Goal: Communication & Community: Answer question/provide support

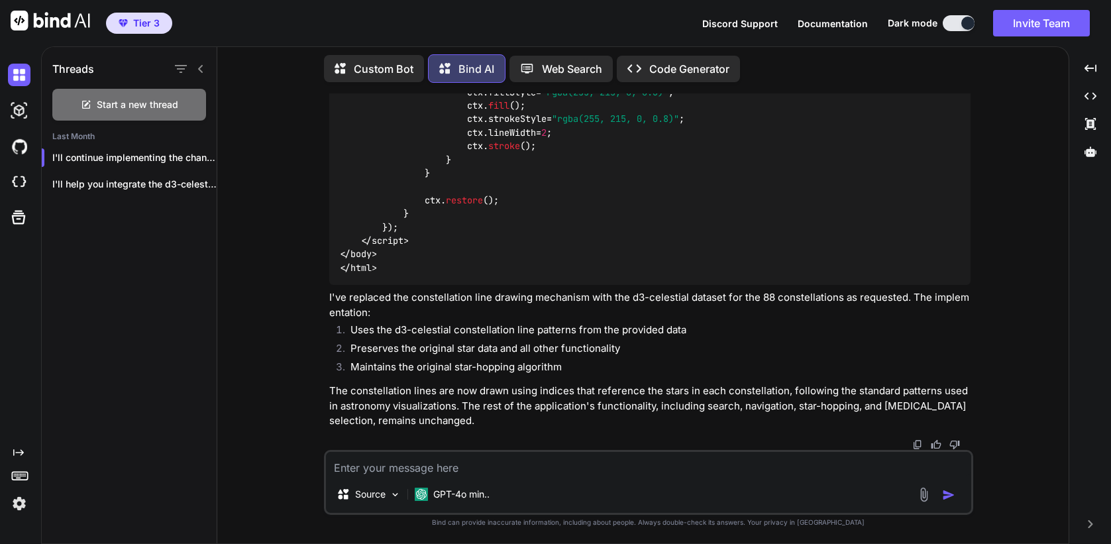
scroll to position [23935, 0]
click at [138, 186] on p "I'll help you integrate the d3-celestial constellation..." at bounding box center [134, 184] width 164 height 13
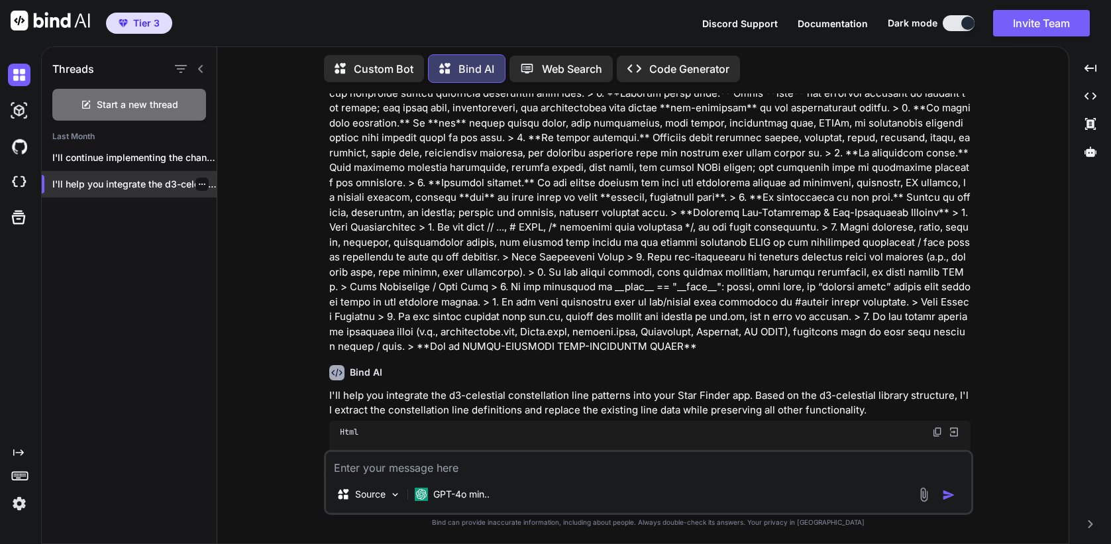
scroll to position [0, 0]
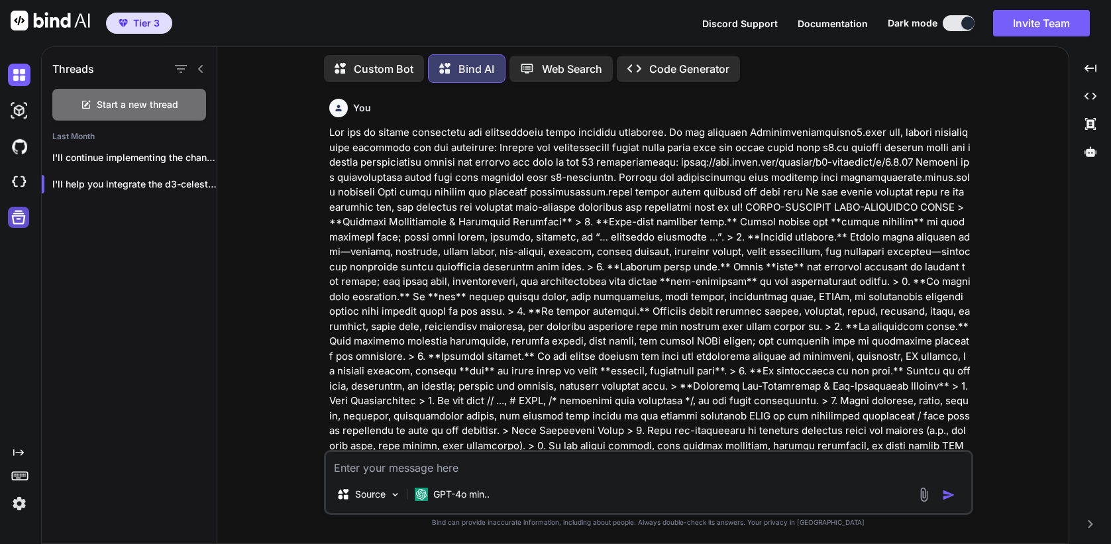
click at [11, 214] on icon at bounding box center [18, 217] width 19 height 19
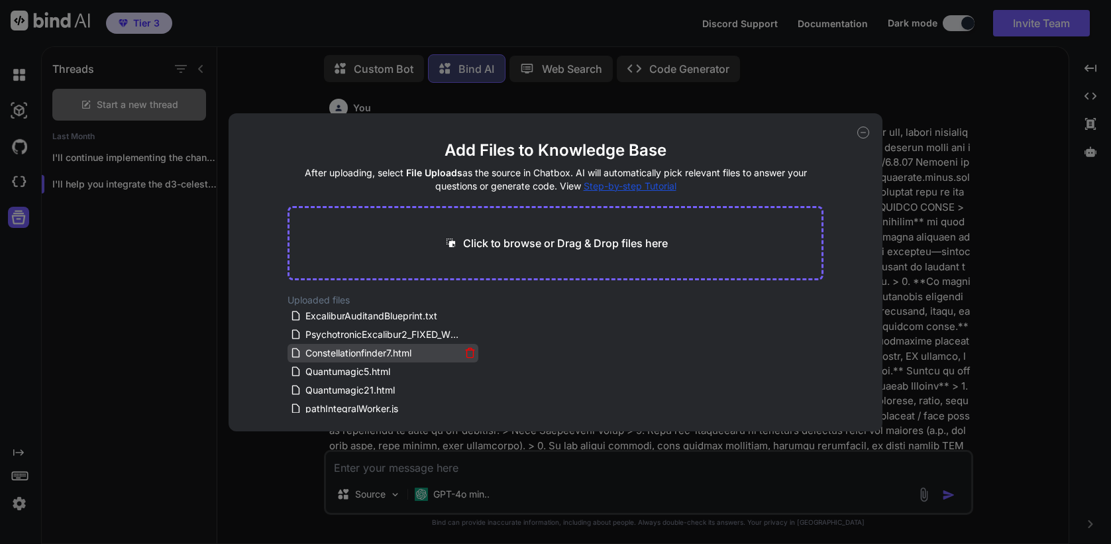
scroll to position [135, 0]
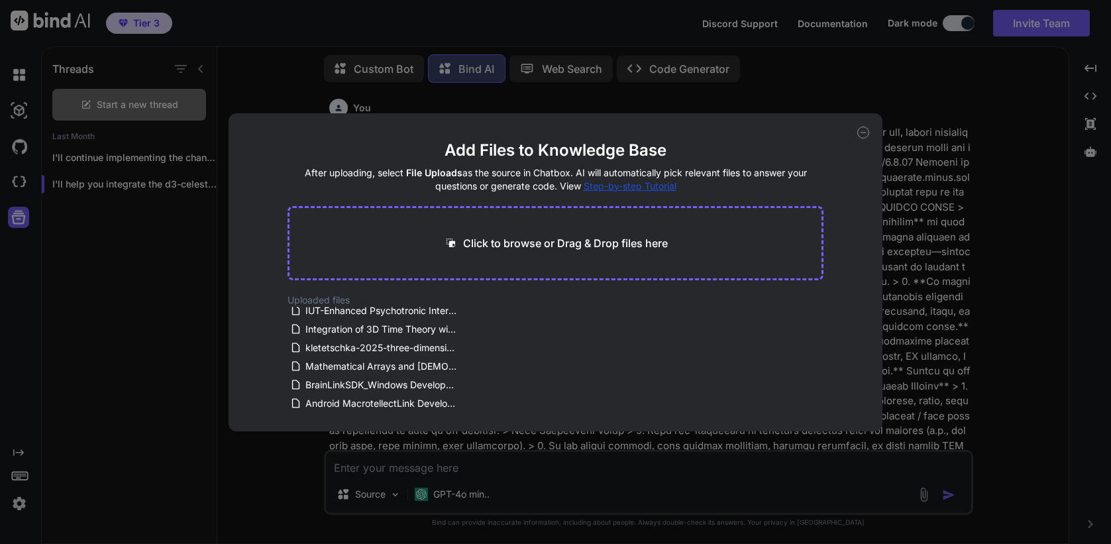
click at [863, 133] on icon at bounding box center [864, 133] width 5 height 0
type textarea "x"
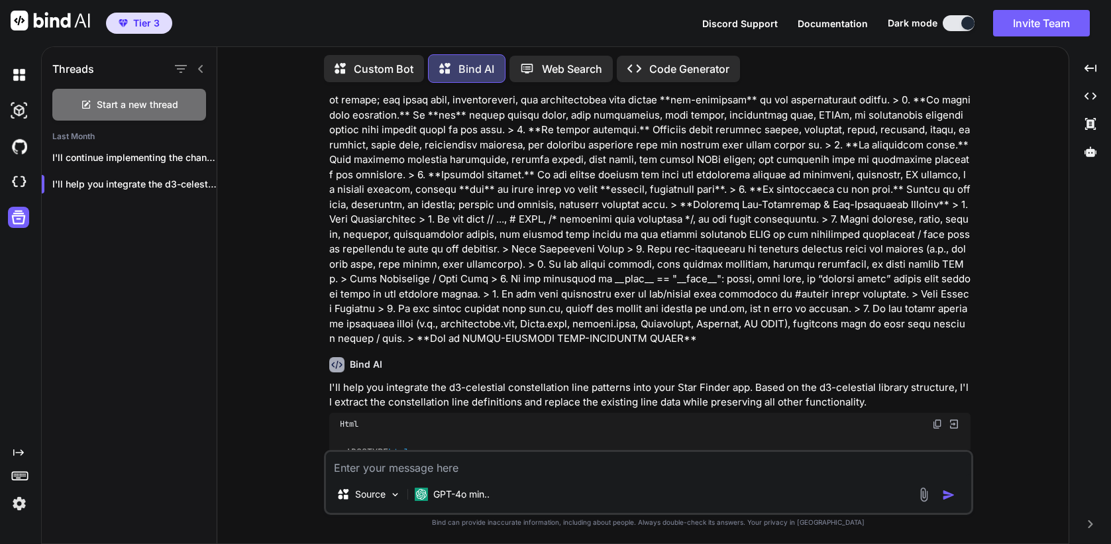
scroll to position [316, 0]
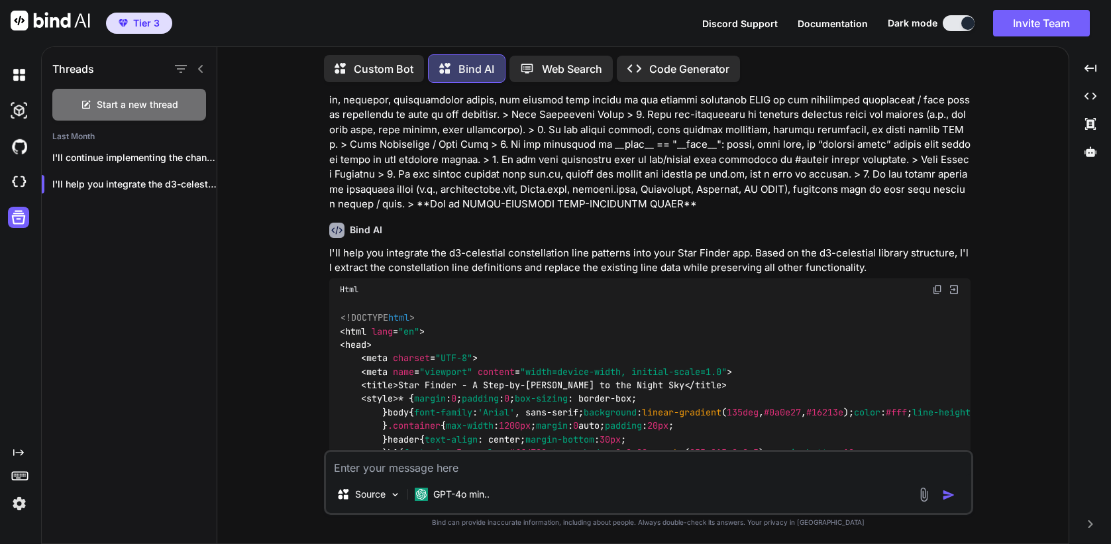
click at [954, 284] on img at bounding box center [954, 290] width 12 height 12
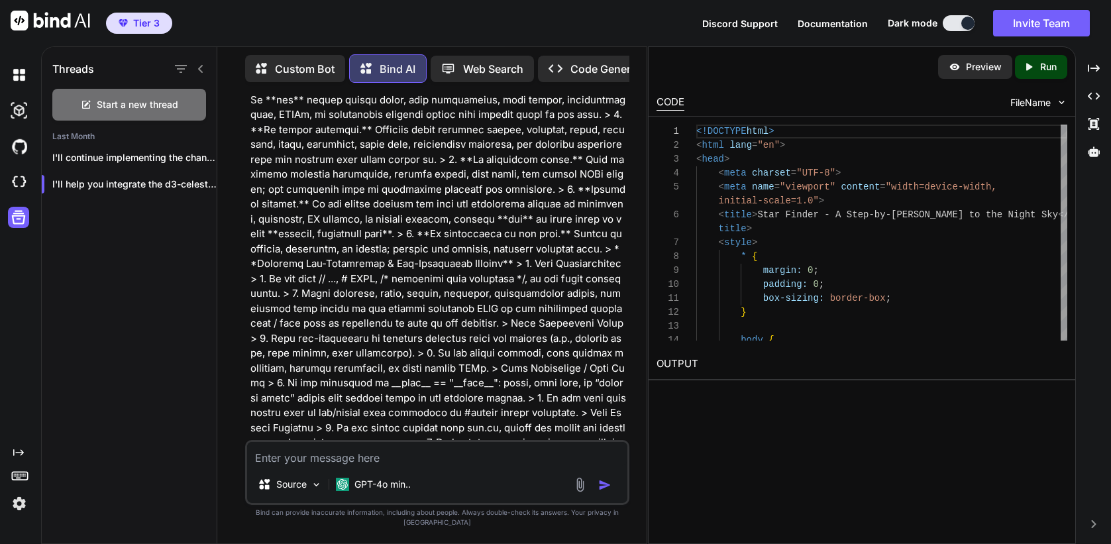
click at [1054, 71] on p "Run" at bounding box center [1048, 66] width 17 height 13
click at [995, 68] on p "Preview" at bounding box center [984, 66] width 36 height 13
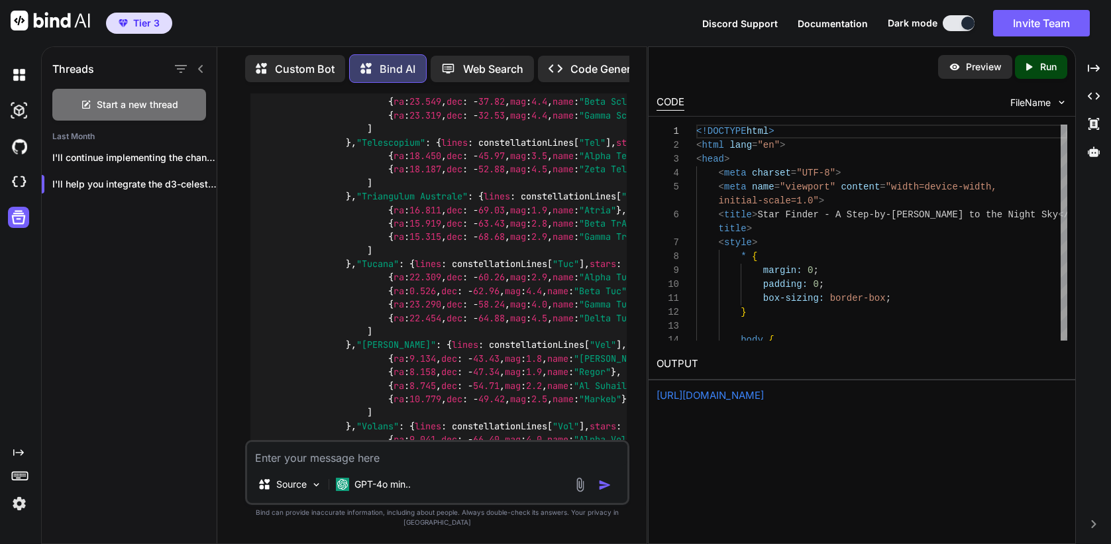
scroll to position [11202, 0]
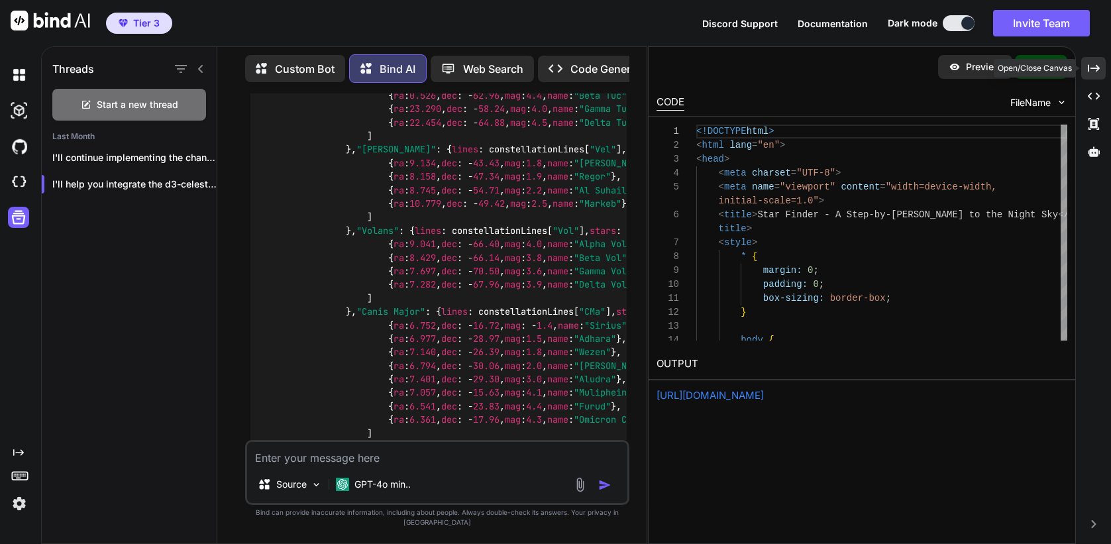
click at [1097, 66] on icon at bounding box center [1094, 67] width 12 height 7
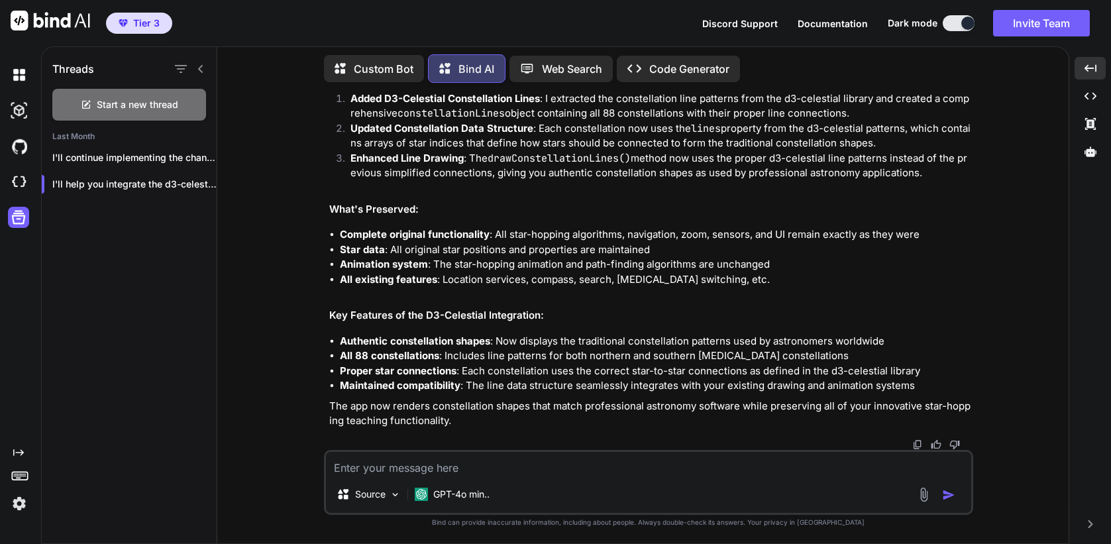
scroll to position [35961, 0]
click at [23, 181] on img at bounding box center [19, 182] width 23 height 23
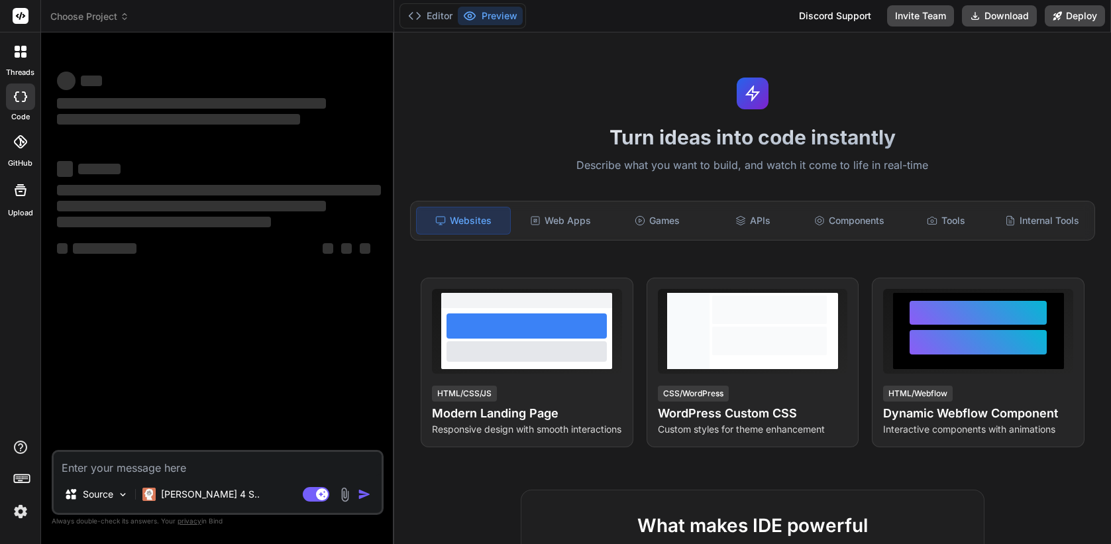
click at [21, 53] on icon at bounding box center [23, 54] width 5 height 5
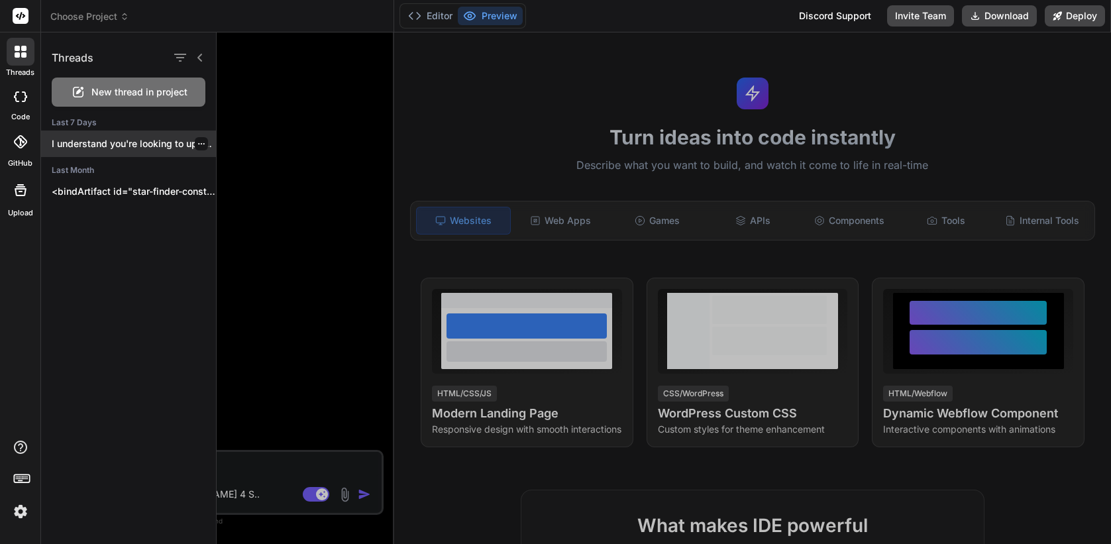
click at [105, 144] on p "I understand you're looking to update a..." at bounding box center [134, 143] width 164 height 13
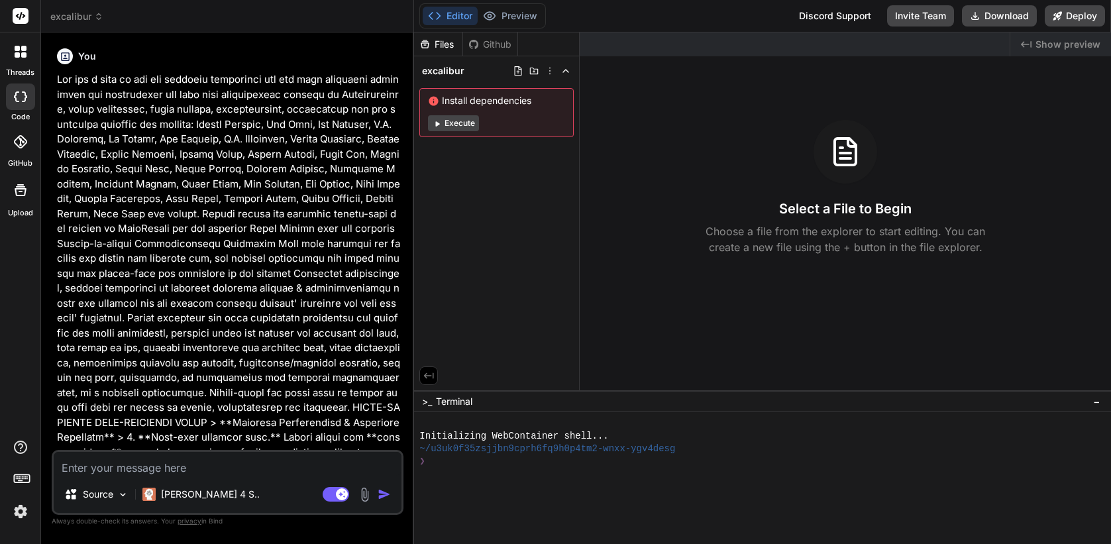
drag, startPoint x: 393, startPoint y: 238, endPoint x: 388, endPoint y: 251, distance: 13.7
click at [388, 251] on div "Custom Bot Bind AI Web Search Created with Pixso. Code Generator You Bind AI I …" at bounding box center [227, 288] width 373 height 512
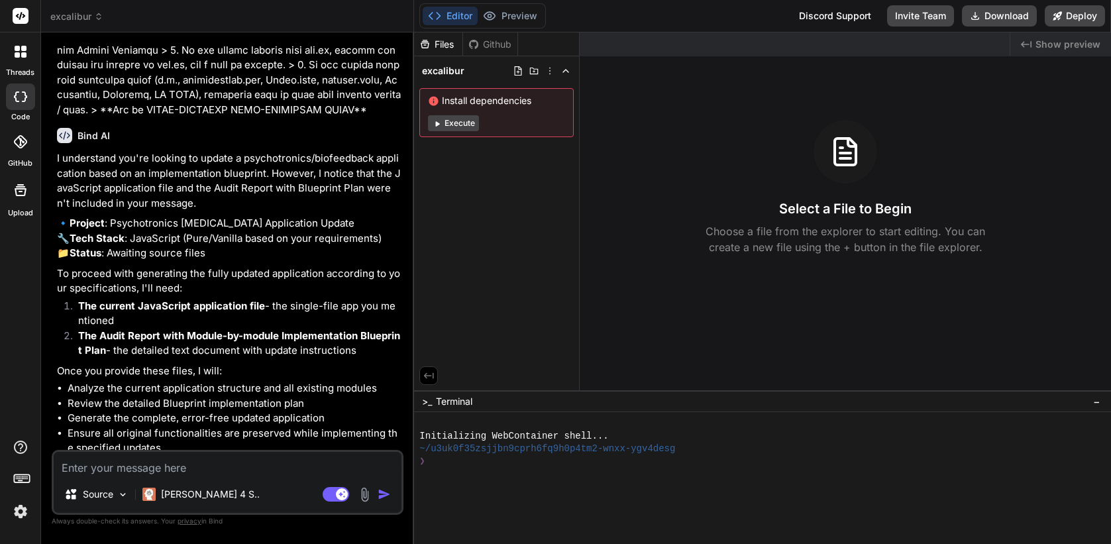
scroll to position [883, 0]
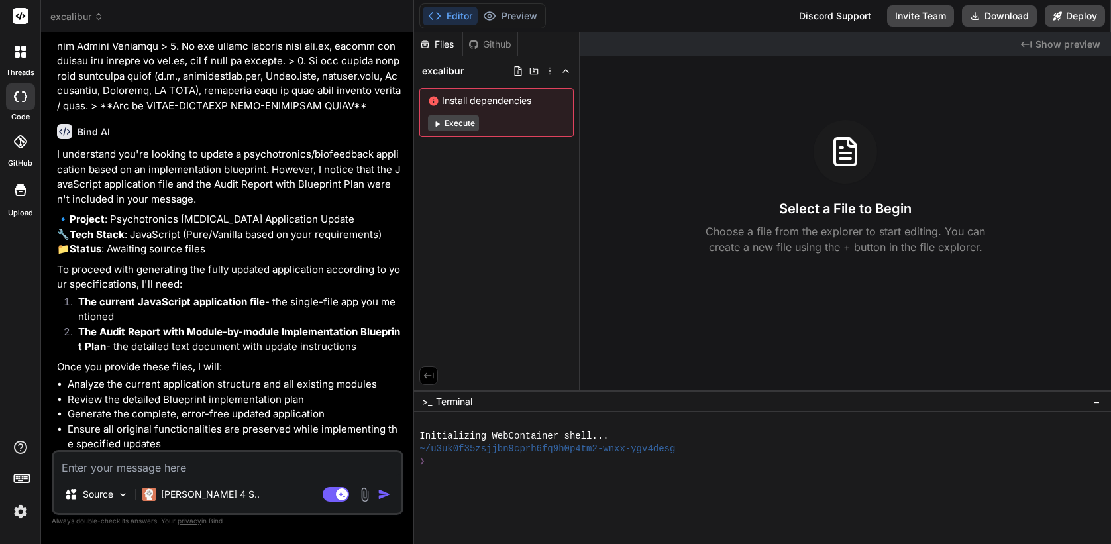
click at [31, 148] on div at bounding box center [20, 141] width 29 height 29
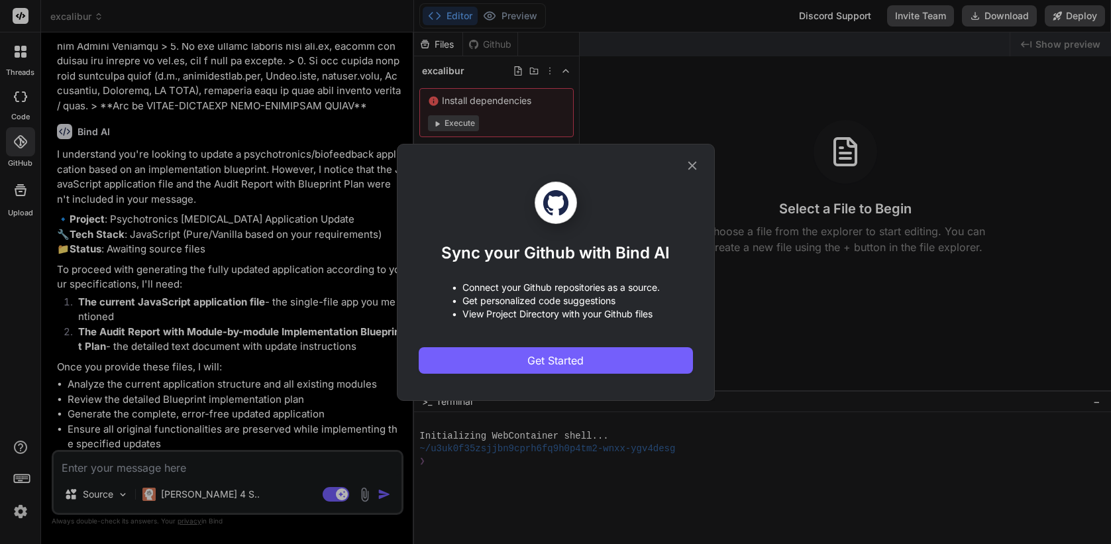
click at [201, 186] on div "Sync your Github with Bind AI • Connect your Github repositories as a source. •…" at bounding box center [555, 272] width 1111 height 544
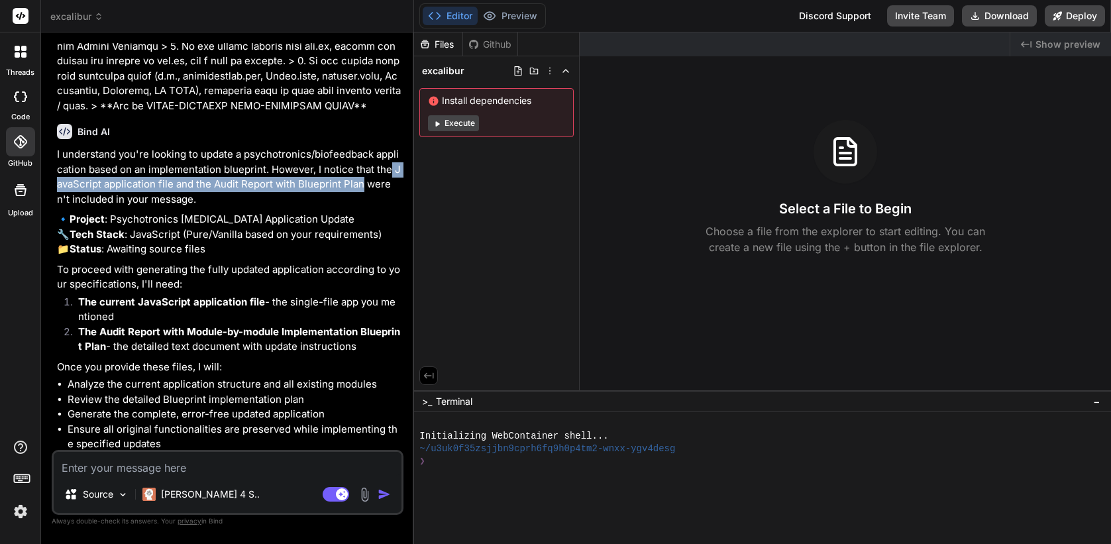
drag, startPoint x: 392, startPoint y: 156, endPoint x: 362, endPoint y: 170, distance: 33.5
click at [362, 170] on p "I understand you're looking to update a psychotronics/biofeedback application b…" at bounding box center [229, 177] width 344 height 60
copy p "JavaScript application file and the Audit Report with Blueprint Plan"
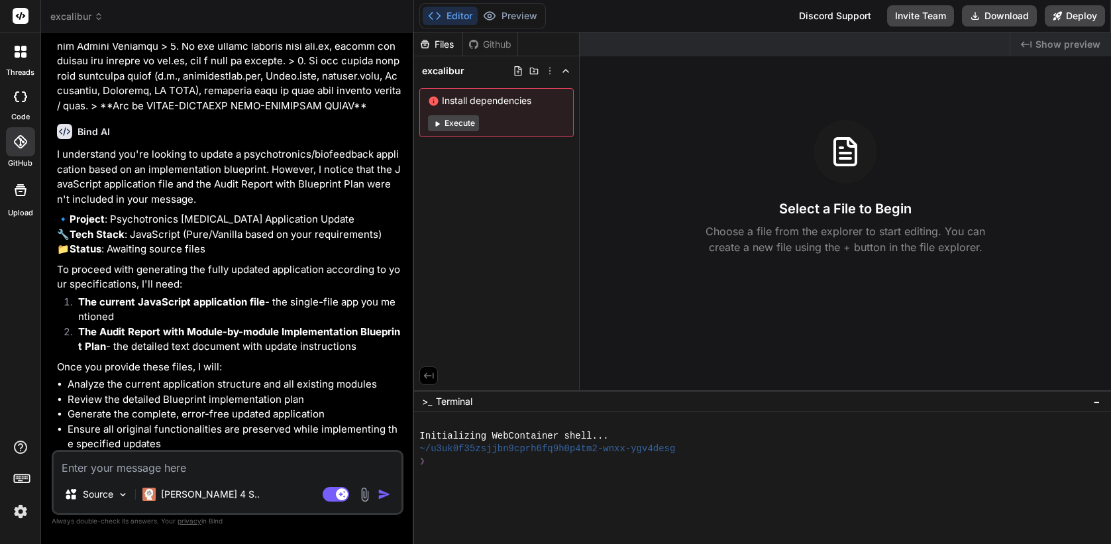
click at [13, 192] on icon at bounding box center [21, 190] width 16 height 16
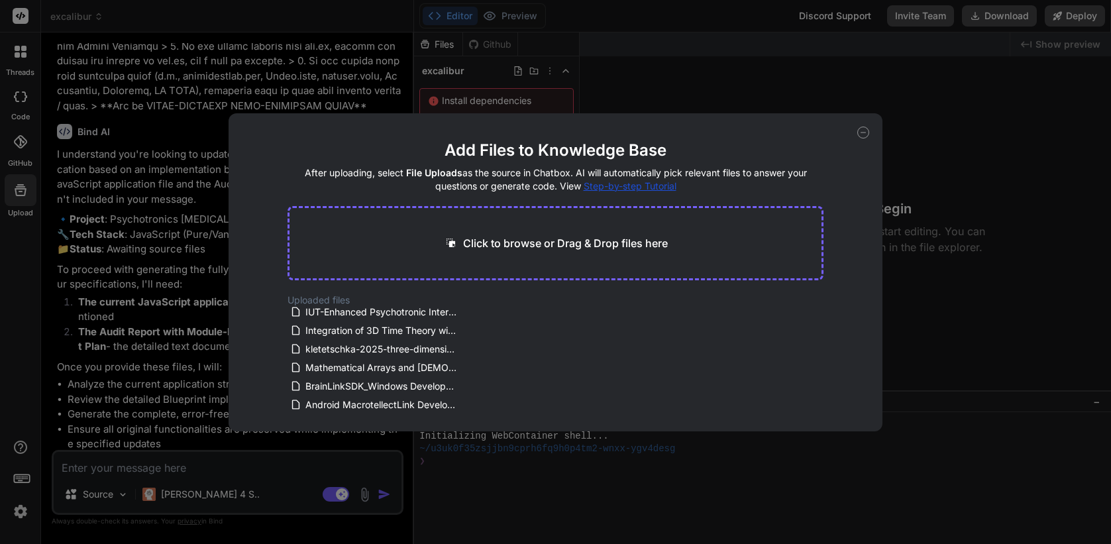
scroll to position [135, 0]
click at [365, 366] on span "Mathematical Arrays and [DEMOGRAPHIC_DATA] [DATE] Parallels and New Fundamental…" at bounding box center [382, 367] width 156 height 16
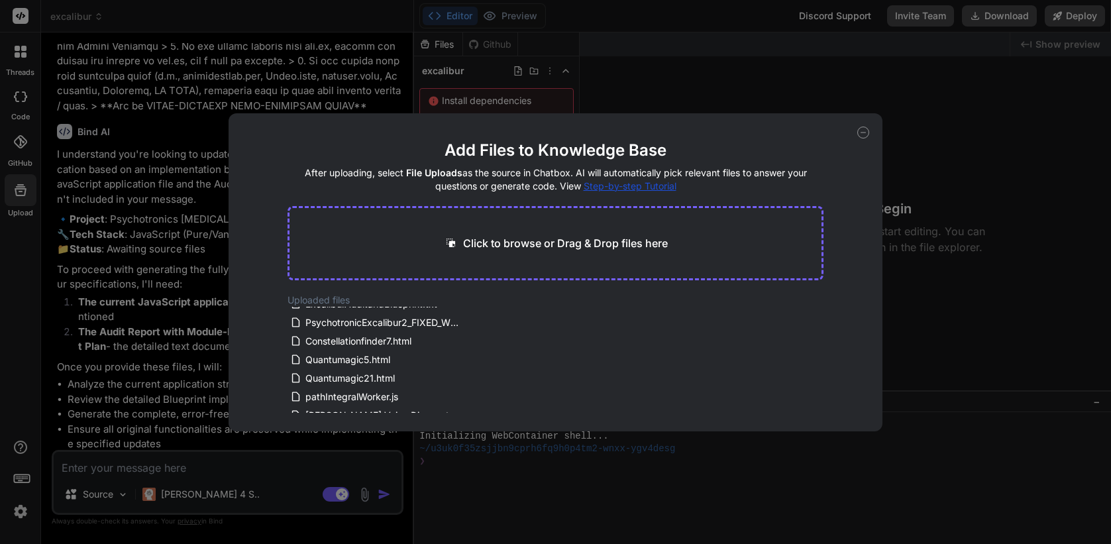
scroll to position [0, 0]
click at [867, 130] on icon at bounding box center [864, 133] width 12 height 12
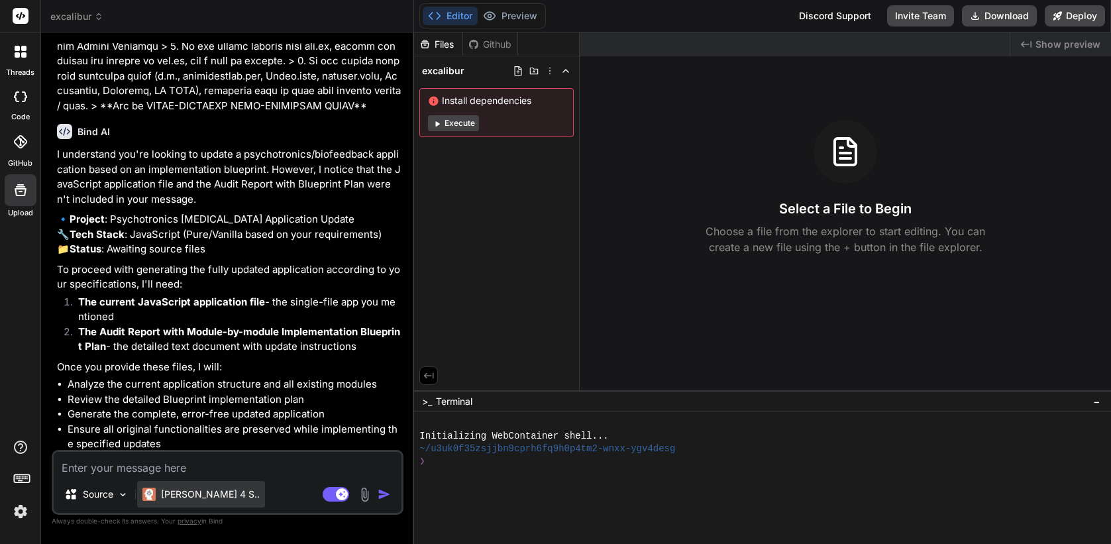
click at [189, 492] on p "Claude 4 S.." at bounding box center [210, 494] width 99 height 13
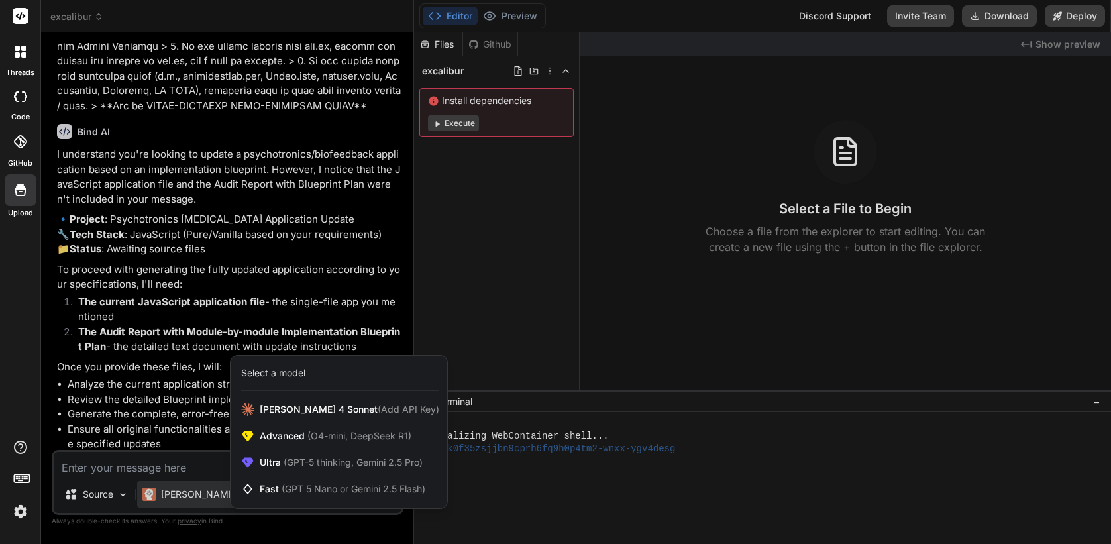
click at [26, 526] on div "threads code GitHub Upload" at bounding box center [20, 272] width 41 height 544
click at [19, 514] on img at bounding box center [20, 511] width 23 height 23
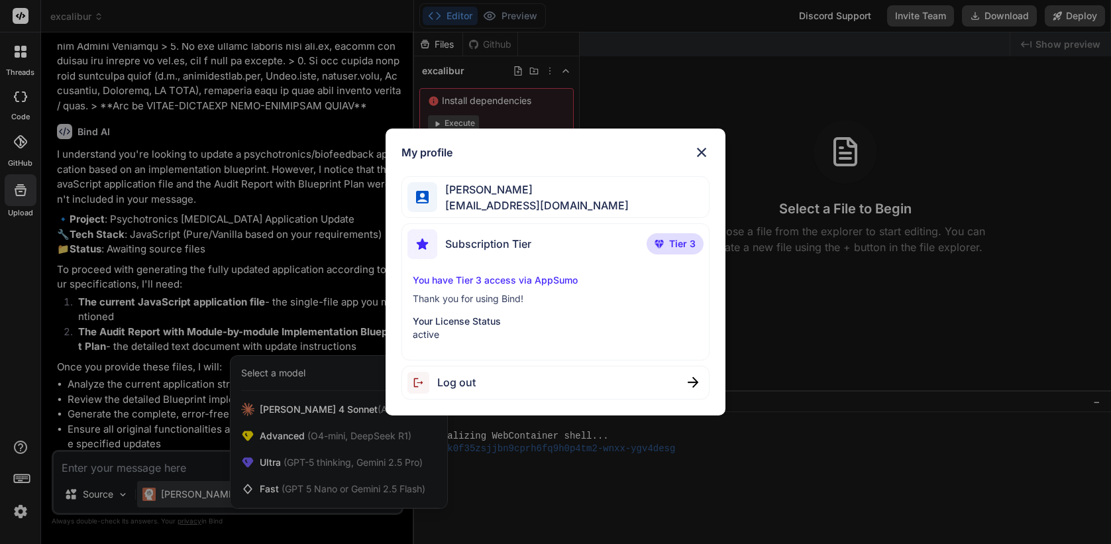
click at [492, 389] on div "Log out" at bounding box center [555, 383] width 307 height 34
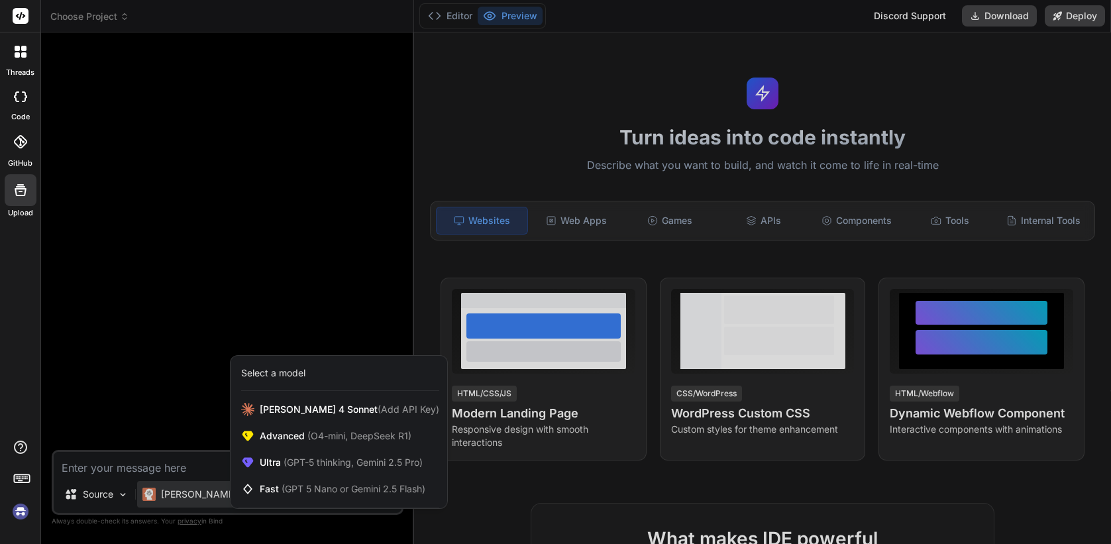
type textarea "x"
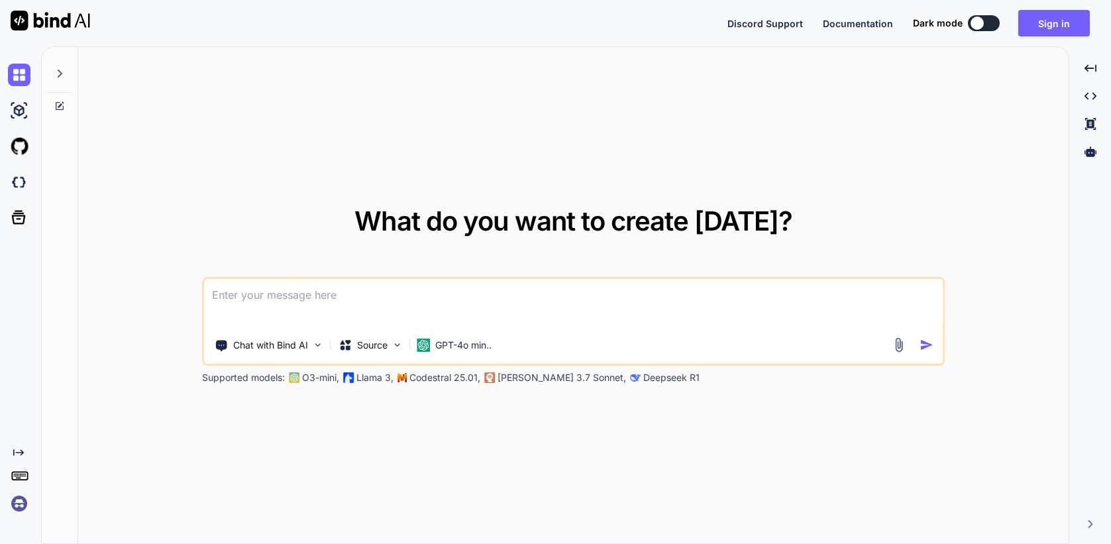
click at [17, 502] on img at bounding box center [19, 503] width 23 height 23
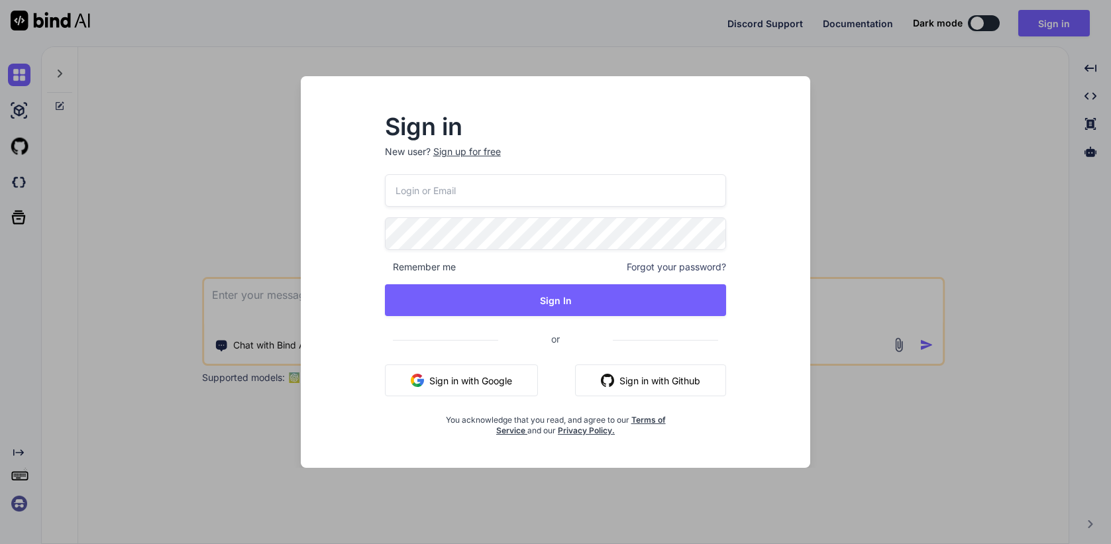
click at [476, 372] on button "Sign in with Google" at bounding box center [461, 380] width 153 height 32
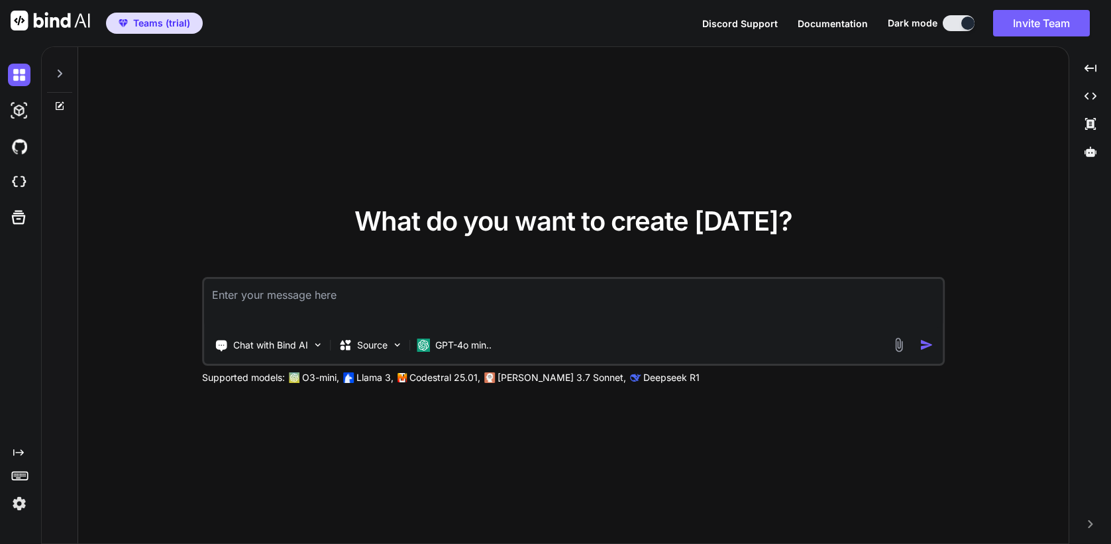
click at [32, 195] on div at bounding box center [22, 182] width 28 height 36
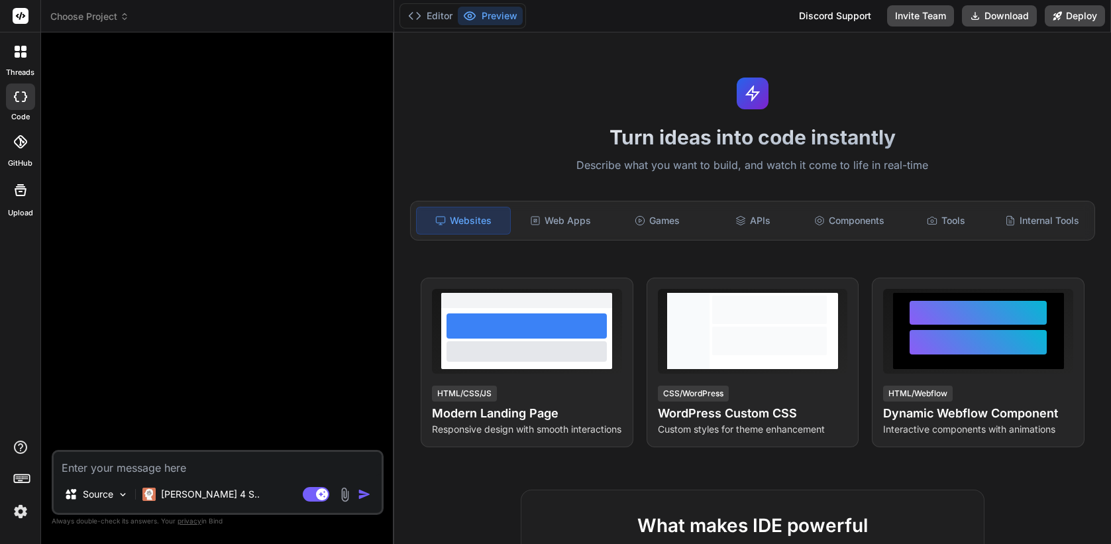
paste textarea "Create a professional dog grooming website for a business located in [GEOGRAPHI…"
type textarea "x"
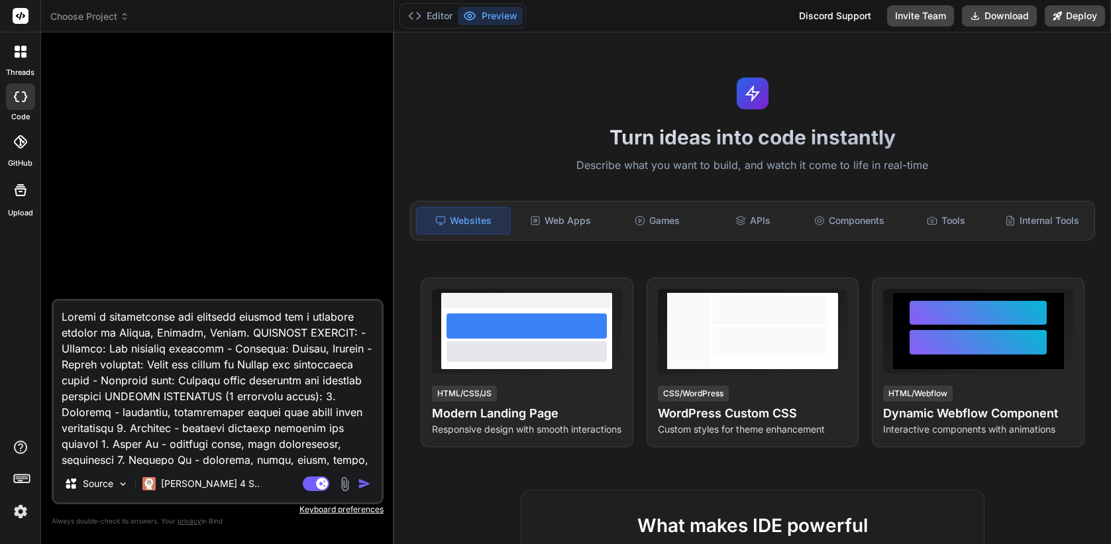
type textarea "Create a professional dog grooming website for a business located in [GEOGRAPHI…"
click at [361, 483] on img "button" at bounding box center [364, 483] width 13 height 13
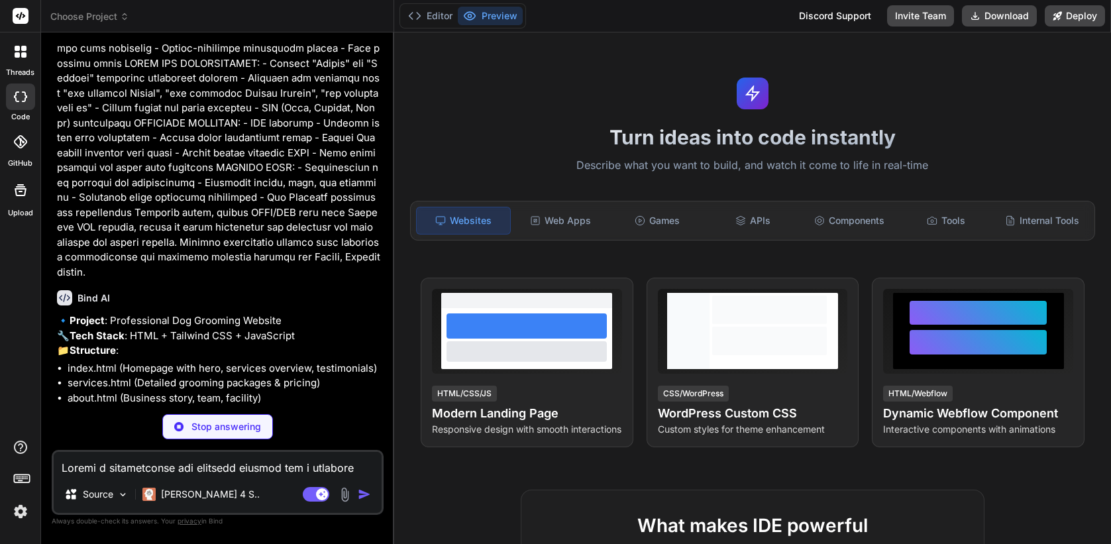
scroll to position [643, 0]
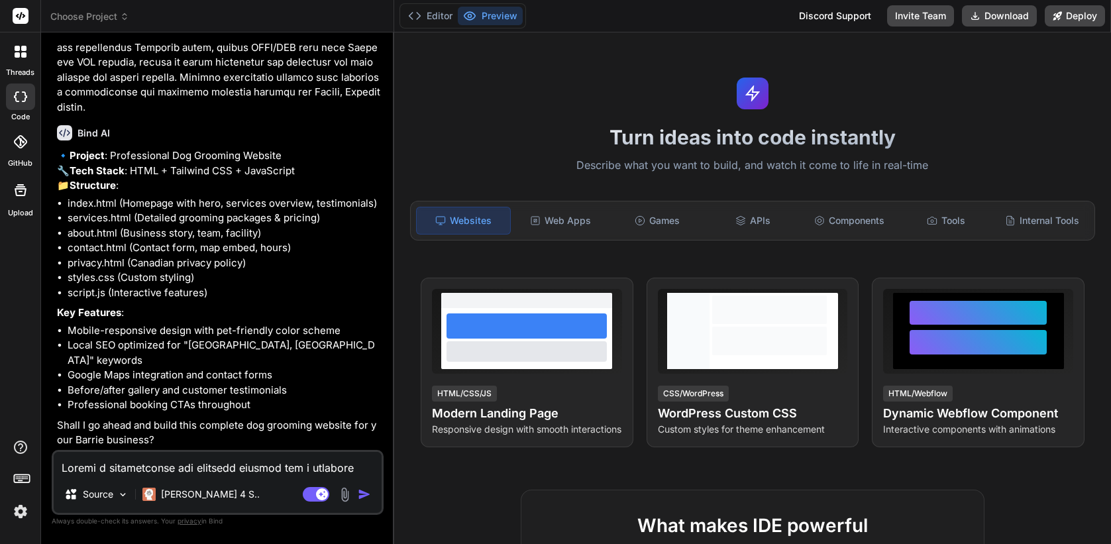
type textarea "x"
click at [192, 467] on textarea at bounding box center [218, 464] width 328 height 24
type textarea "x"
type textarea "y"
type textarea "x"
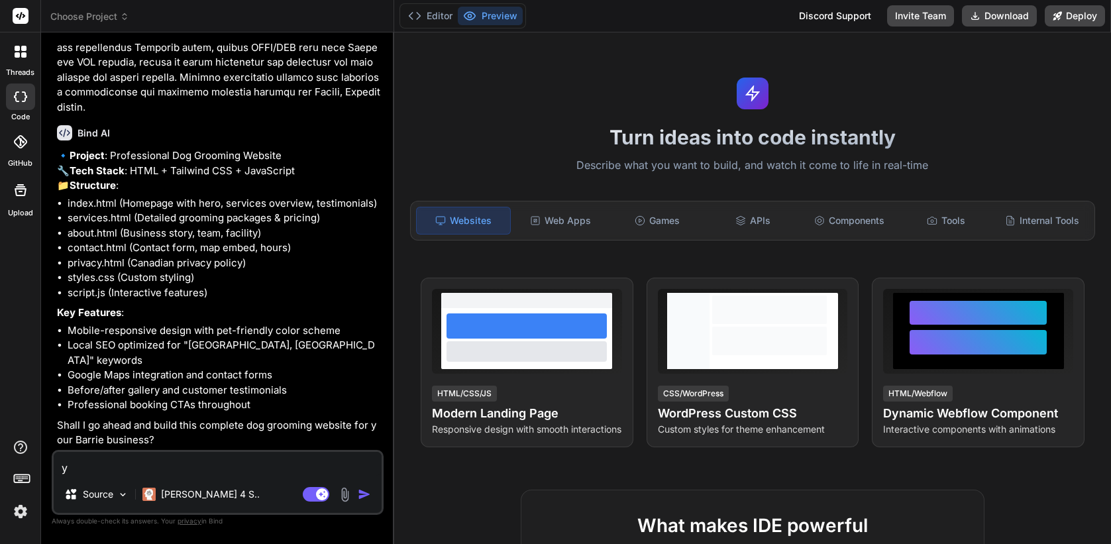
type textarea "ye"
type textarea "x"
type textarea "yes"
type textarea "x"
type textarea "yes,"
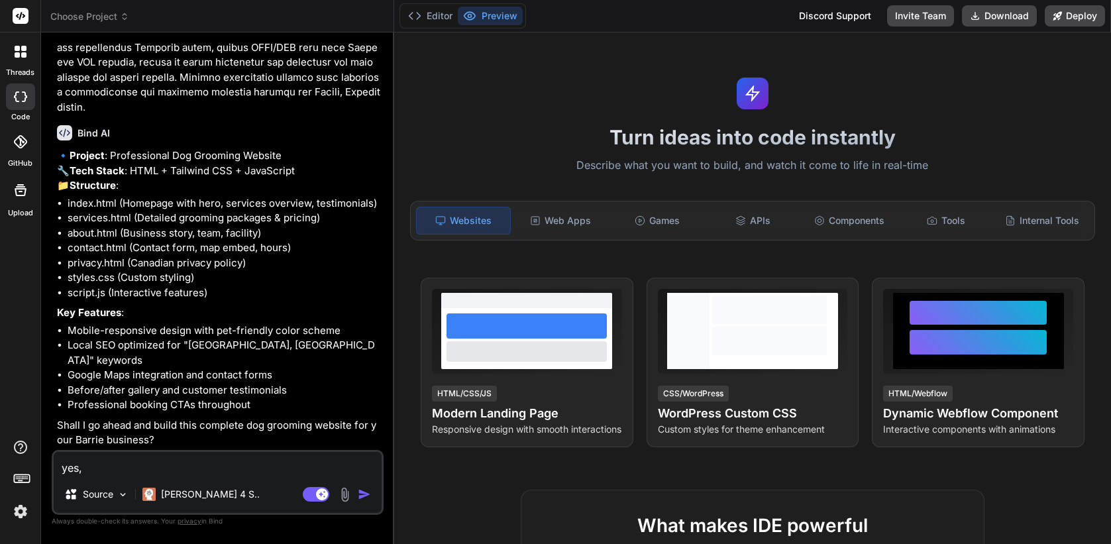
type textarea "x"
type textarea "yes, go"
type textarea "x"
type textarea "yes, go"
type textarea "x"
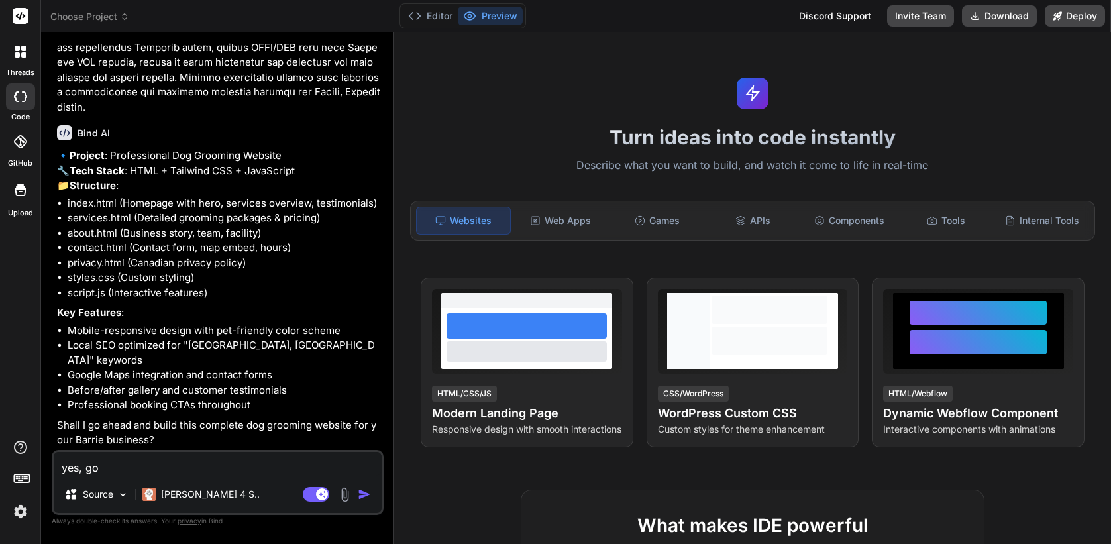
type textarea "yes, go a"
type textarea "x"
type textarea "yes, go ah"
type textarea "x"
type textarea "yes, go ahe"
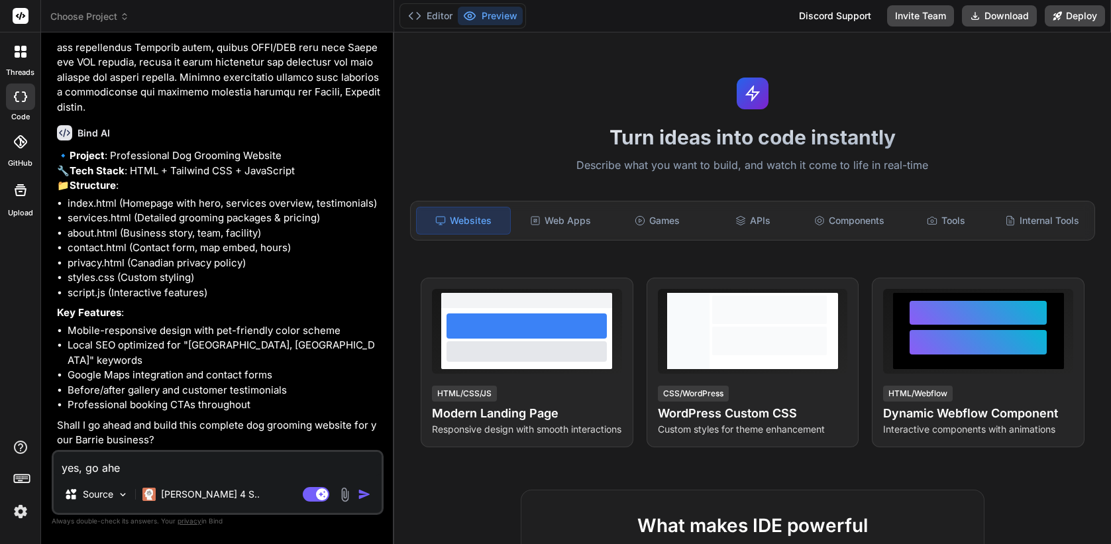
type textarea "x"
type textarea "yes, go ahea"
type textarea "x"
type textarea "yes, go ahead"
type textarea "x"
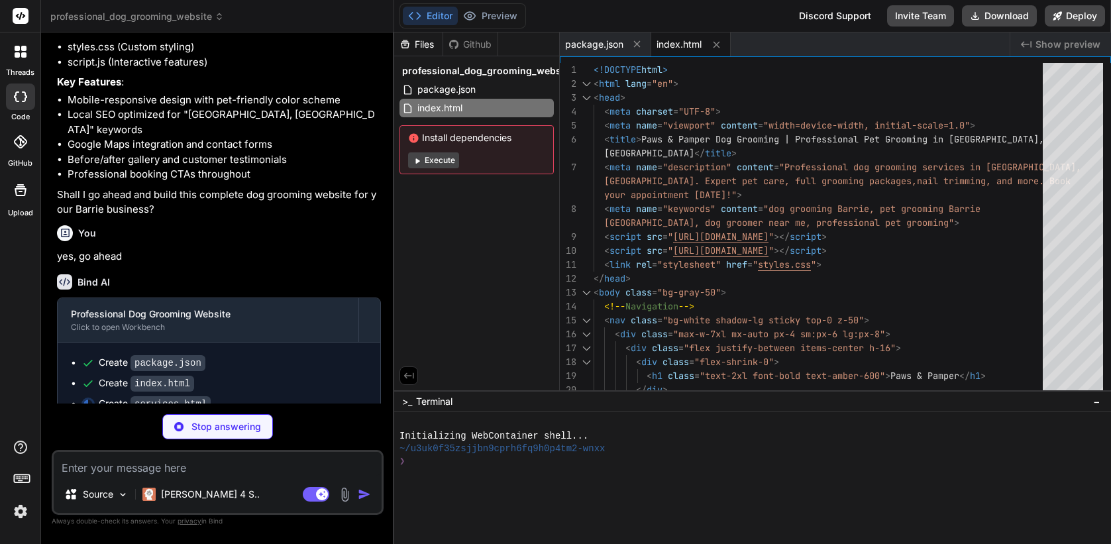
scroll to position [894, 0]
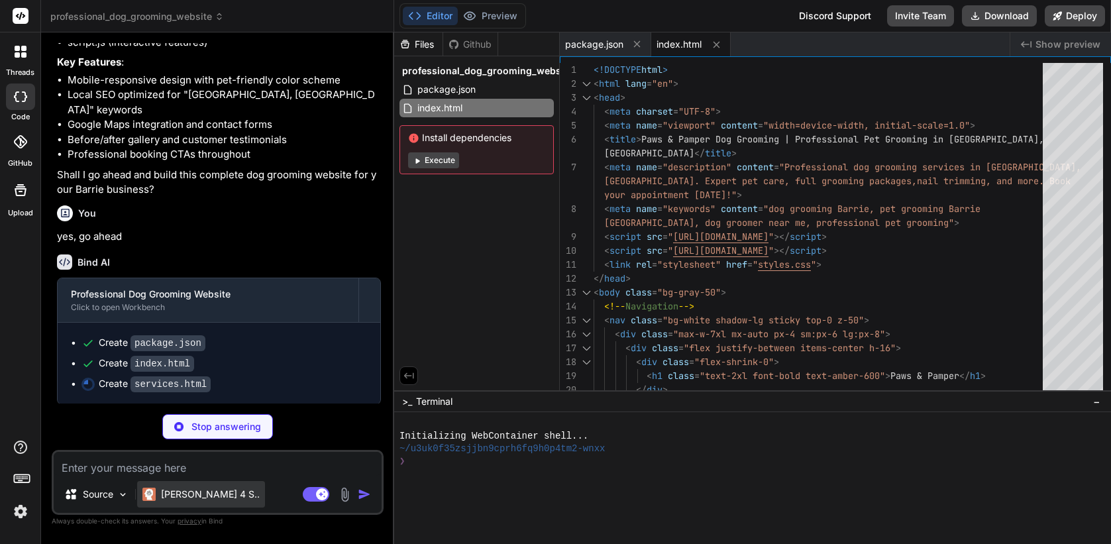
click at [205, 501] on div "Claude 4 S.." at bounding box center [201, 494] width 128 height 27
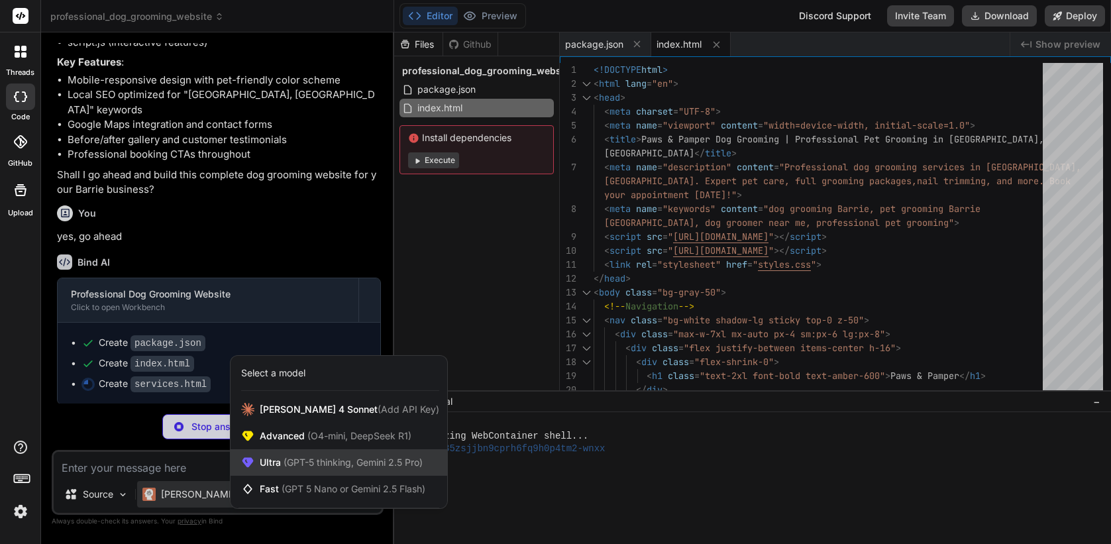
click at [321, 468] on span "(GPT-5 thinking, Gemini 2.5 Pro)" at bounding box center [352, 462] width 142 height 11
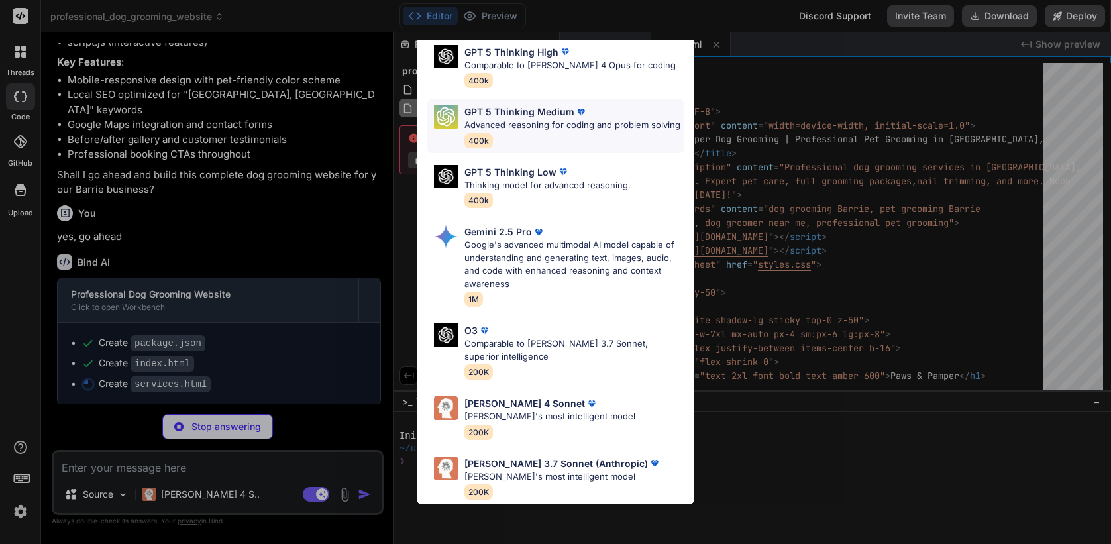
scroll to position [0, 0]
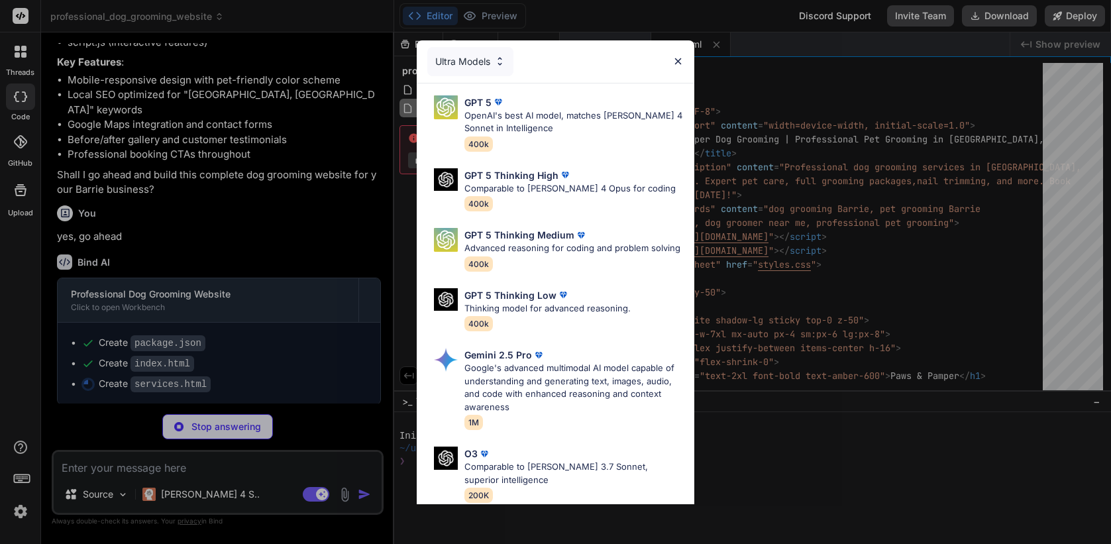
click at [682, 52] on div "Ultra Models" at bounding box center [556, 61] width 278 height 42
click at [677, 60] on img at bounding box center [678, 61] width 11 height 11
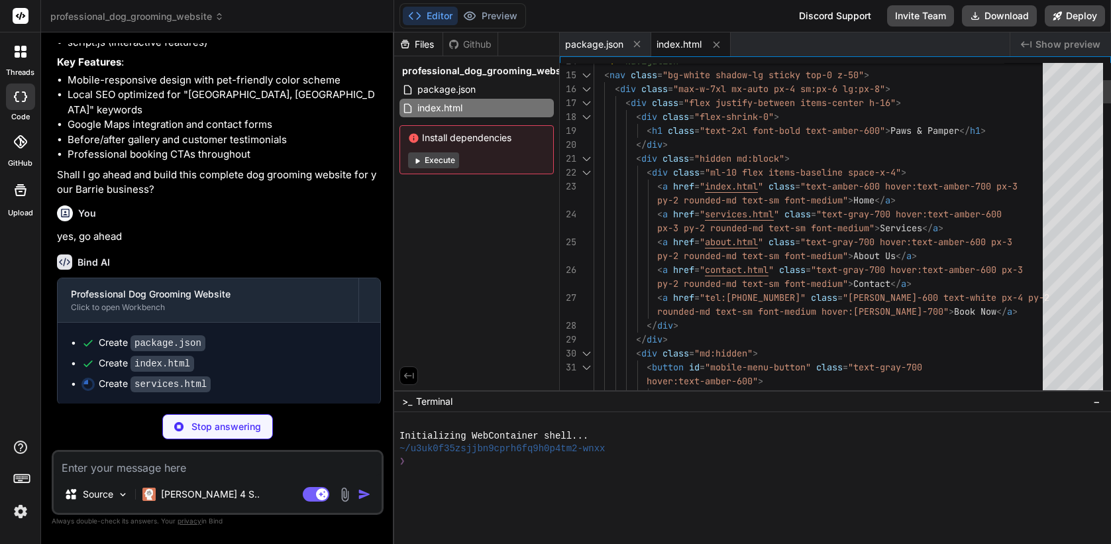
type textarea "x"
type textarea "</body> </html>"
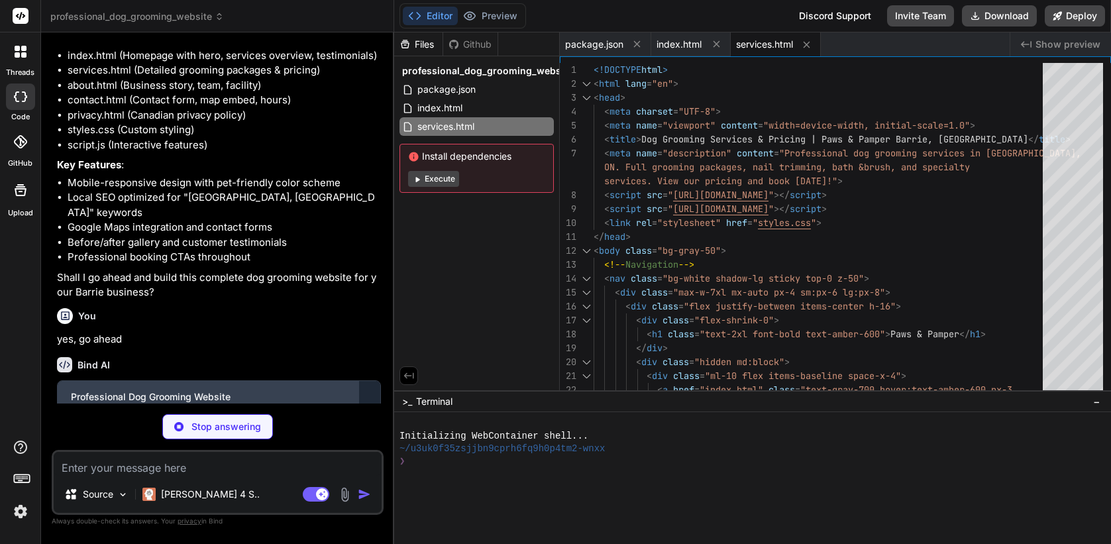
scroll to position [783, 0]
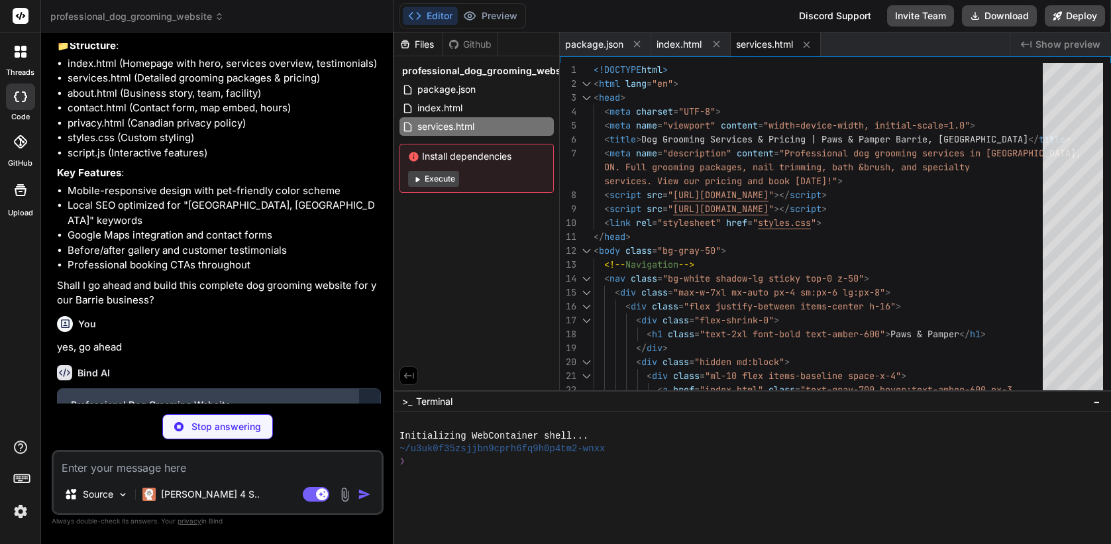
type textarea "x"
type textarea "</footer> <script src="script.js"></script> </body> </html>"
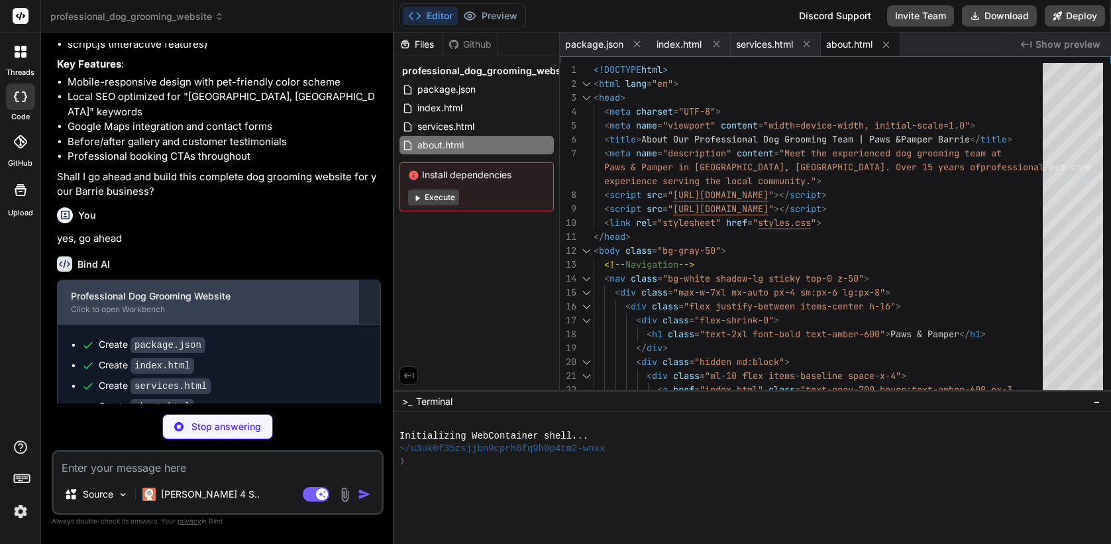
scroll to position [934, 0]
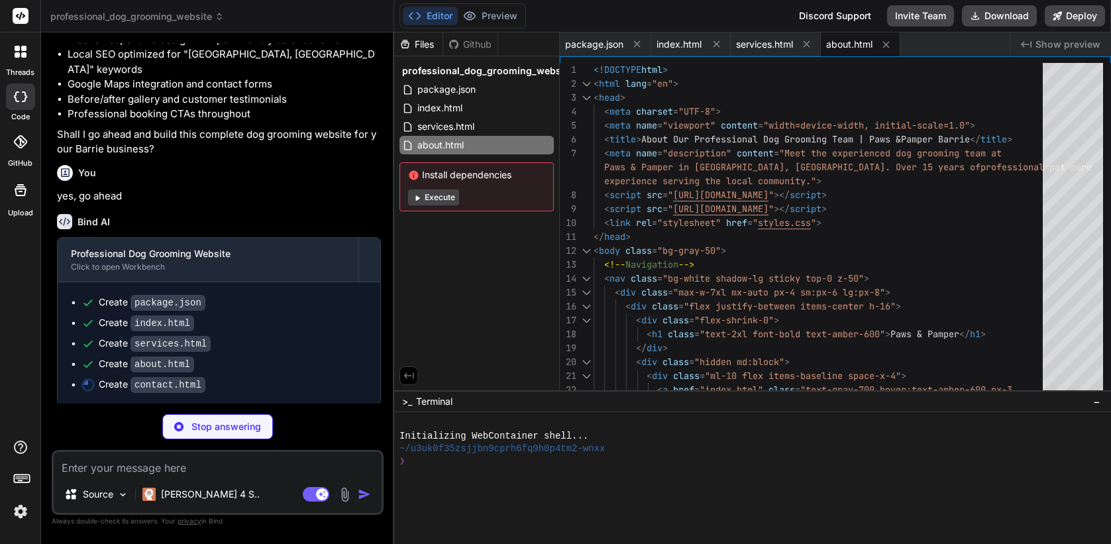
click at [201, 435] on div "Stop answering" at bounding box center [217, 426] width 111 height 25
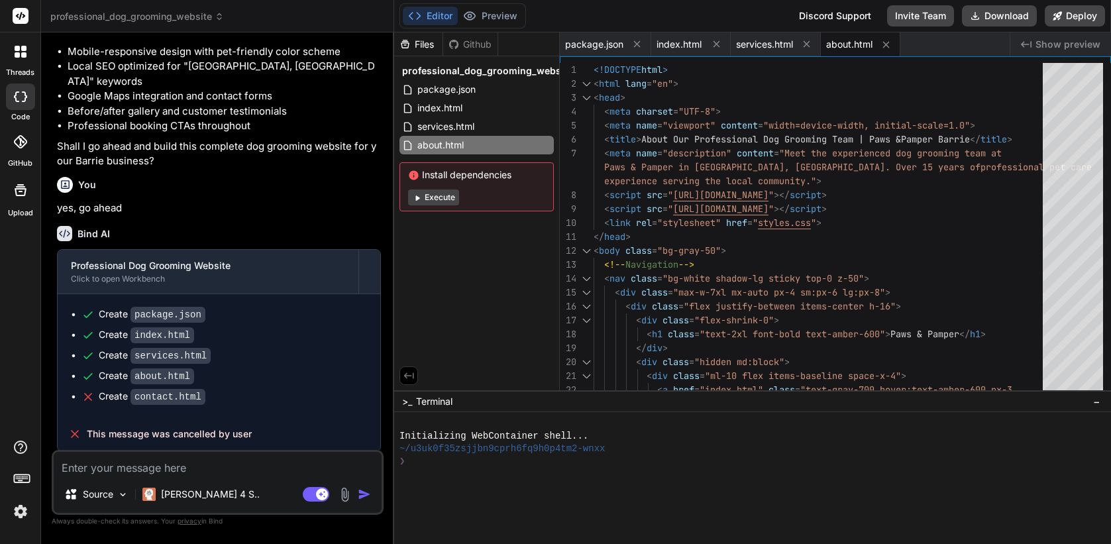
click at [440, 199] on button "Execute" at bounding box center [433, 198] width 51 height 16
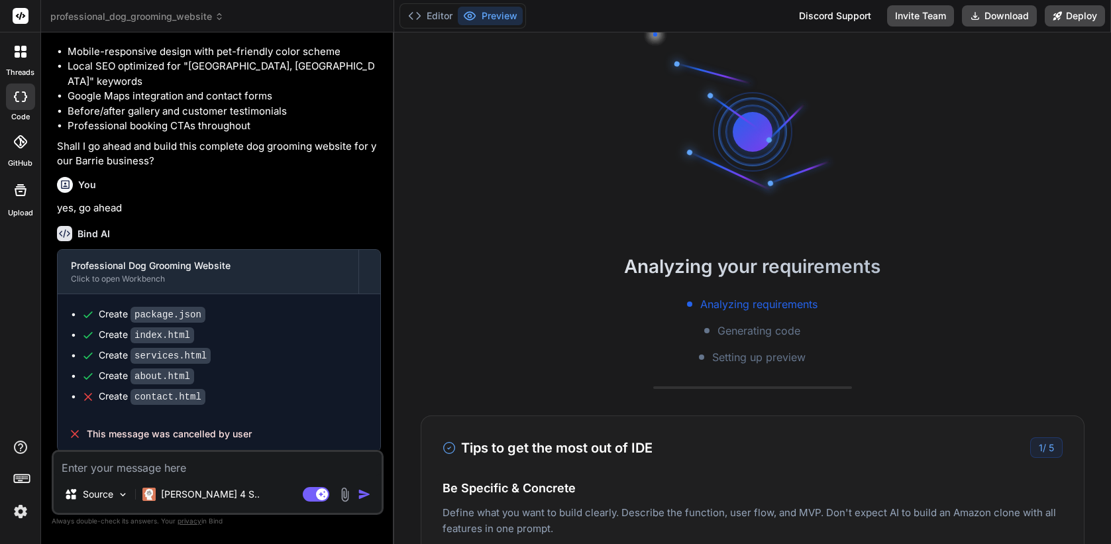
scroll to position [88, 0]
type textarea "x"
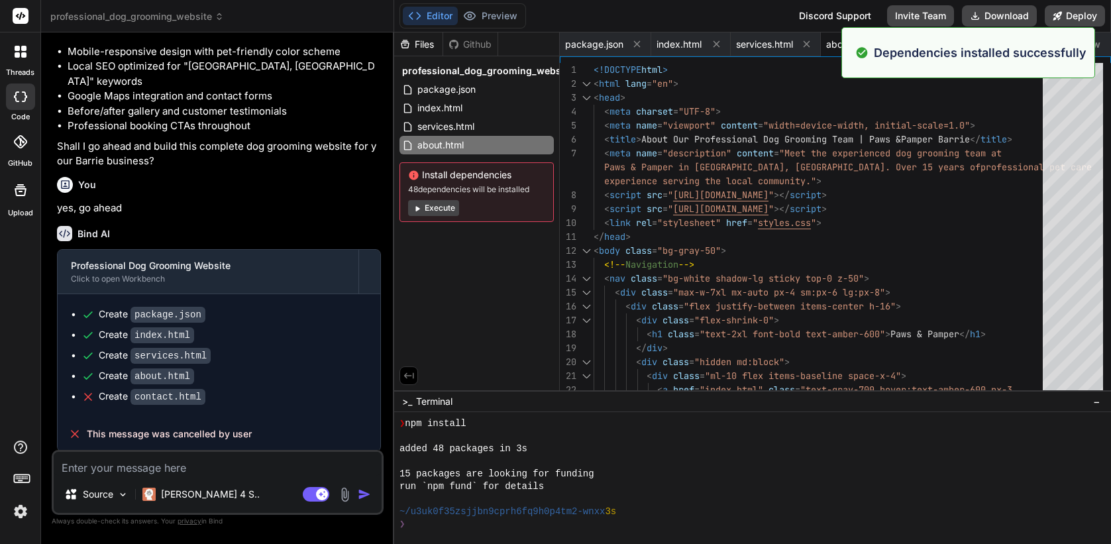
scroll to position [126, 0]
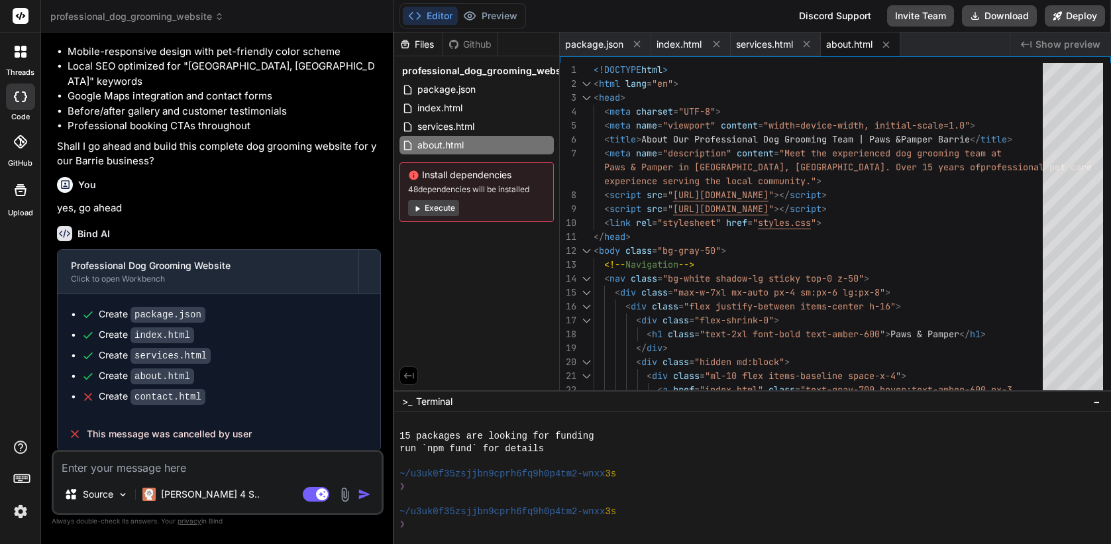
click at [447, 534] on div at bounding box center [752, 478] width 717 height 132
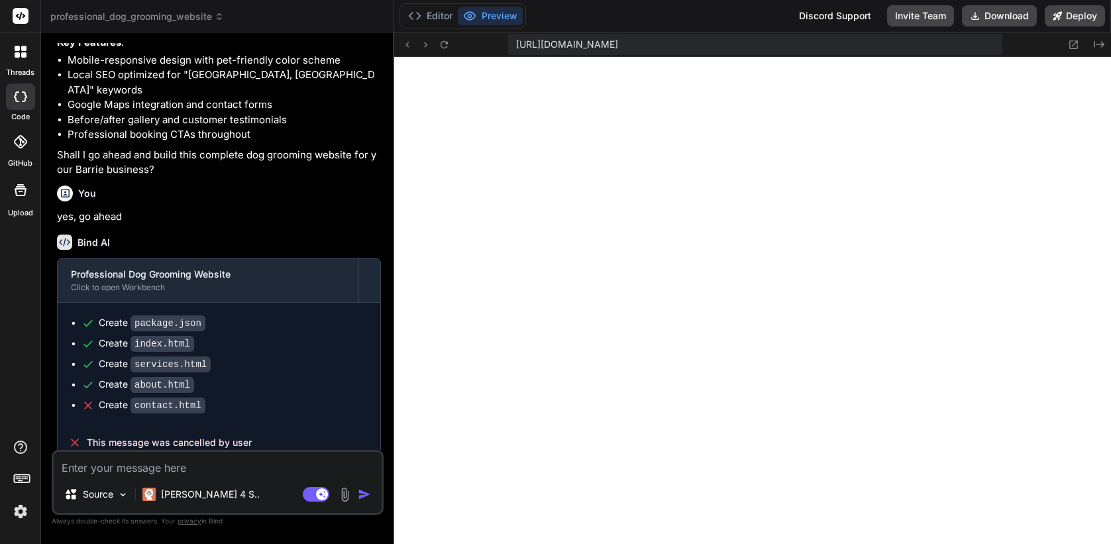
scroll to position [0, 0]
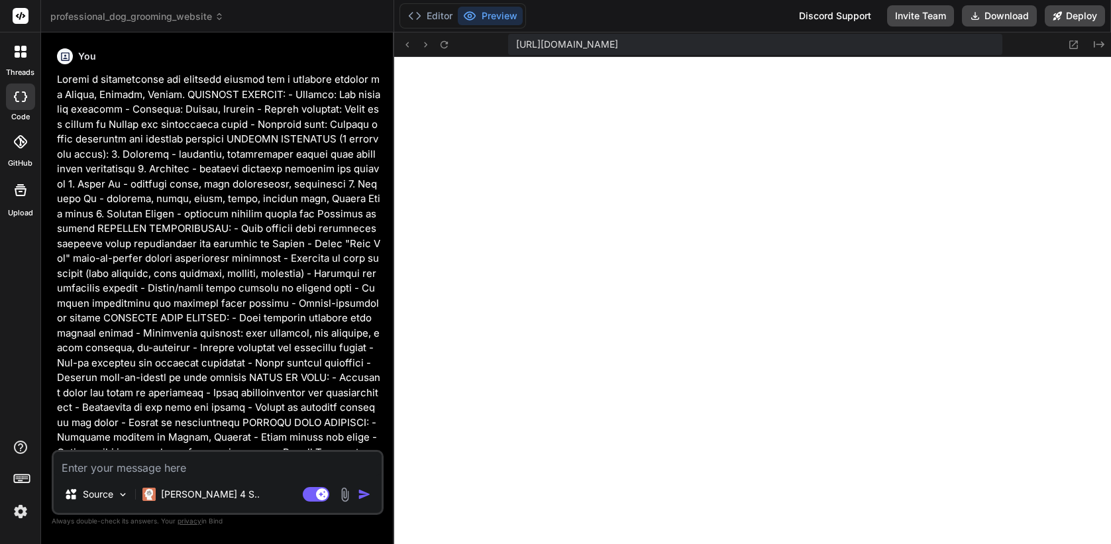
click at [174, 148] on p at bounding box center [219, 415] width 324 height 686
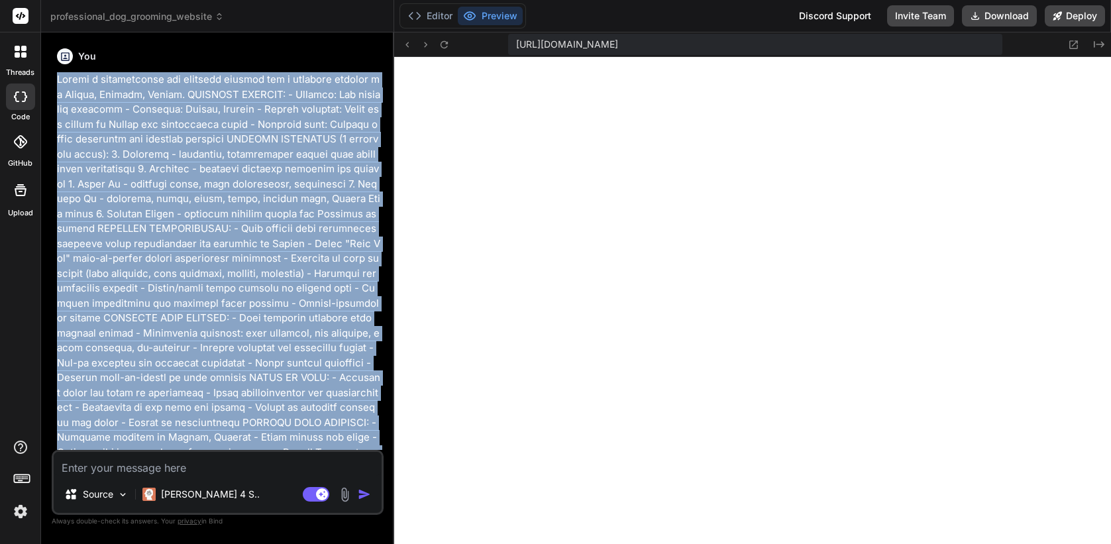
click at [174, 148] on p at bounding box center [219, 415] width 324 height 686
copy div "Create a professional dog grooming website for a business located in Barrie, On…"
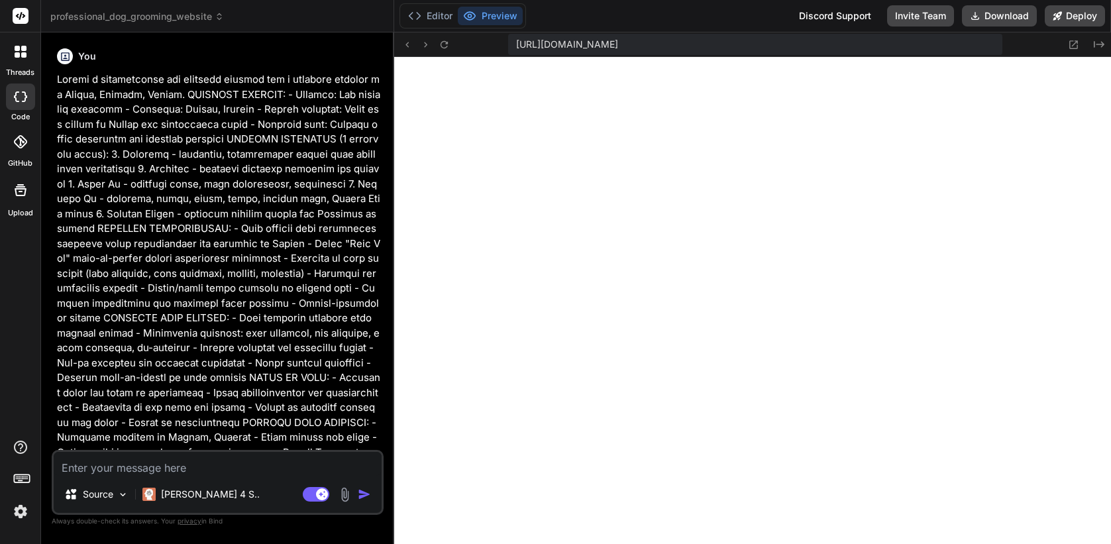
click at [17, 54] on icon at bounding box center [17, 54] width 5 height 5
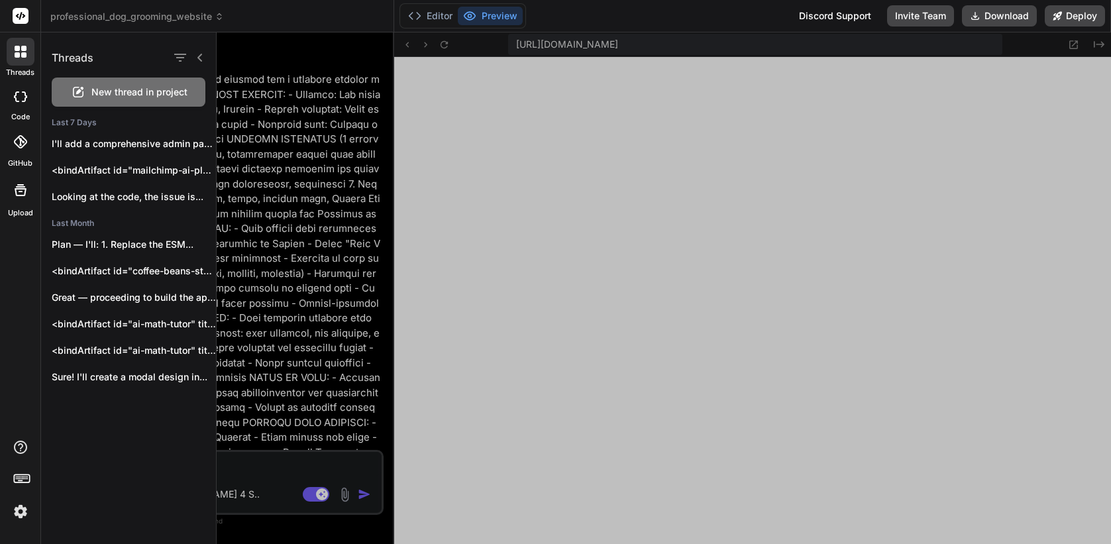
click at [123, 93] on span "New thread in project" at bounding box center [139, 91] width 96 height 13
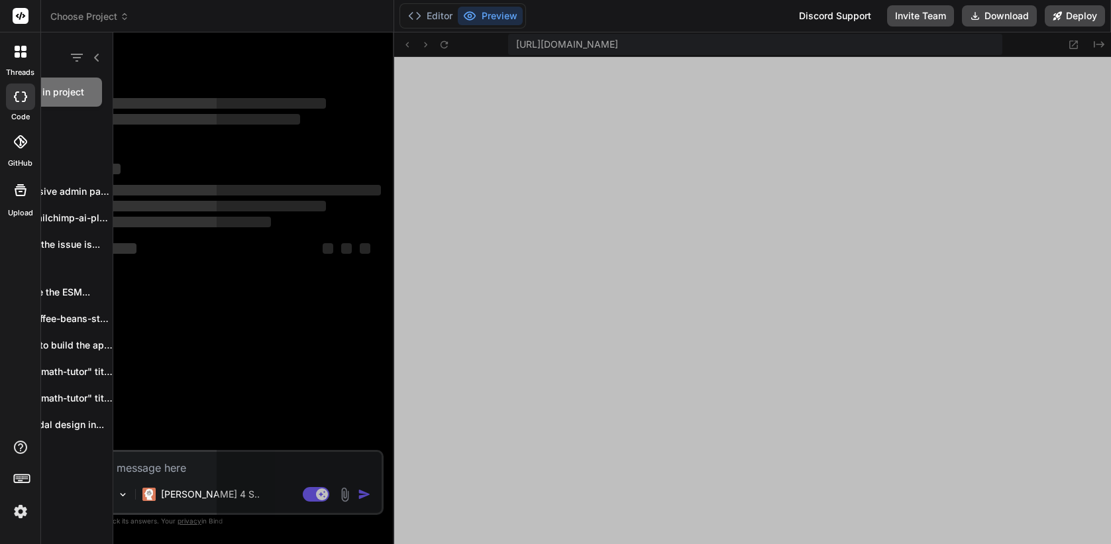
scroll to position [604, 0]
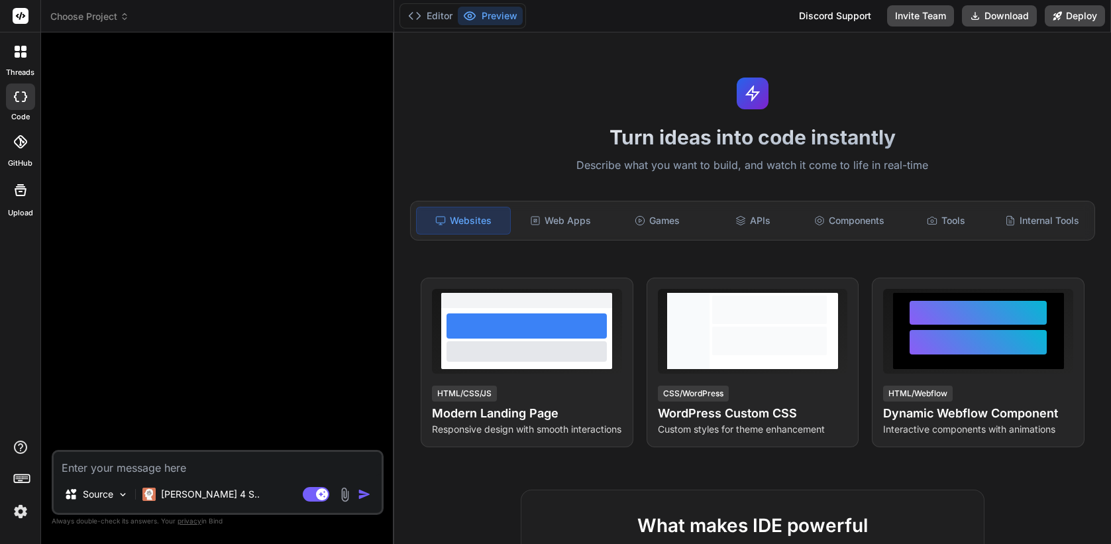
click at [239, 459] on textarea at bounding box center [218, 464] width 328 height 24
paste textarea "Create a professional dog grooming website for a business located in Barrie, On…"
type textarea "x"
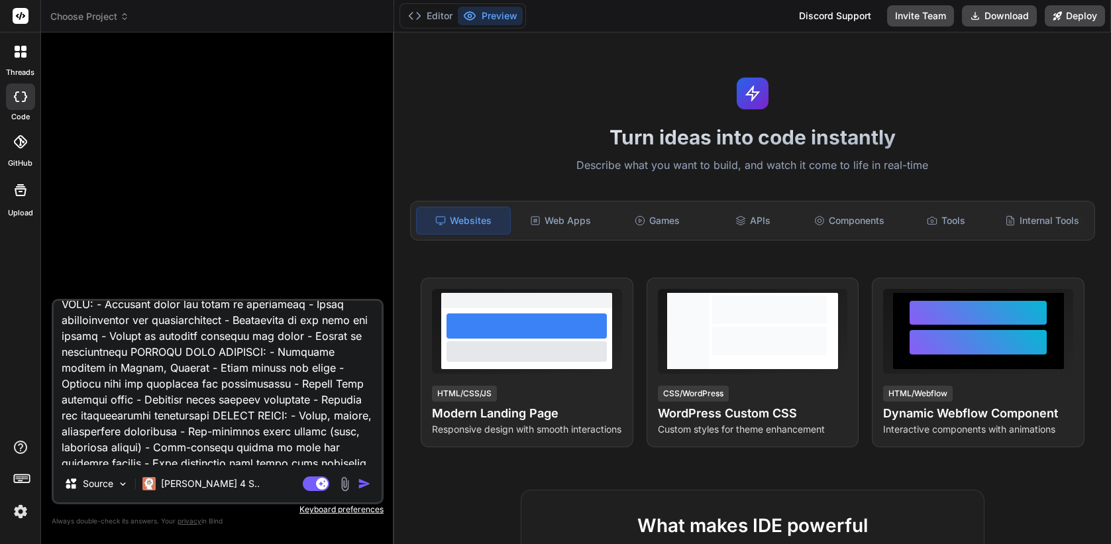
scroll to position [0, 0]
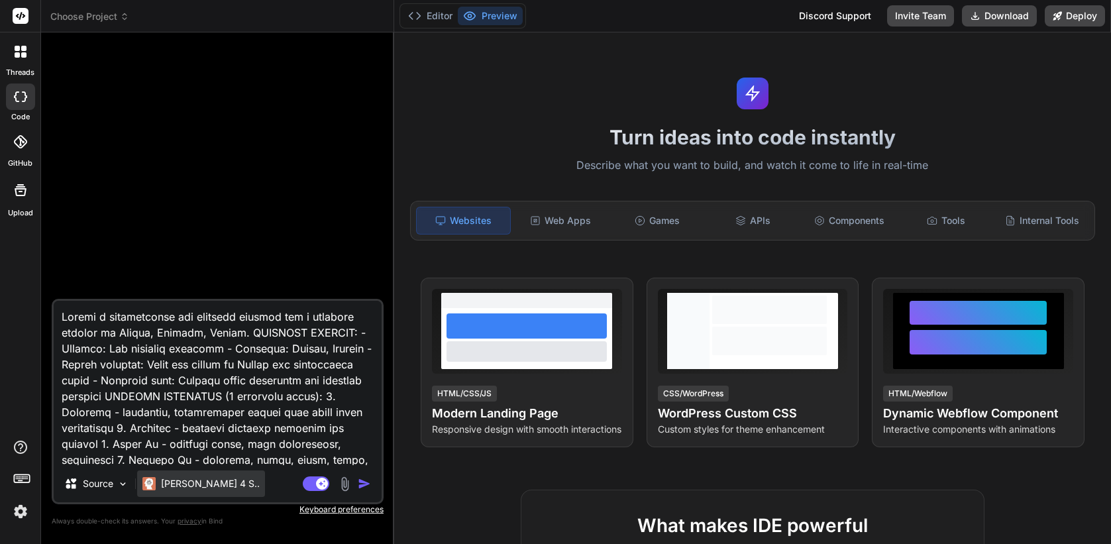
type textarea "Create a professional dog grooming website for a business located in Barrie, On…"
click at [205, 478] on p "Claude 4 S.." at bounding box center [210, 483] width 99 height 13
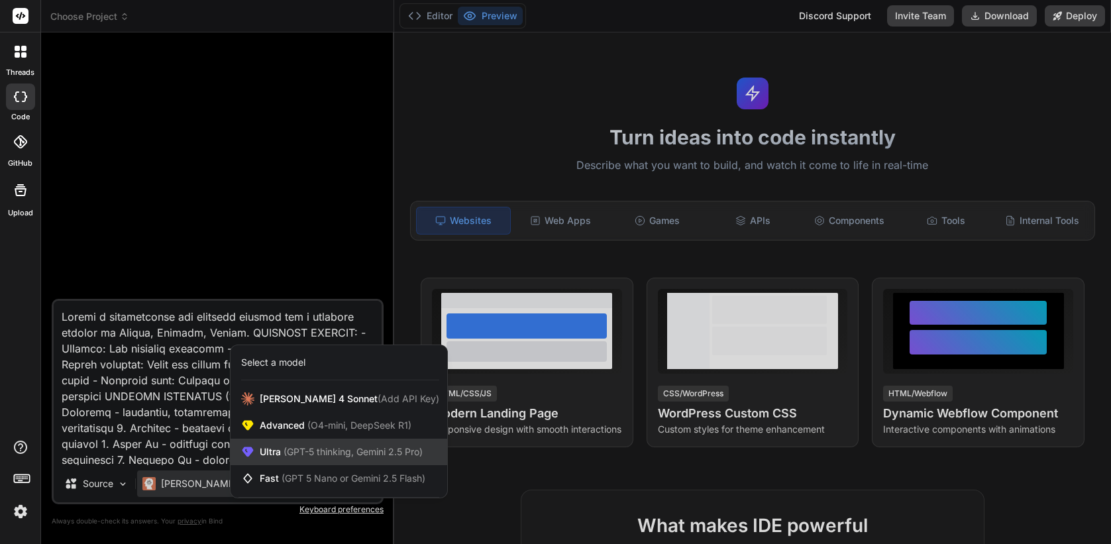
click at [307, 448] on span "(GPT-5 thinking, Gemini 2.5 Pro)" at bounding box center [352, 451] width 142 height 11
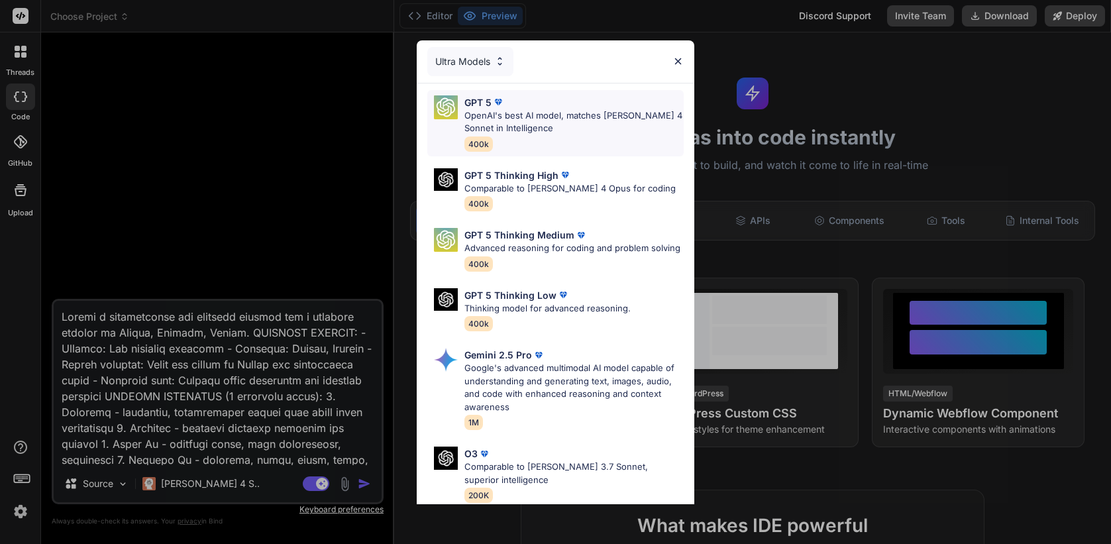
click at [554, 129] on p "OpenAI's best AI model, matches [PERSON_NAME] 4 Sonnet in Intelligence" at bounding box center [574, 122] width 219 height 26
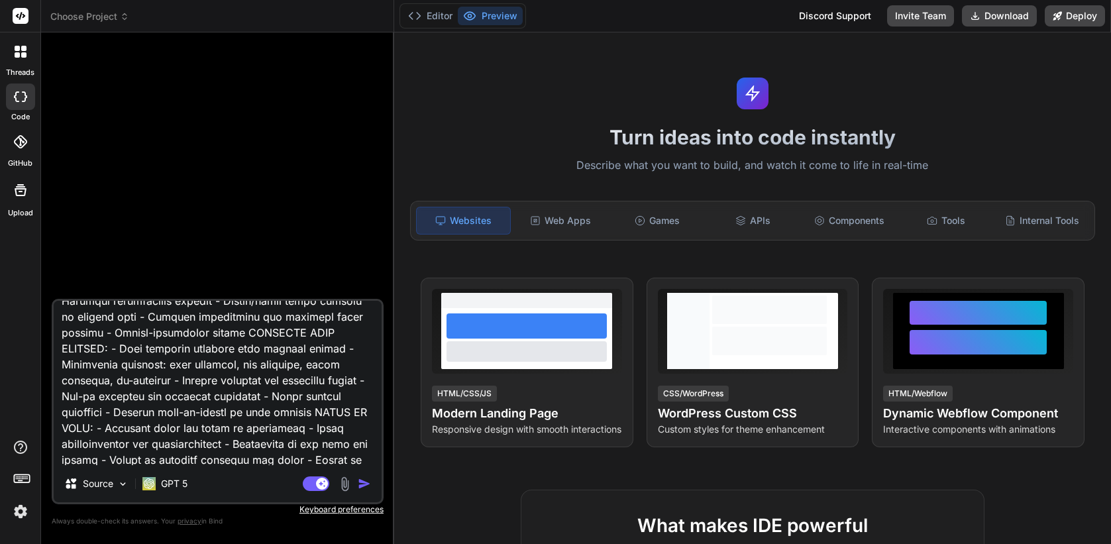
scroll to position [702, 0]
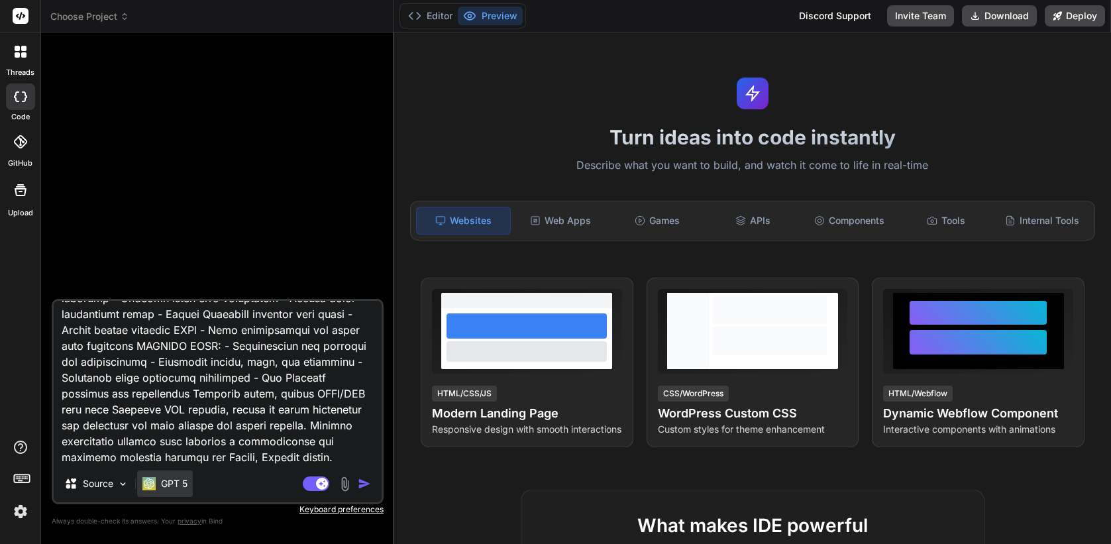
click at [169, 482] on p "GPT 5" at bounding box center [174, 483] width 27 height 13
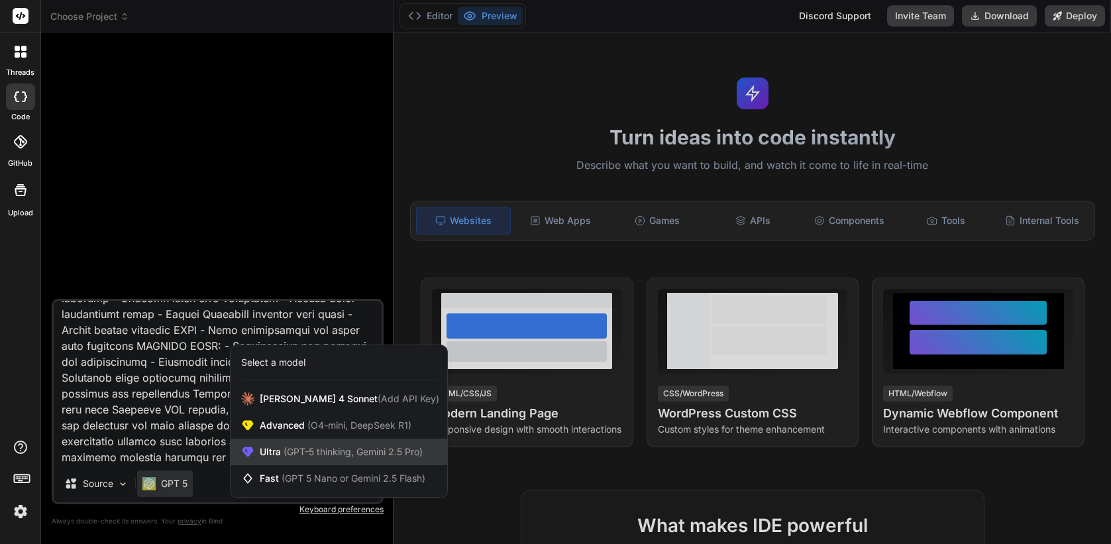
click at [302, 453] on span "(GPT-5 thinking, Gemini 2.5 Pro)" at bounding box center [352, 451] width 142 height 11
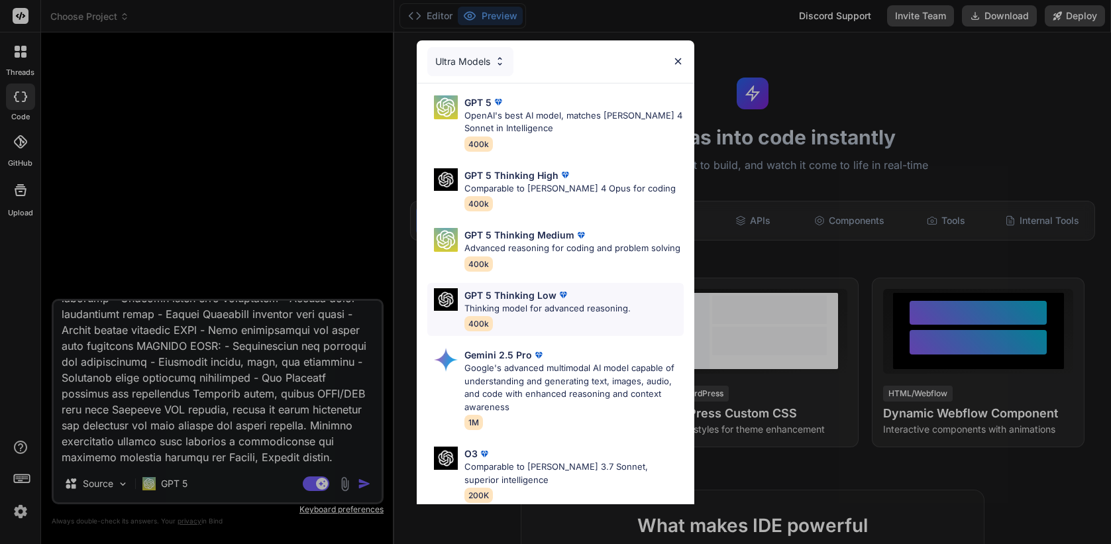
click at [531, 310] on p "Thinking model for advanced reasoning." at bounding box center [548, 308] width 166 height 13
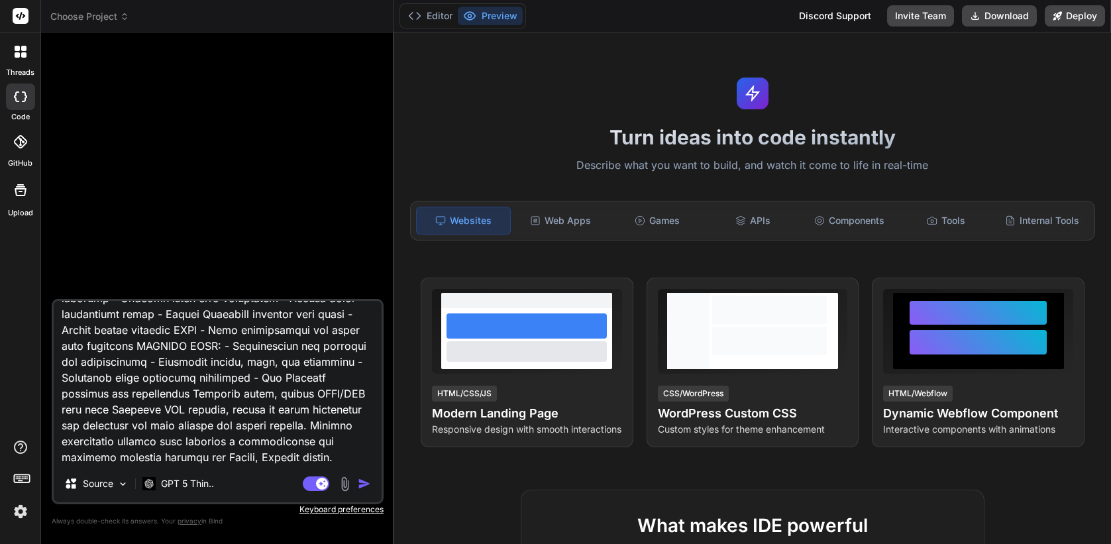
click at [361, 482] on img "button" at bounding box center [364, 483] width 13 height 13
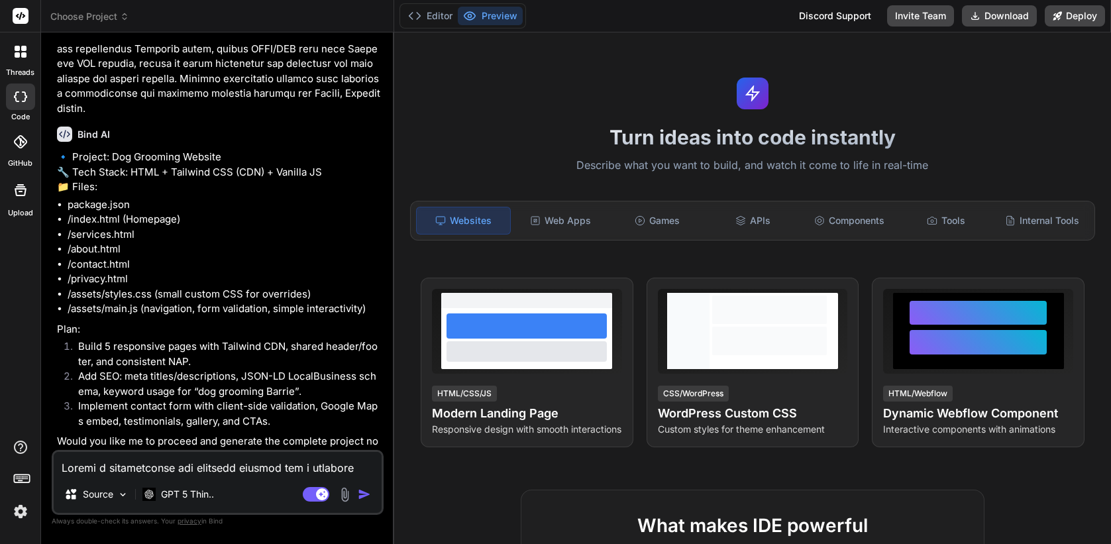
scroll to position [643, 0]
type textarea "x"
click at [109, 459] on textarea at bounding box center [218, 464] width 328 height 24
type textarea "x"
type textarea "o"
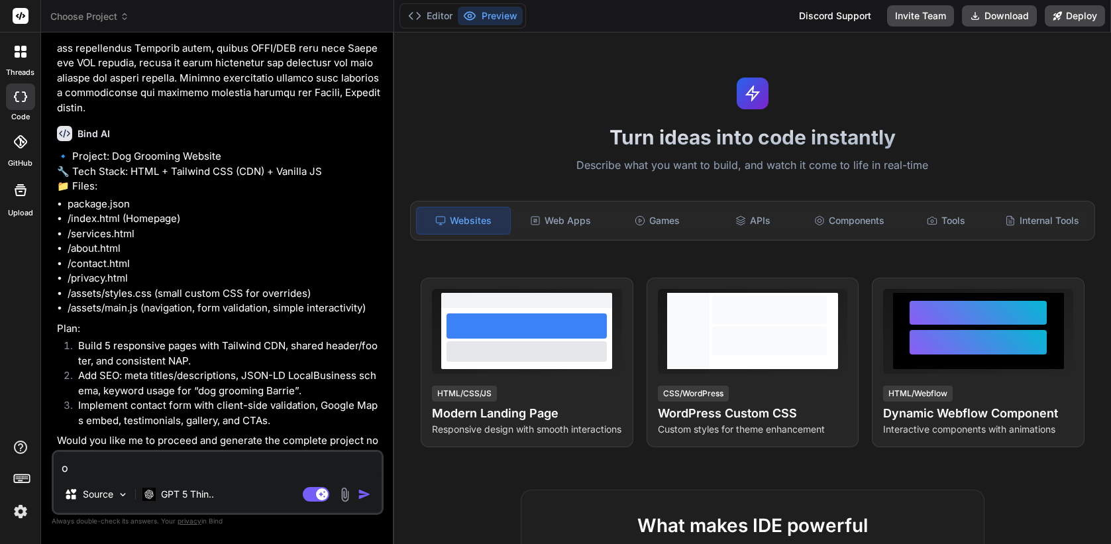
type textarea "x"
type textarea "on"
type textarea "x"
type textarea "only"
type textarea "x"
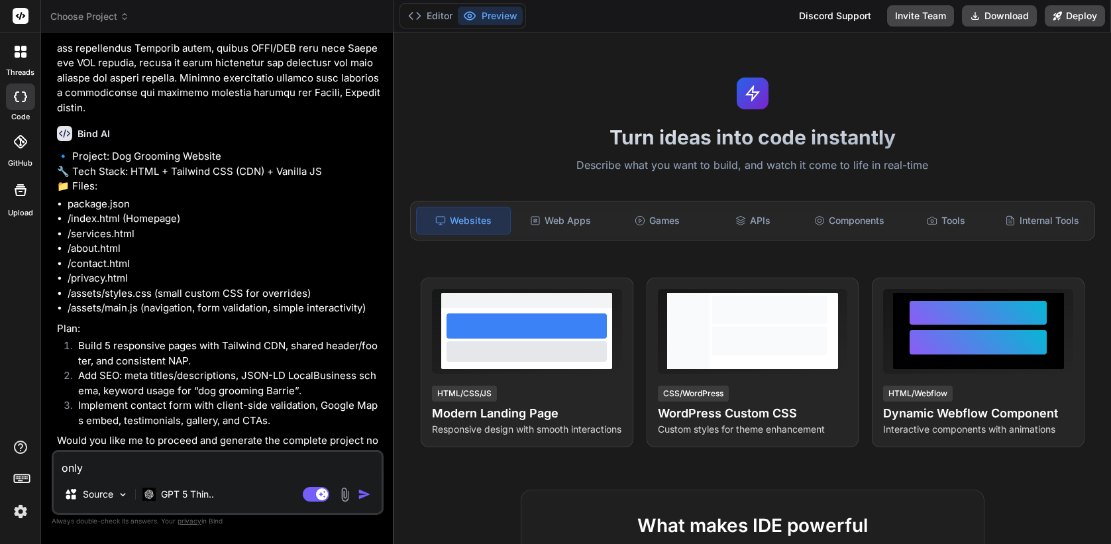
type textarea "only"
type textarea "x"
type textarea "only c"
type textarea "x"
type textarea "only cr"
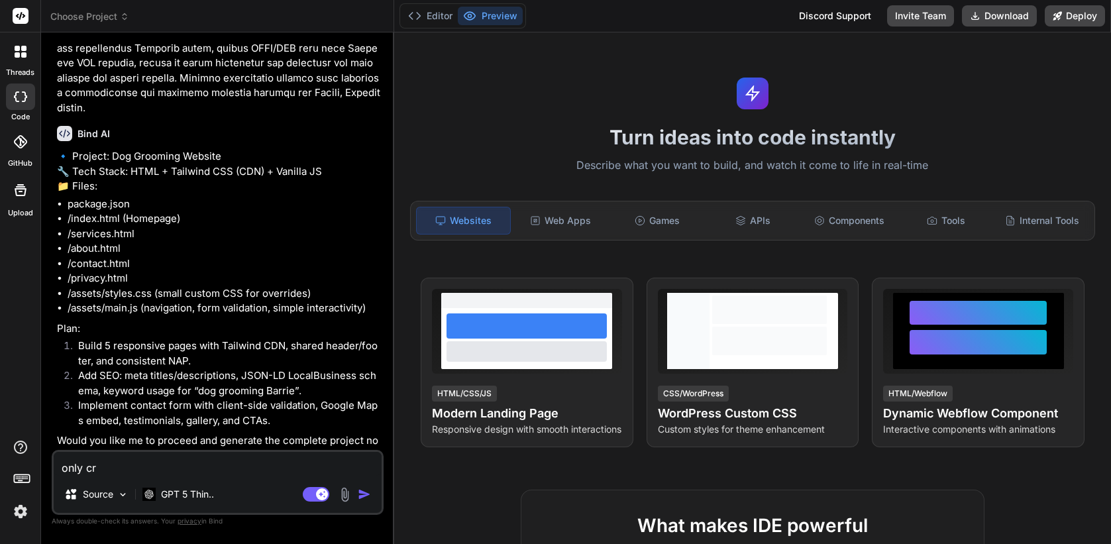
type textarea "x"
type textarea "only crea"
type textarea "x"
type textarea "only creat"
type textarea "x"
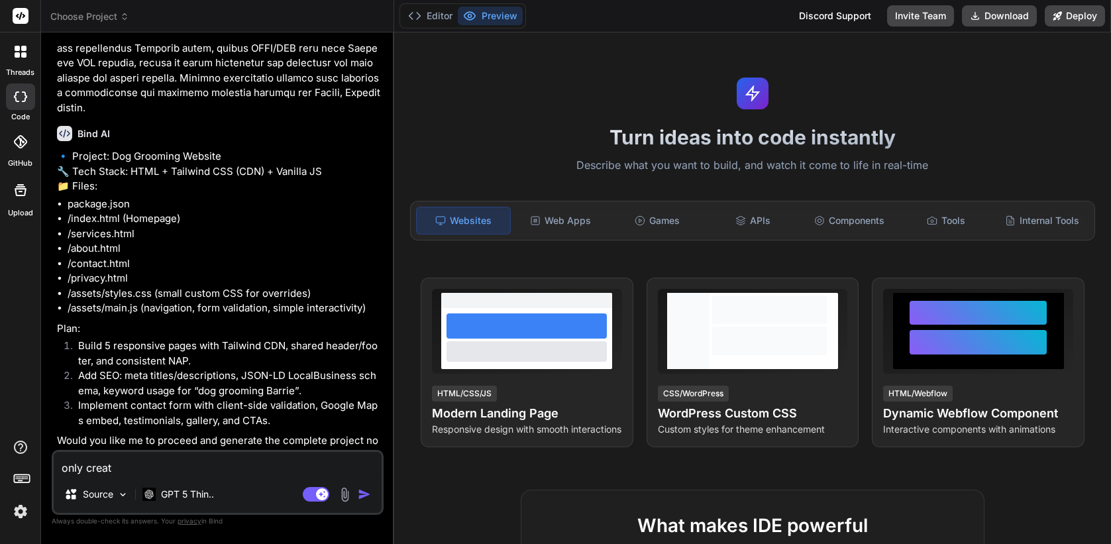
type textarea "only create"
type textarea "x"
type textarea "only create"
type textarea "x"
type textarea "only create t"
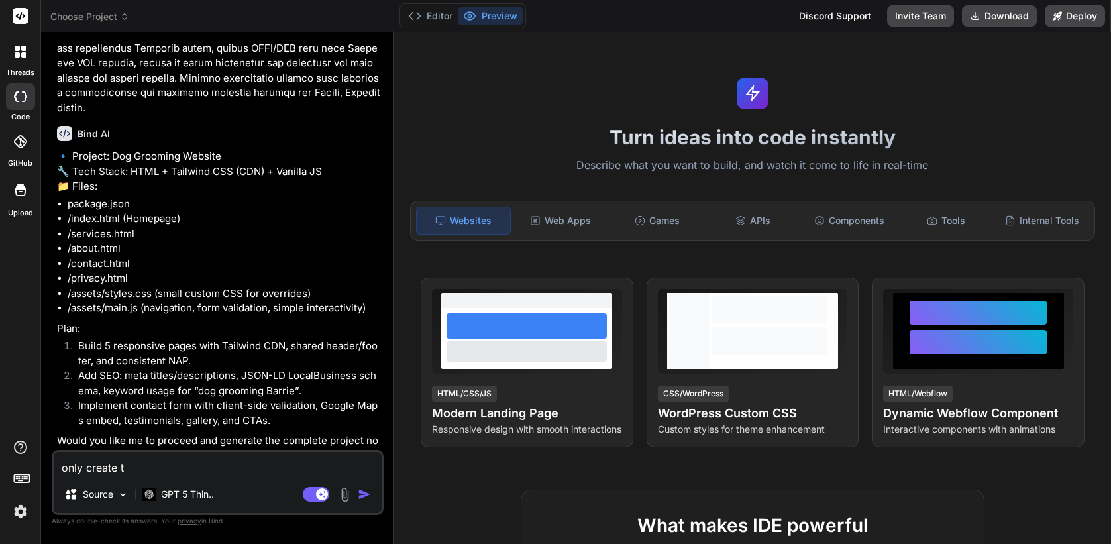
type textarea "x"
type textarea "only create th"
type textarea "x"
type textarea "only create the"
type textarea "x"
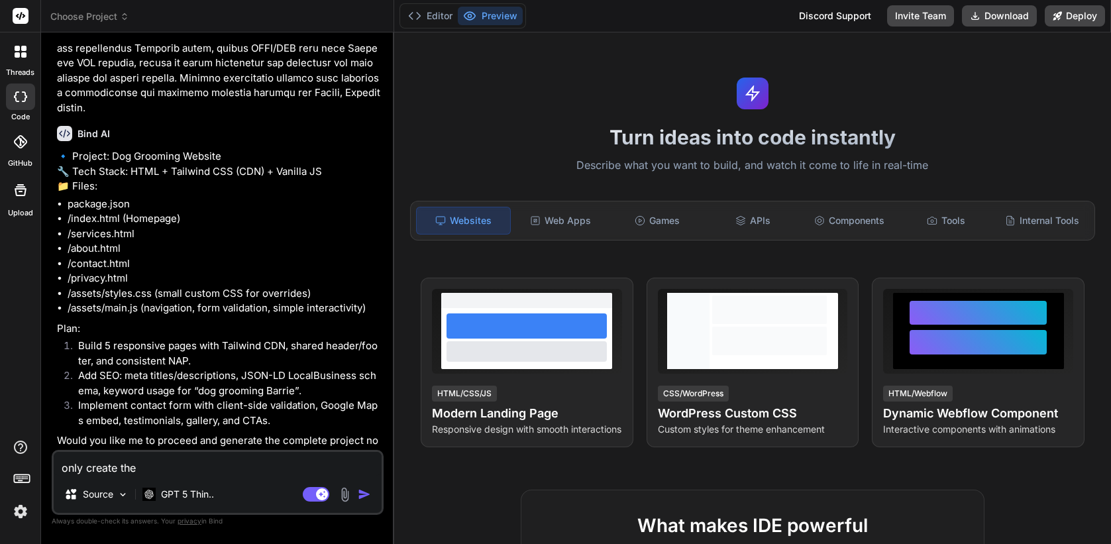
type textarea "only create the"
type textarea "x"
type textarea "only create the h"
type textarea "x"
type textarea "only create the hom"
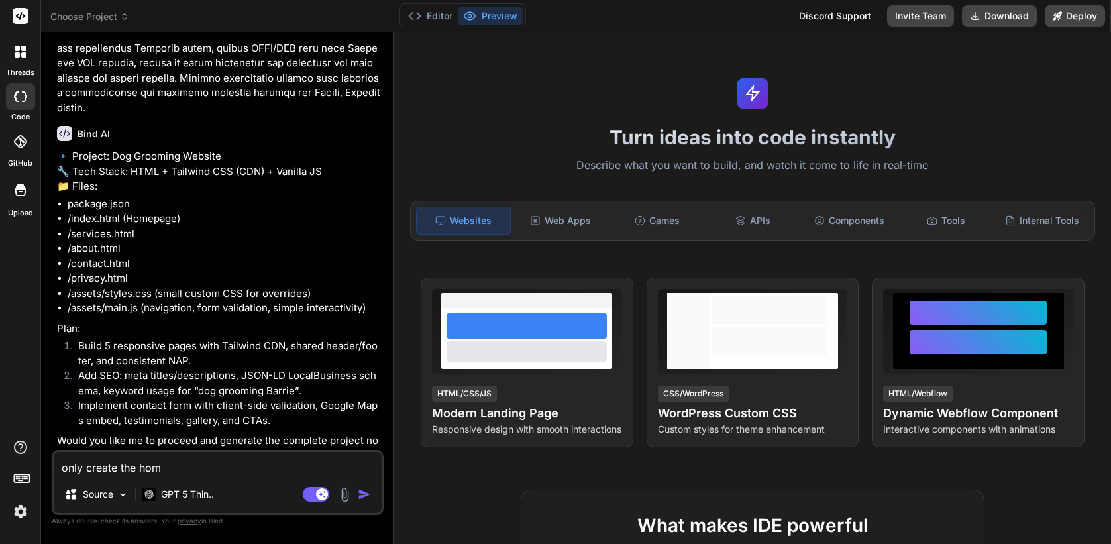
type textarea "x"
type textarea "only create the home"
type textarea "x"
type textarea "only create the homep"
type textarea "x"
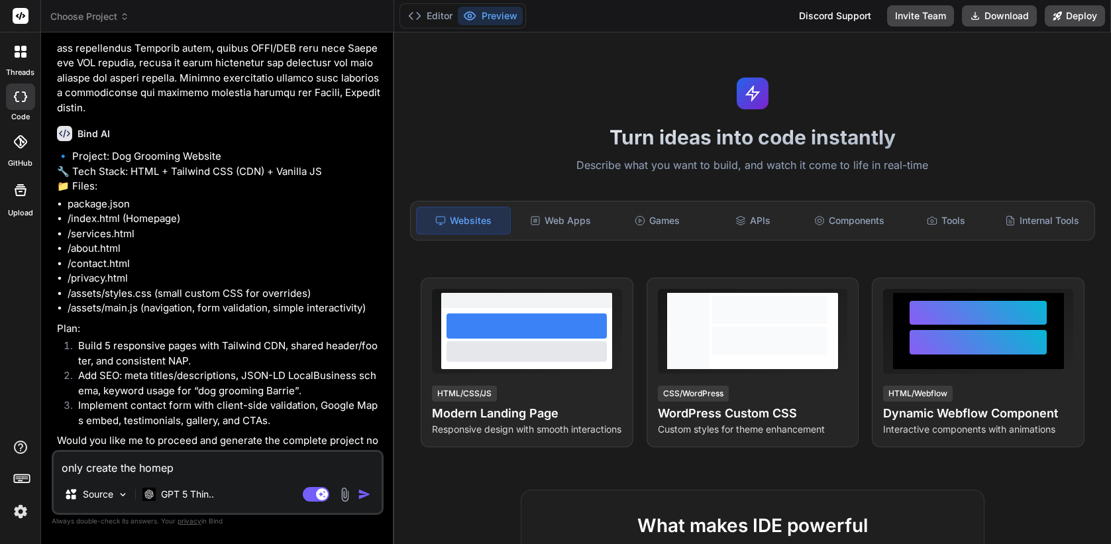
type textarea "only create the homepa"
type textarea "x"
type textarea "only create the homepag"
type textarea "x"
type textarea "only create the homepage"
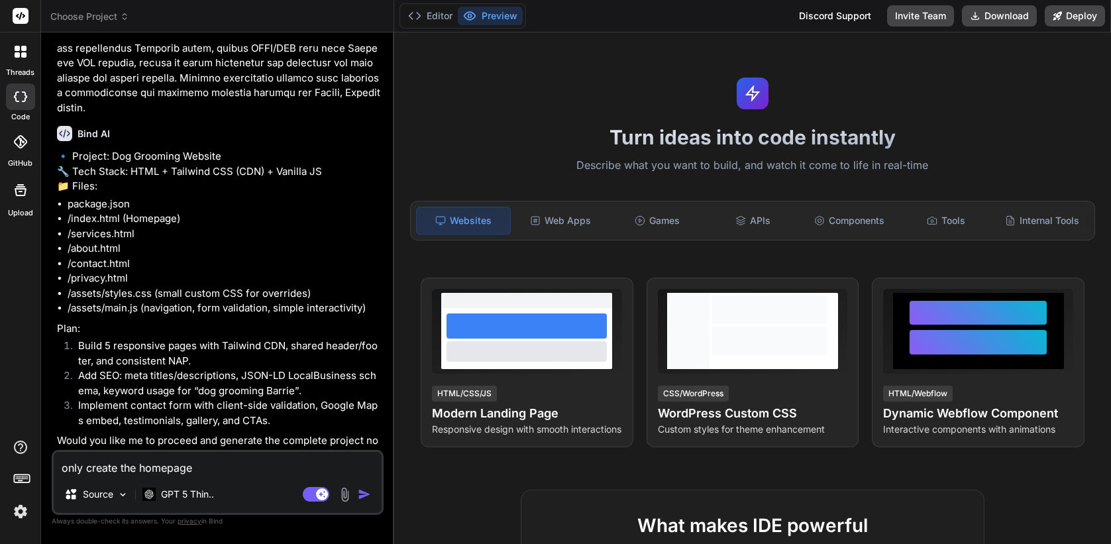
type textarea "x"
type textarea "only create the homepage"
type textarea "x"
type textarea "only create the homepage f"
type textarea "x"
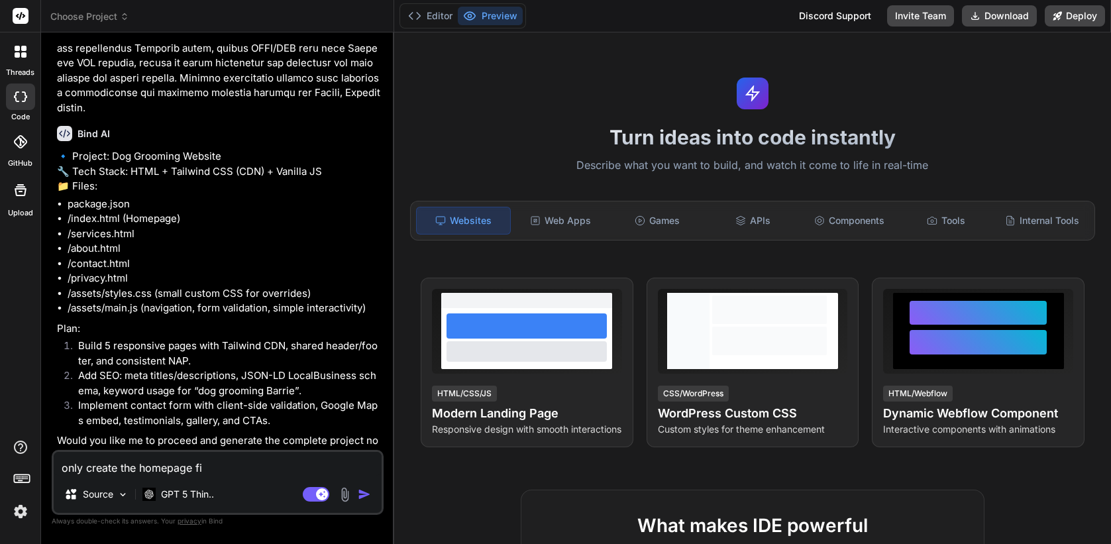
type textarea "only create the homepage fir"
type textarea "x"
type textarea "only create the homepage firs"
type textarea "x"
type textarea "only create the homepage first"
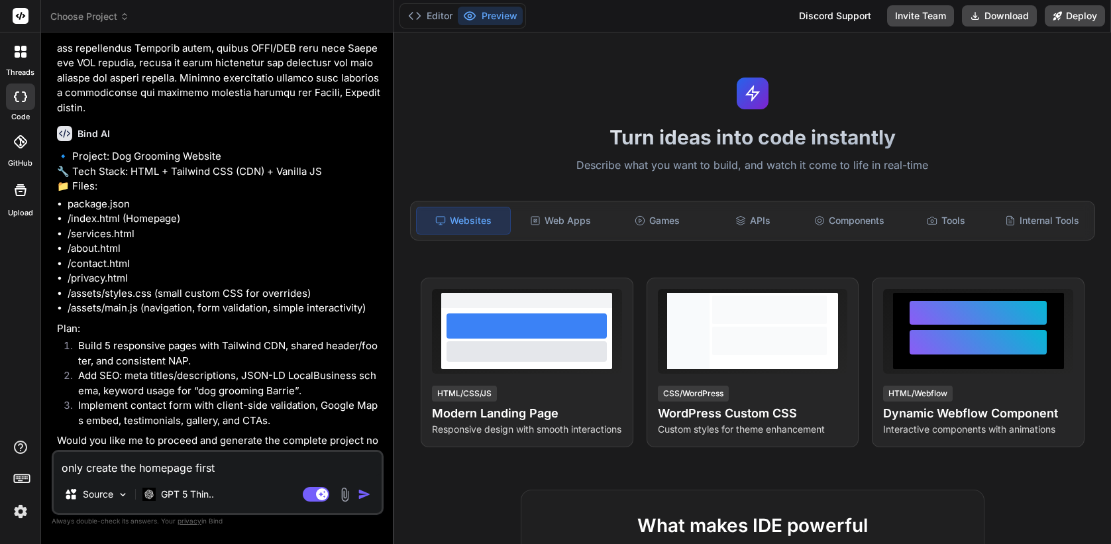
type textarea "x"
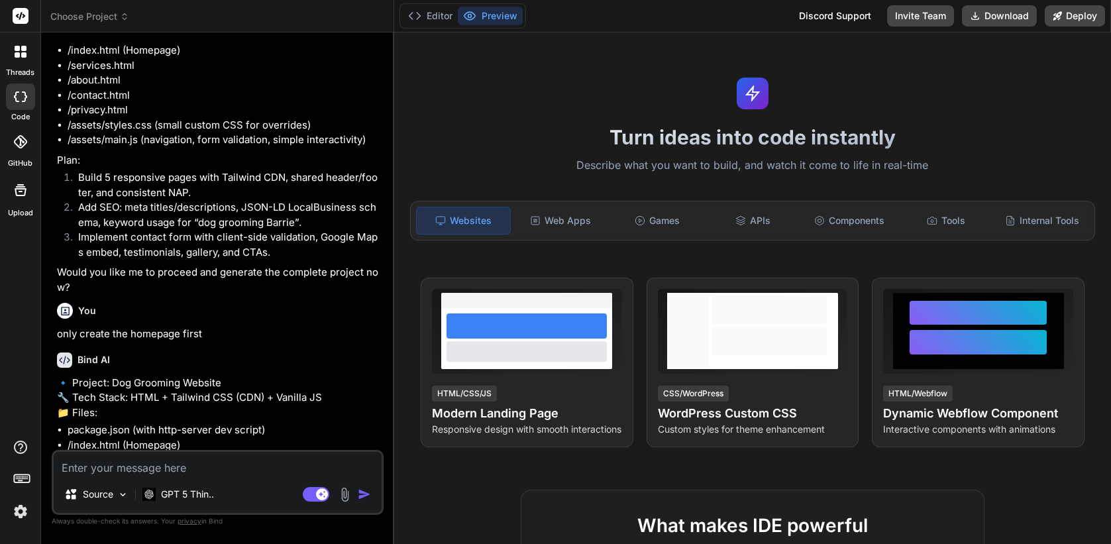
scroll to position [1150, 0]
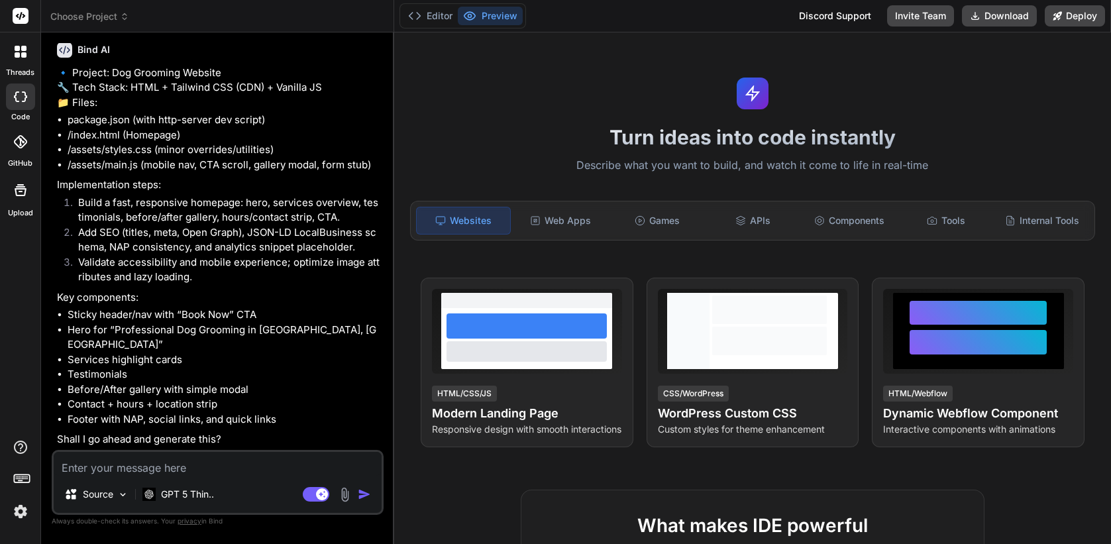
click at [142, 467] on textarea at bounding box center [218, 464] width 328 height 24
type textarea "x"
type textarea "g"
type textarea "x"
type textarea "go"
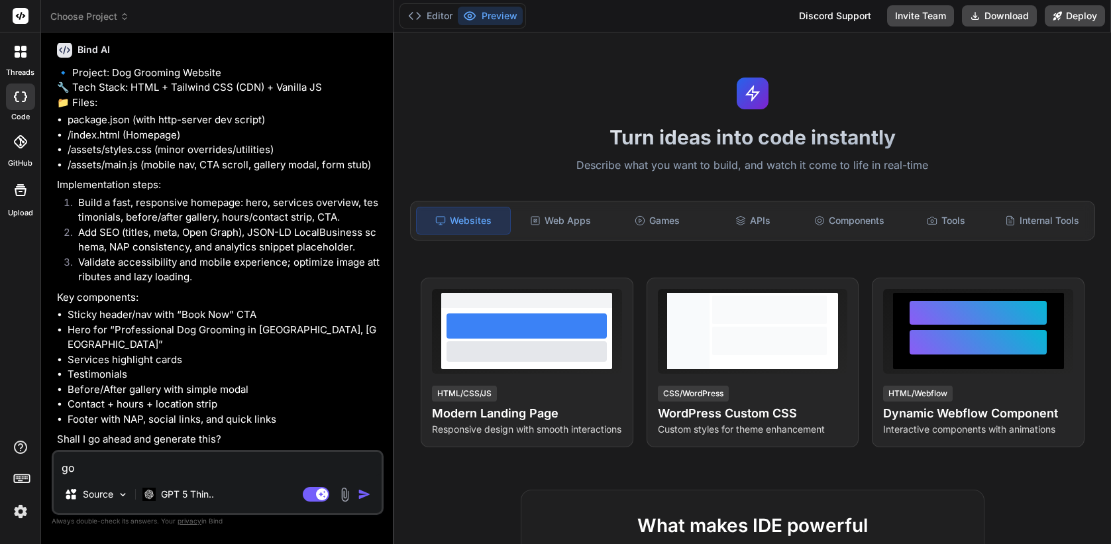
type textarea "x"
type textarea "go"
type textarea "x"
type textarea "go a"
type textarea "x"
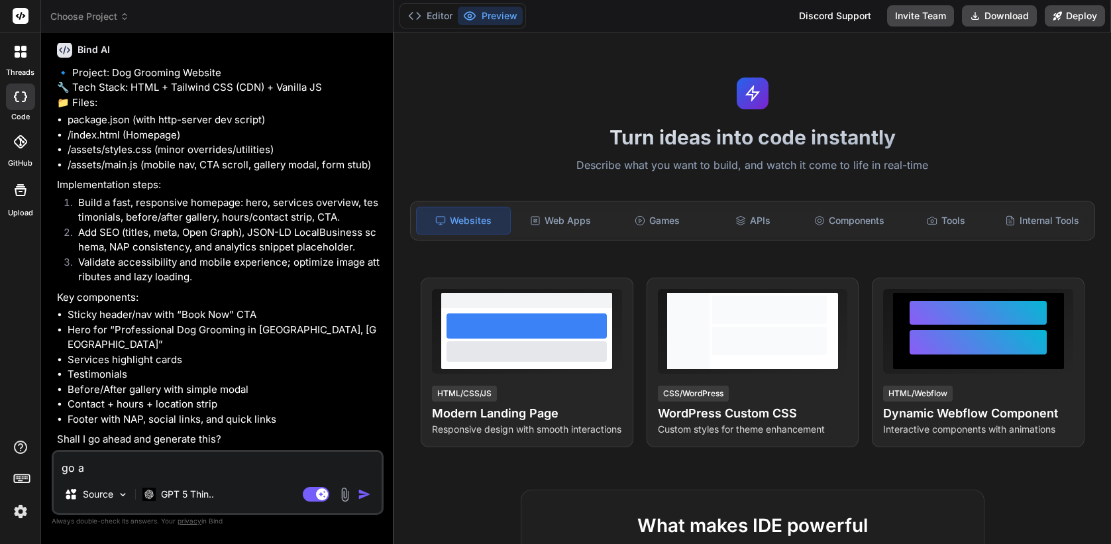
type textarea "go ah"
type textarea "x"
type textarea "go ahe"
type textarea "x"
type textarea "go ahead"
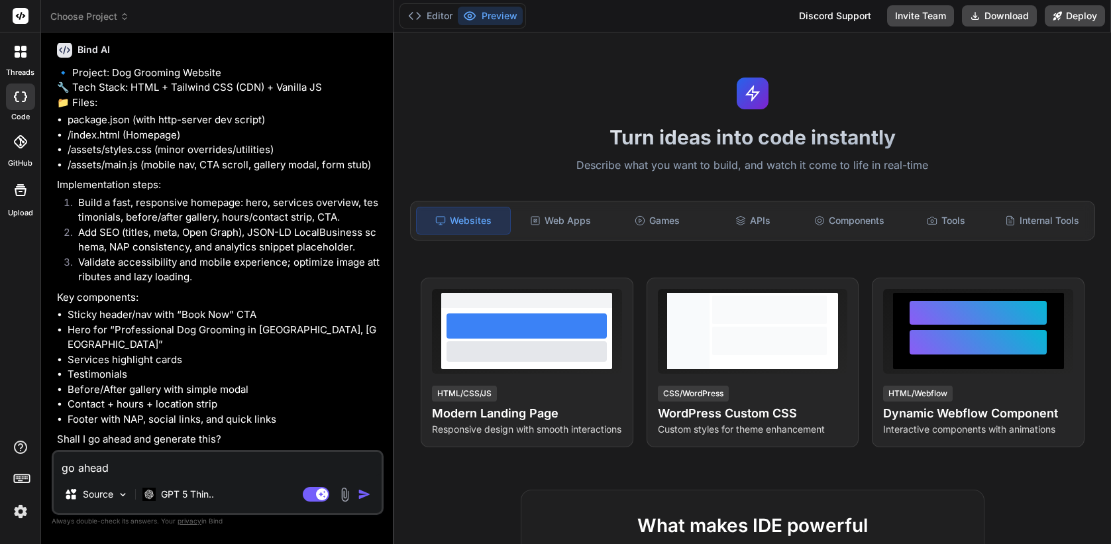
type textarea "x"
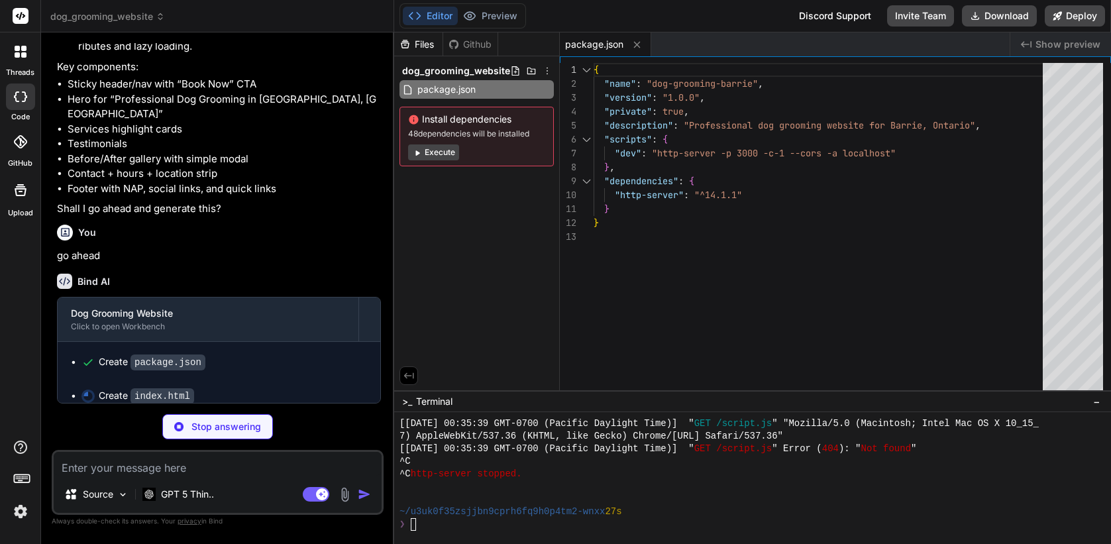
scroll to position [1381, 0]
type textarea "x"
type textarea "</div> </div> <script src="/assets/main.js" defer></script> </body> </html>"
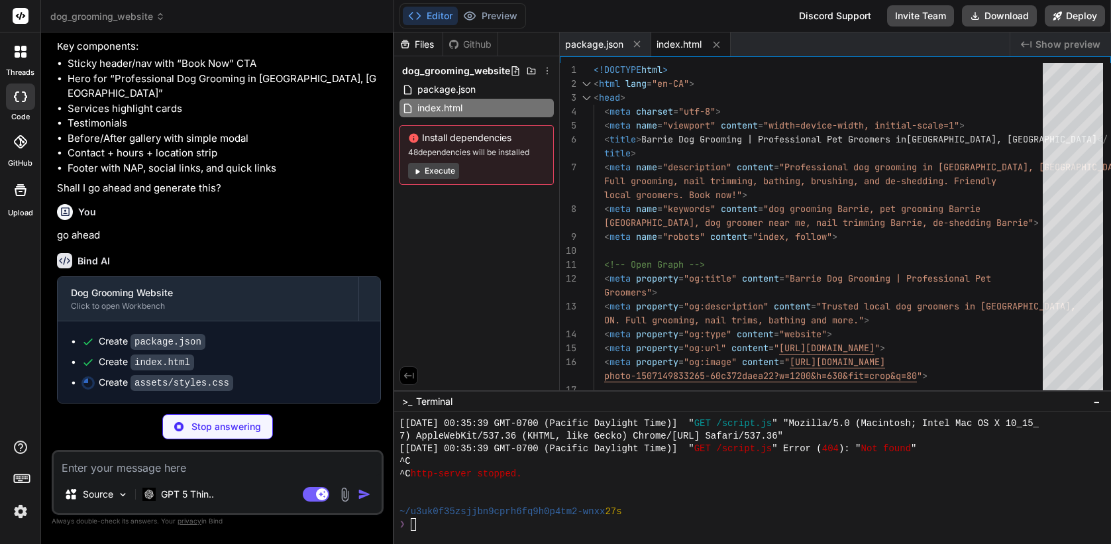
type textarea "x"
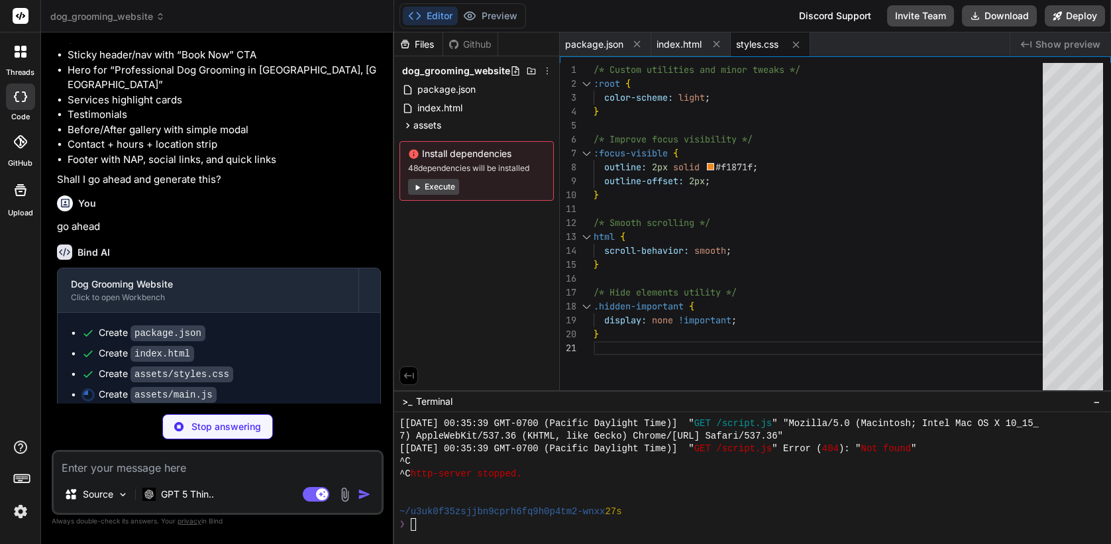
scroll to position [1421, 0]
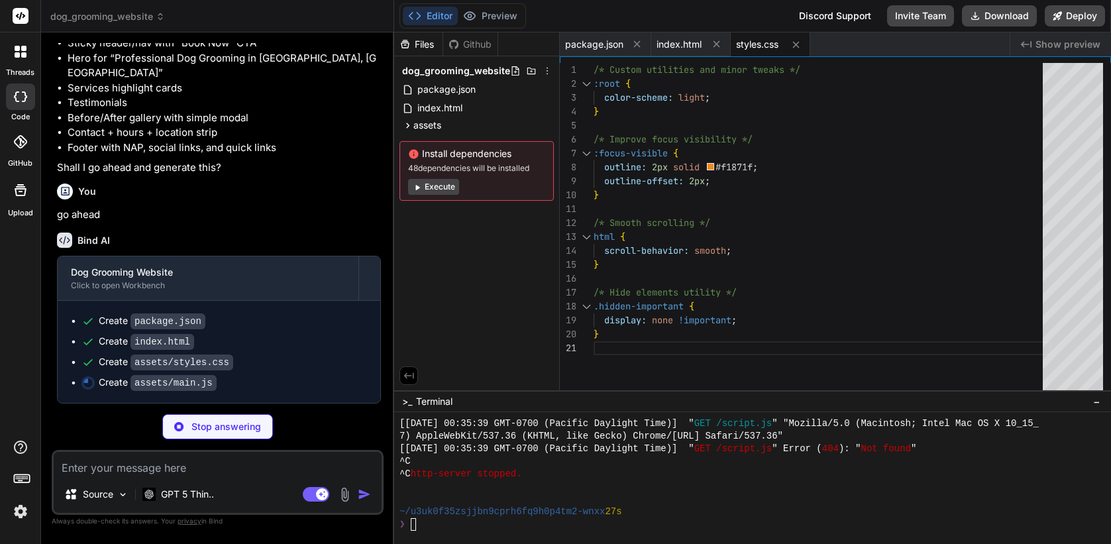
type textarea "x"
type textarea "/* Current year in footer */ const yearEl = document.getElementById('year'); if…"
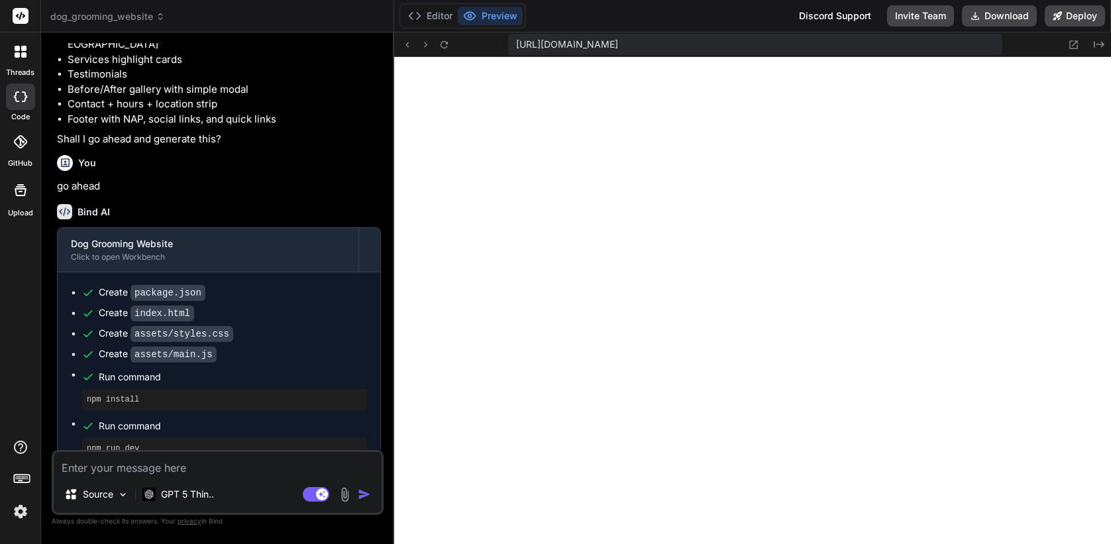
scroll to position [1473, 0]
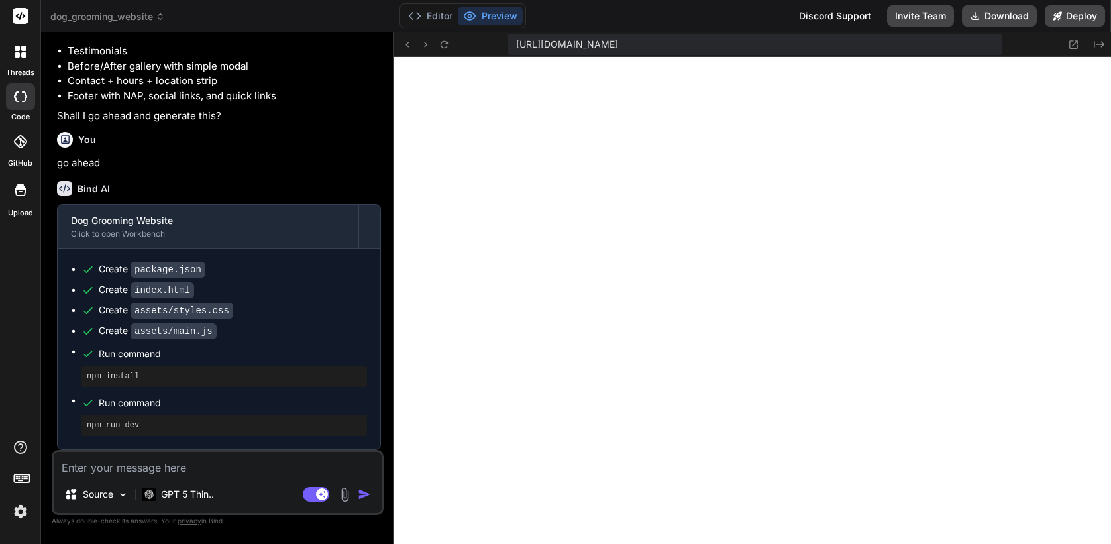
click at [239, 476] on div "Source GPT 5 Thin.. Agent Mode. When this toggle is activated, AI automatically…" at bounding box center [218, 482] width 332 height 65
click at [240, 473] on textarea at bounding box center [218, 464] width 328 height 24
type textarea "x"
type textarea "w"
type textarea "x"
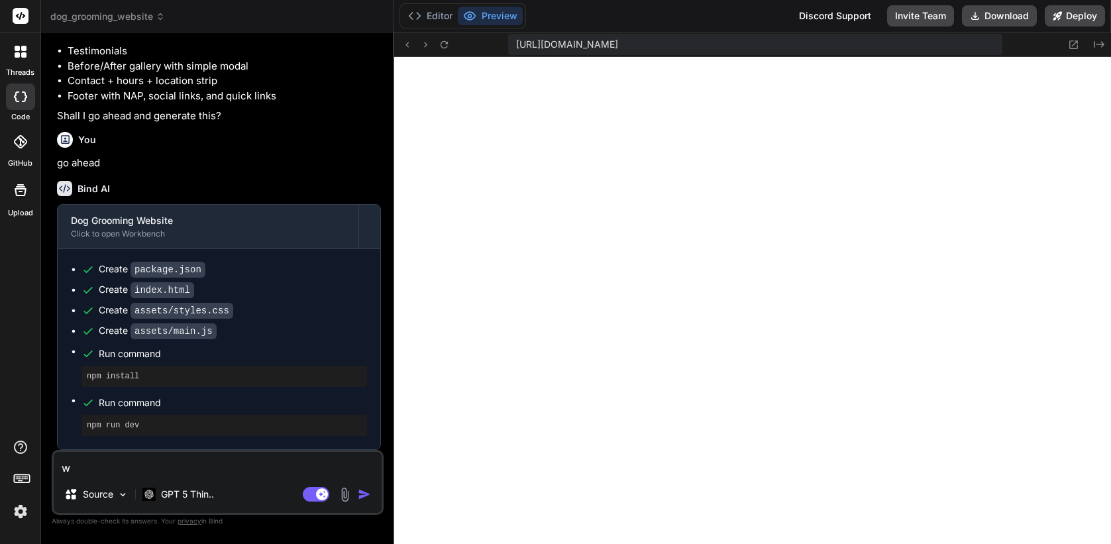
type textarea "wh"
type textarea "x"
type textarea "why"
type textarea "x"
type textarea "why"
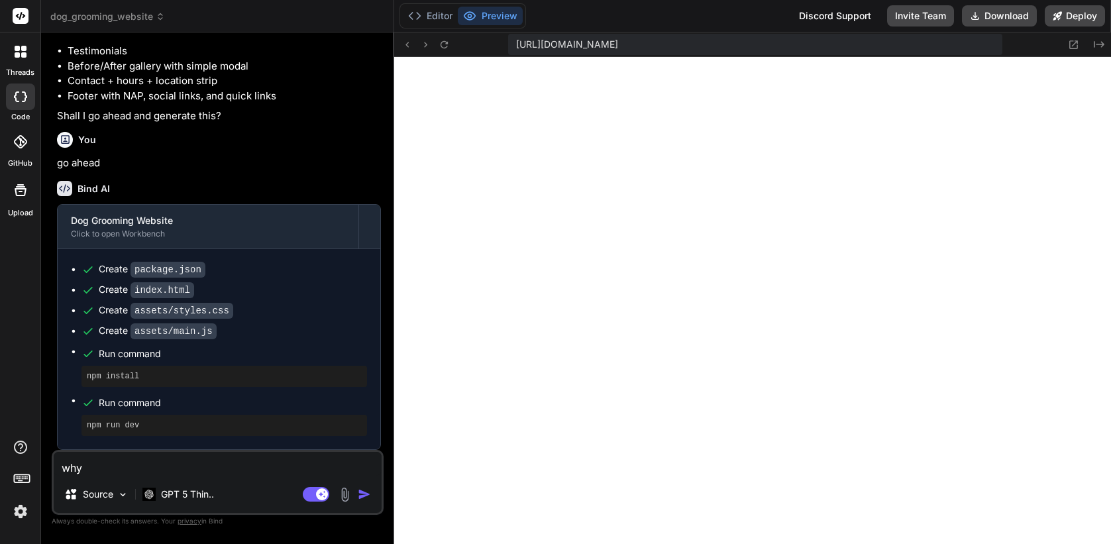
type textarea "x"
type textarea "why d"
type textarea "x"
type textarea "why di"
type textarea "x"
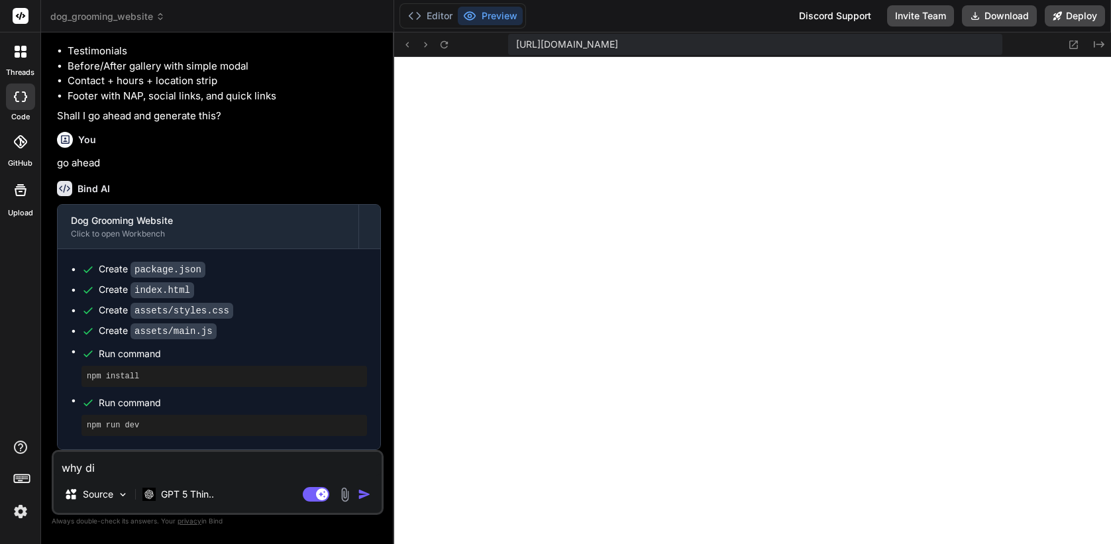
type textarea "why die"
type textarea "x"
type textarea "why dies"
type textarea "x"
type textarea "why die"
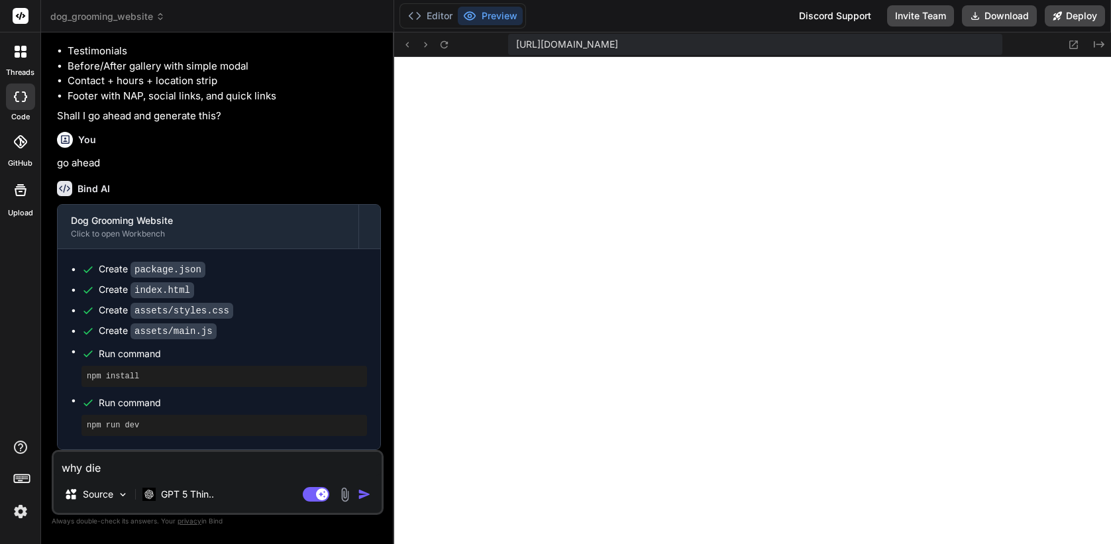
type textarea "x"
type textarea "why di"
type textarea "x"
type textarea "why d"
type textarea "x"
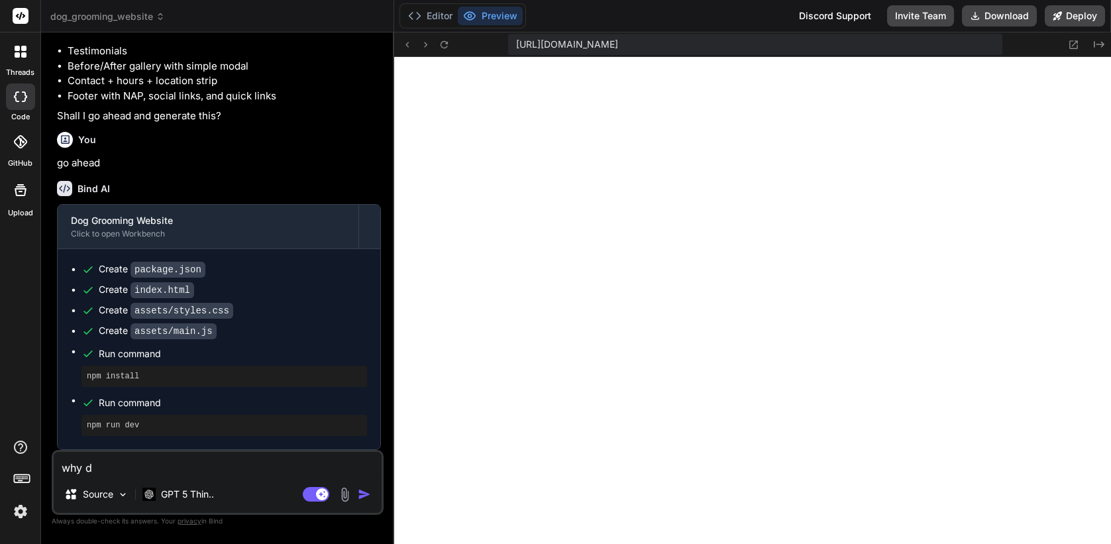
type textarea "why do"
type textarea "x"
type textarea "why doe"
type textarea "x"
type textarea "why does"
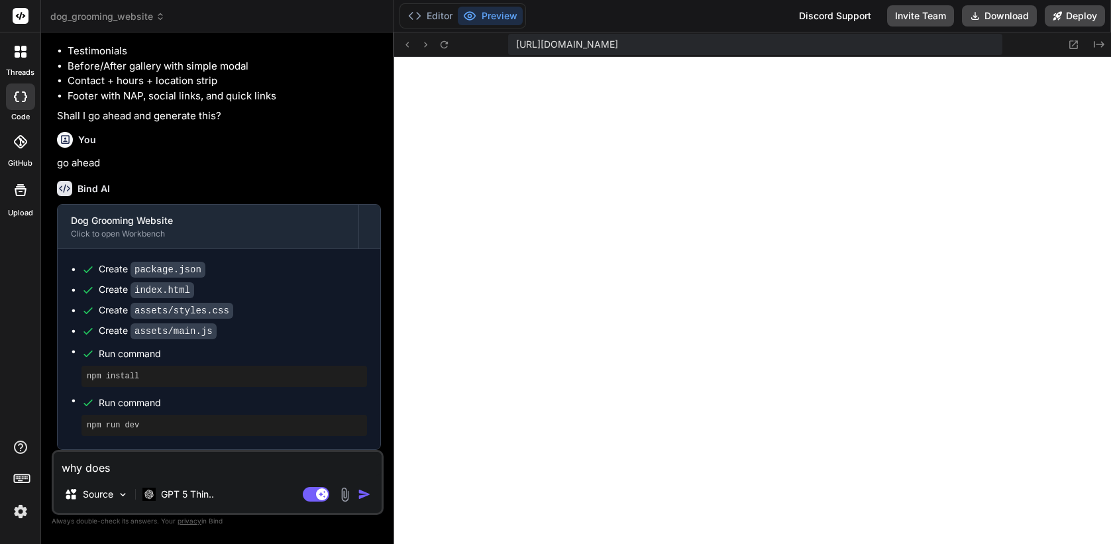
type textarea "x"
type textarea "why does"
type textarea "x"
type textarea "why does t"
type textarea "x"
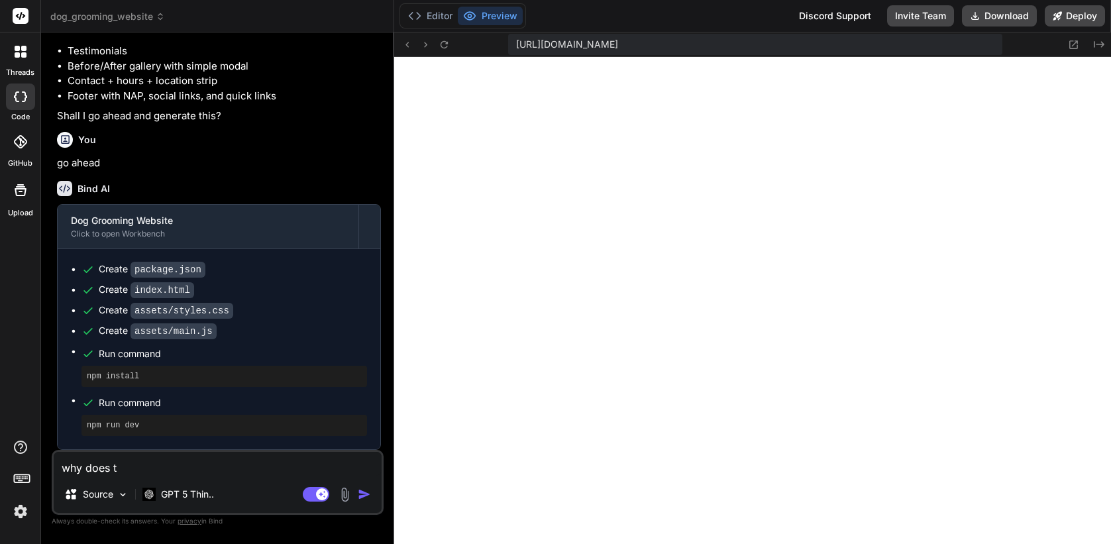
type textarea "why does th"
type textarea "x"
type textarea "why does the"
type textarea "x"
type textarea "why does the c"
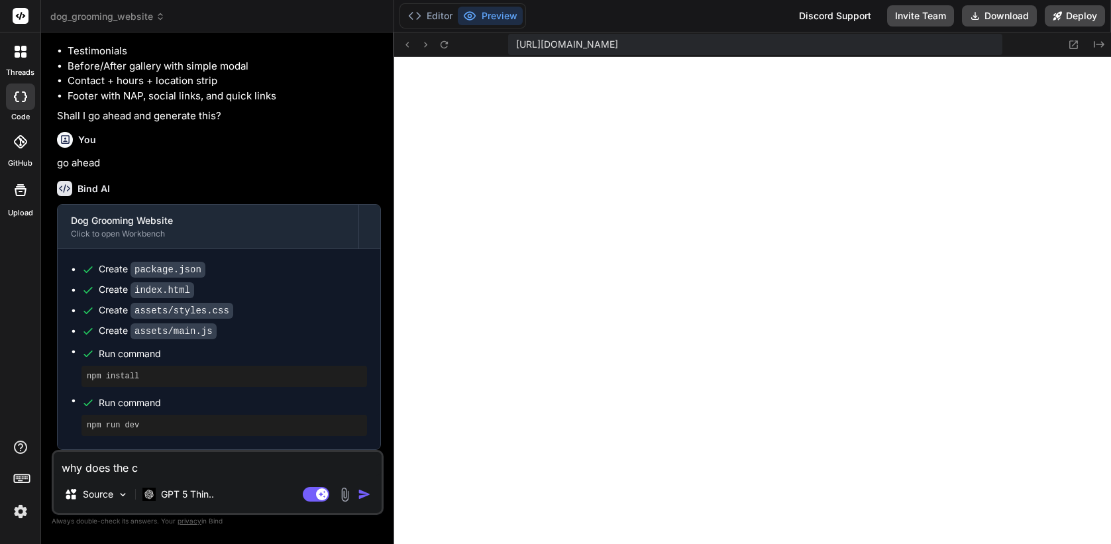
type textarea "x"
type textarea "why does the cs"
type textarea "x"
type textarea "why does the css"
type textarea "x"
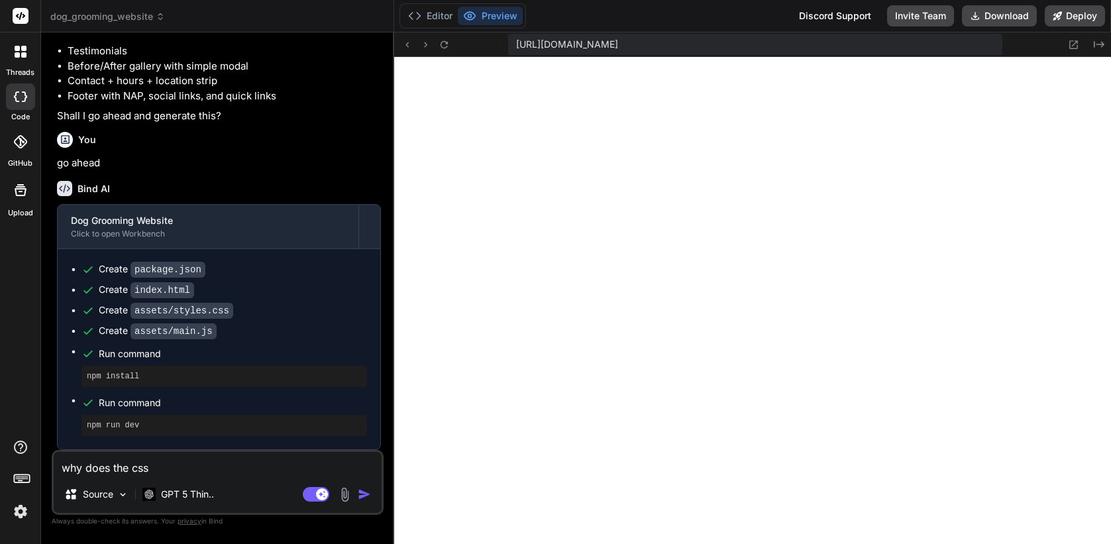
type textarea "why does the css"
type textarea "x"
type textarea "why does the css n"
type textarea "x"
type textarea "why does the css no"
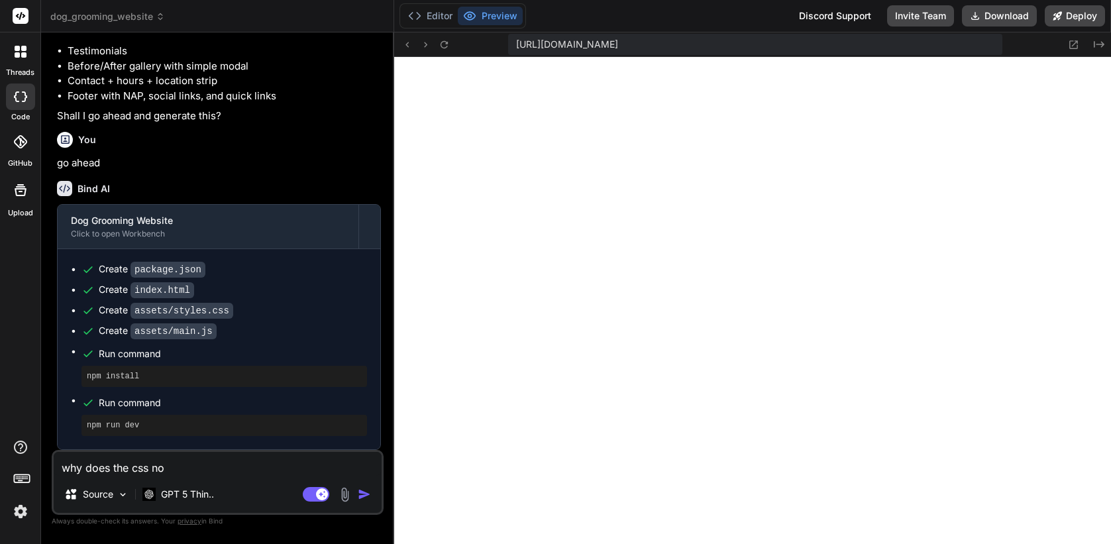
type textarea "x"
type textarea "why does the css not"
type textarea "x"
type textarea "why does the css not"
type textarea "x"
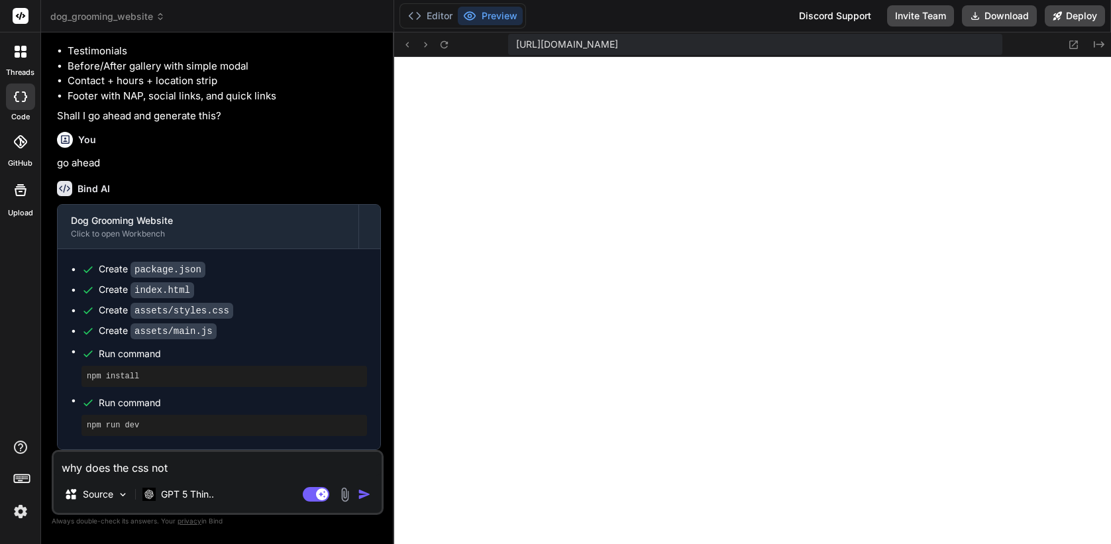
type textarea "why does the css not l"
type textarea "x"
type textarea "why does the css not lo"
type textarea "x"
type textarea "why does the css not loa"
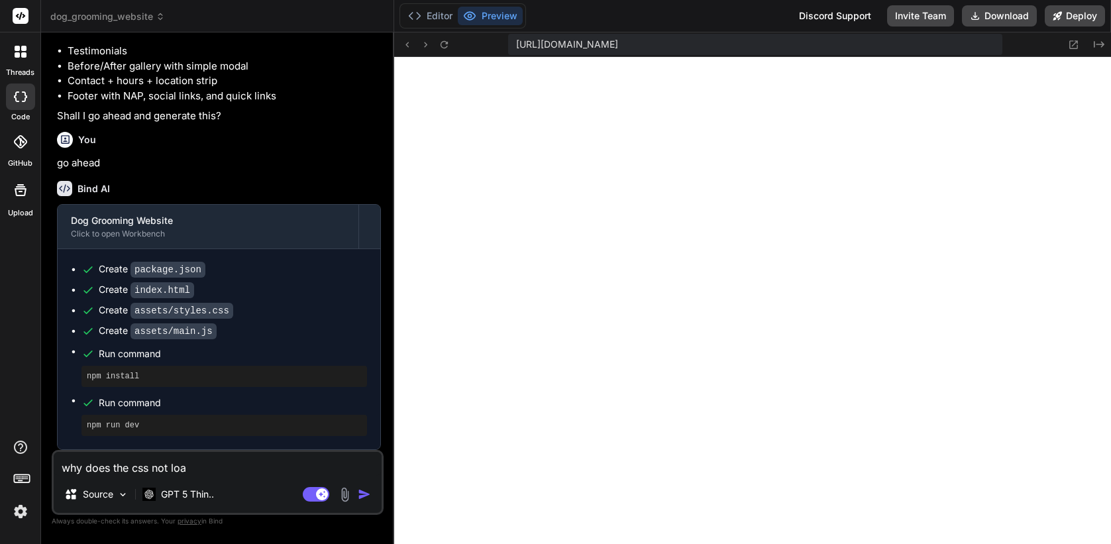
type textarea "x"
type textarea "why does the css not load"
type textarea "x"
type textarea "why does the css not load?"
type textarea "x"
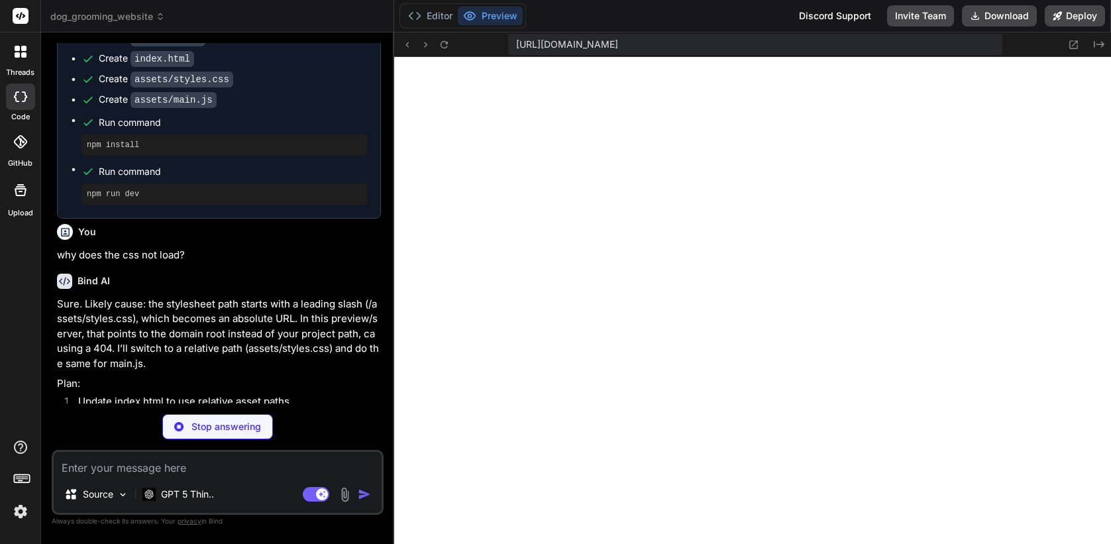
scroll to position [1818, 0]
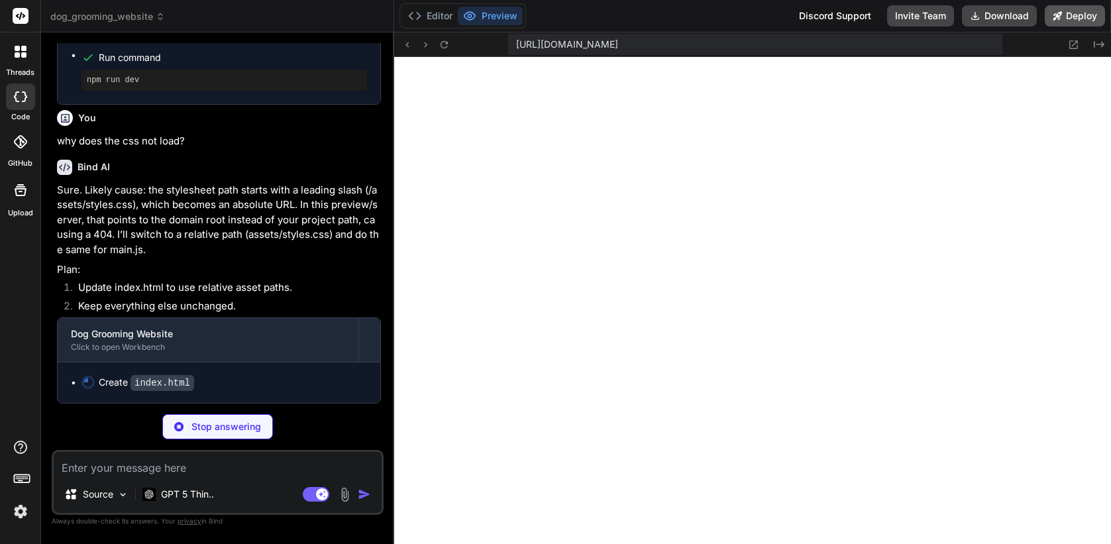
click at [1072, 16] on button "Deploy" at bounding box center [1075, 15] width 60 height 21
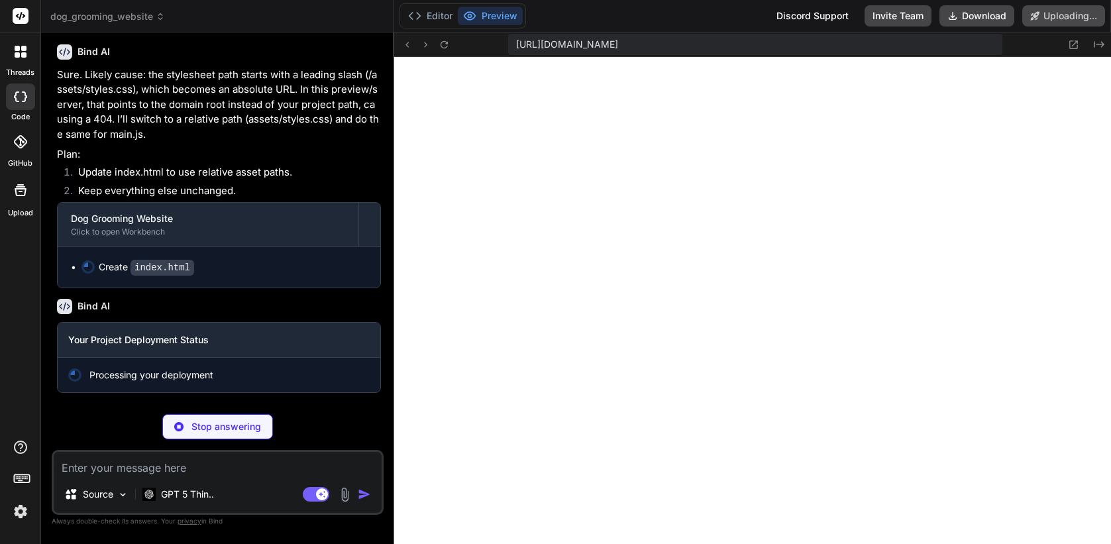
scroll to position [1933, 0]
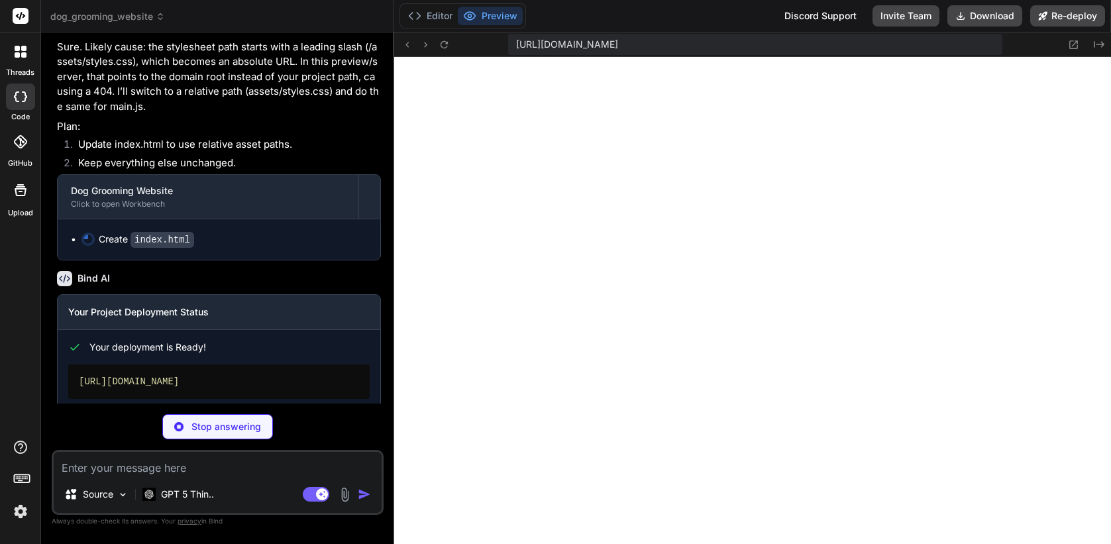
type textarea "x"
type textarea "</div> </div> <script src="assets/main.js" defer></script> </body> </html>"
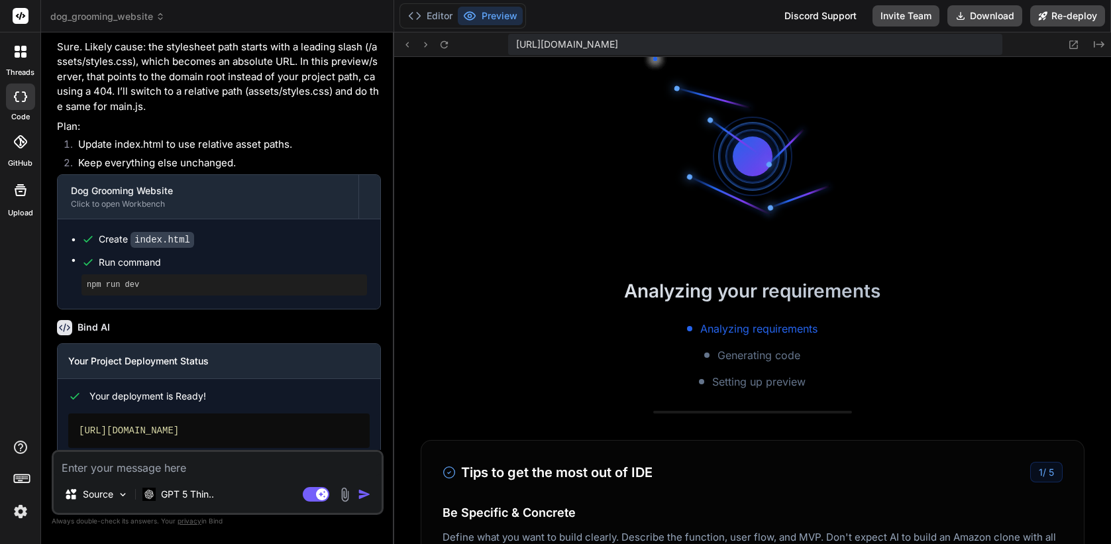
type textarea "x"
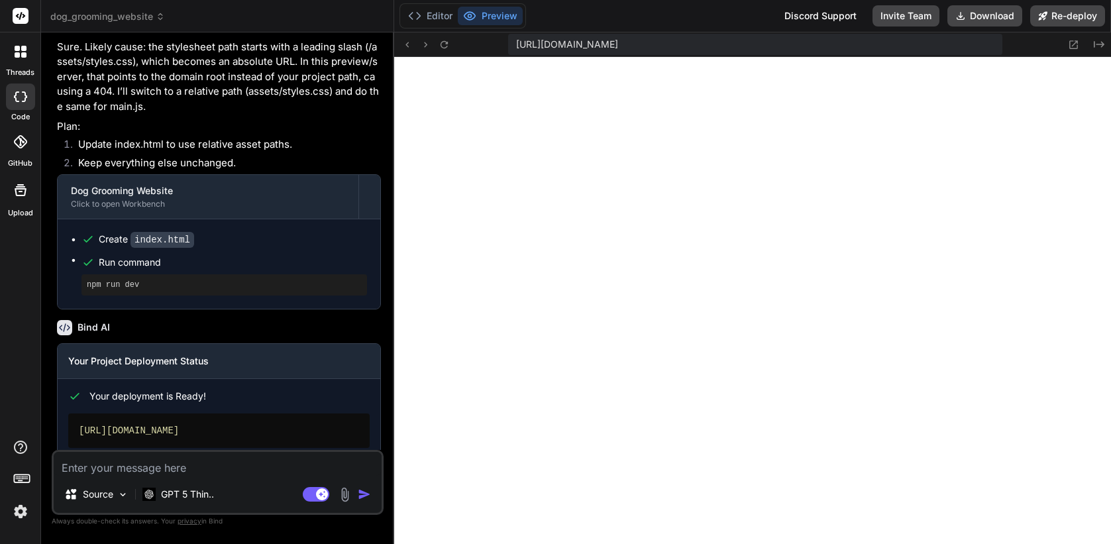
scroll to position [2015, 0]
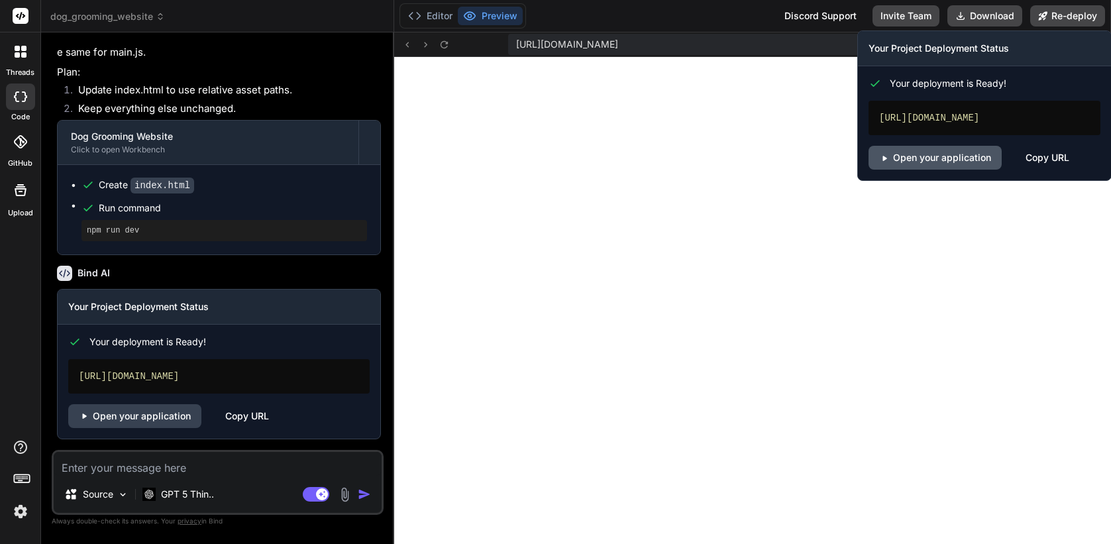
click at [925, 157] on link "Open your application" at bounding box center [935, 158] width 133 height 24
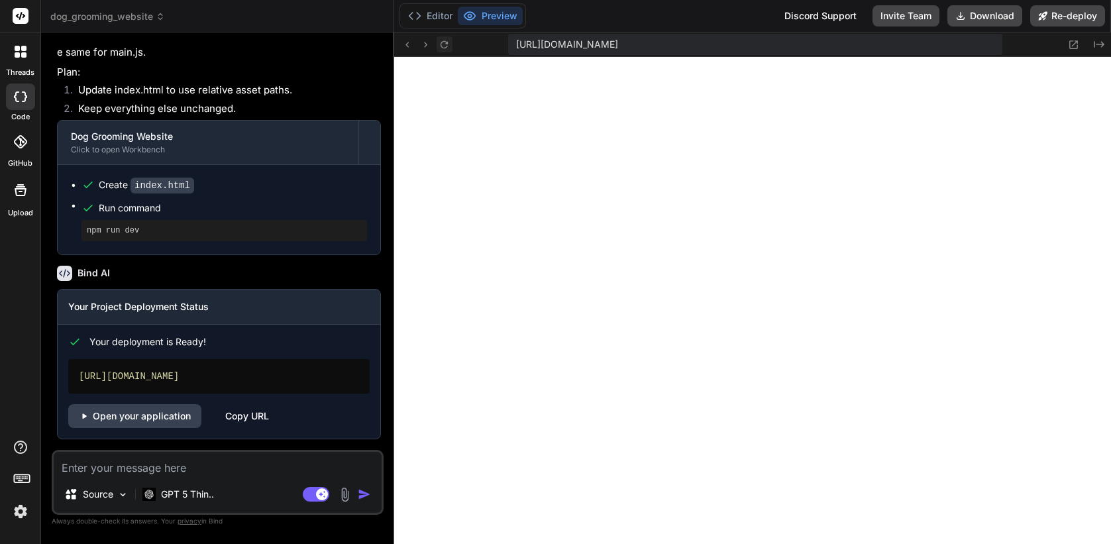
click at [447, 45] on icon at bounding box center [444, 44] width 11 height 11
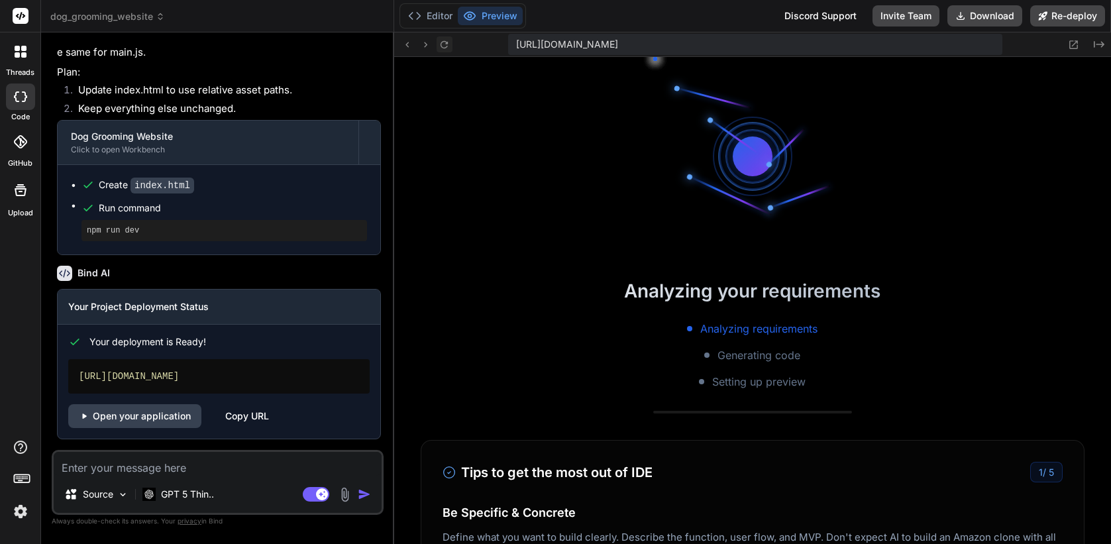
scroll to position [1901, 0]
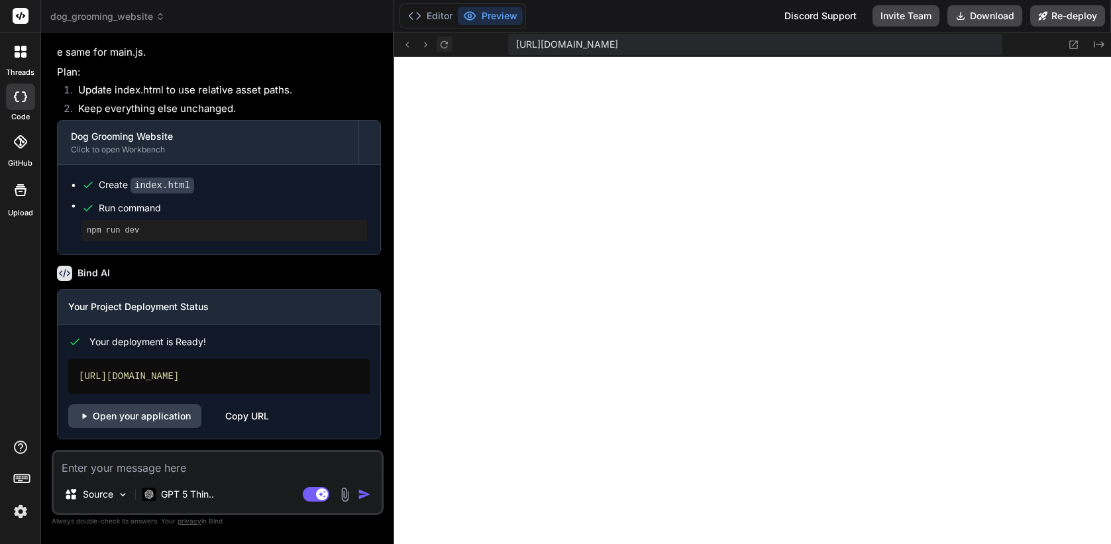
click at [447, 45] on icon at bounding box center [444, 44] width 11 height 11
click at [447, 45] on icon at bounding box center [444, 43] width 7 height 7
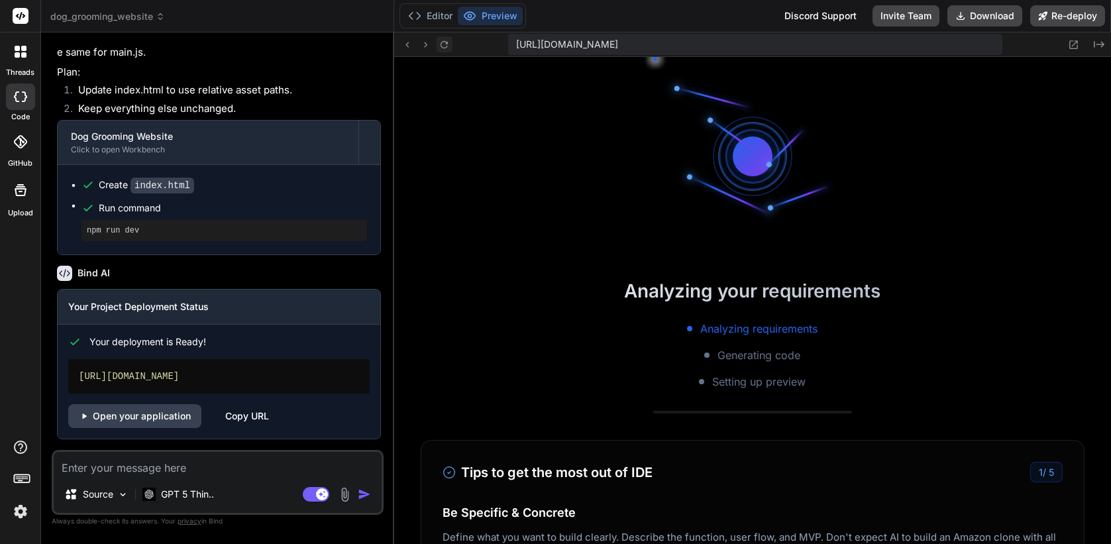
scroll to position [2052, 0]
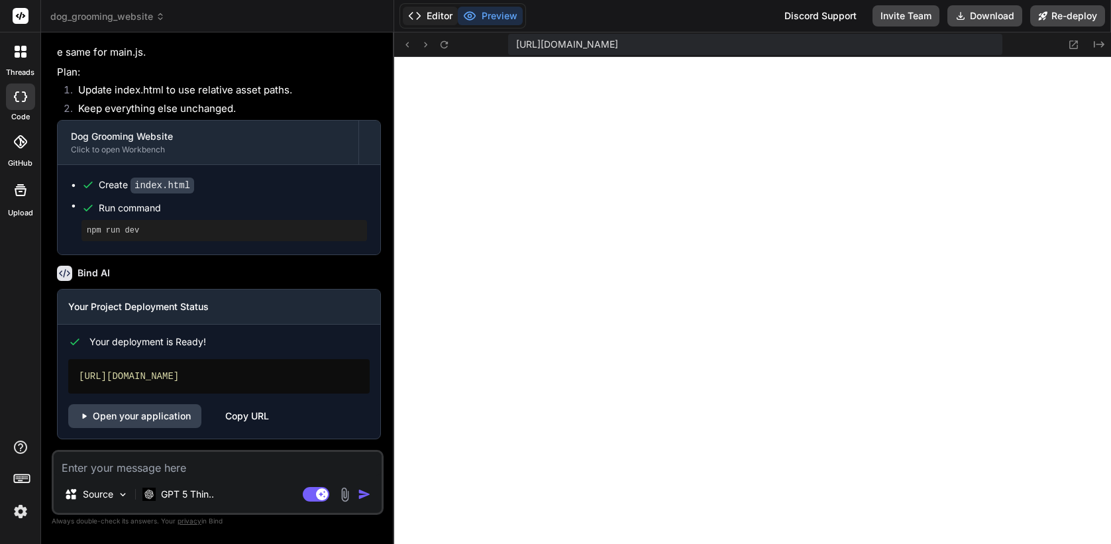
click at [433, 19] on button "Editor" at bounding box center [430, 16] width 55 height 19
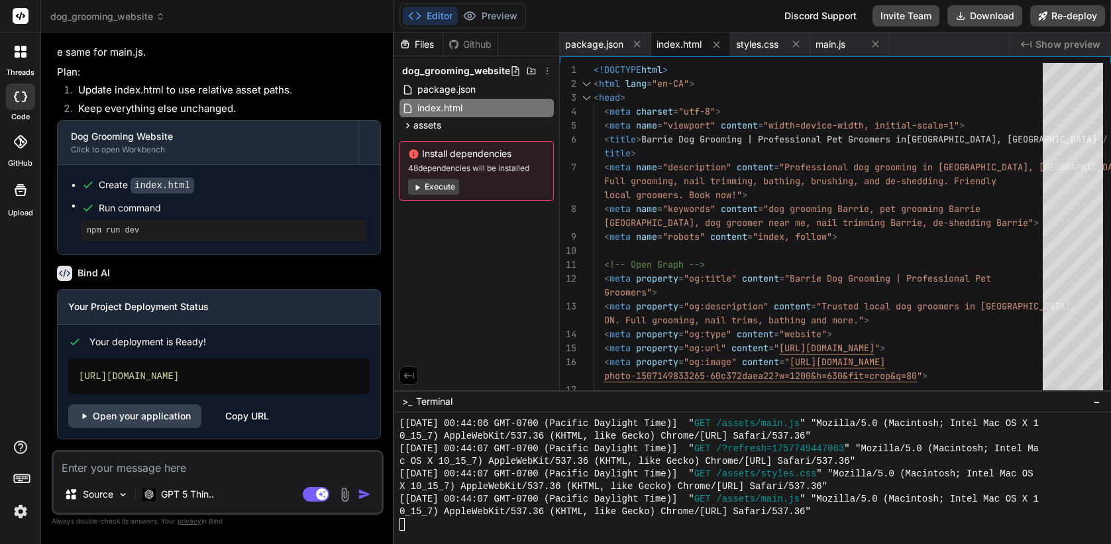
click at [581, 521] on div at bounding box center [746, 524] width 693 height 13
click at [488, 13] on button "Preview" at bounding box center [490, 16] width 65 height 19
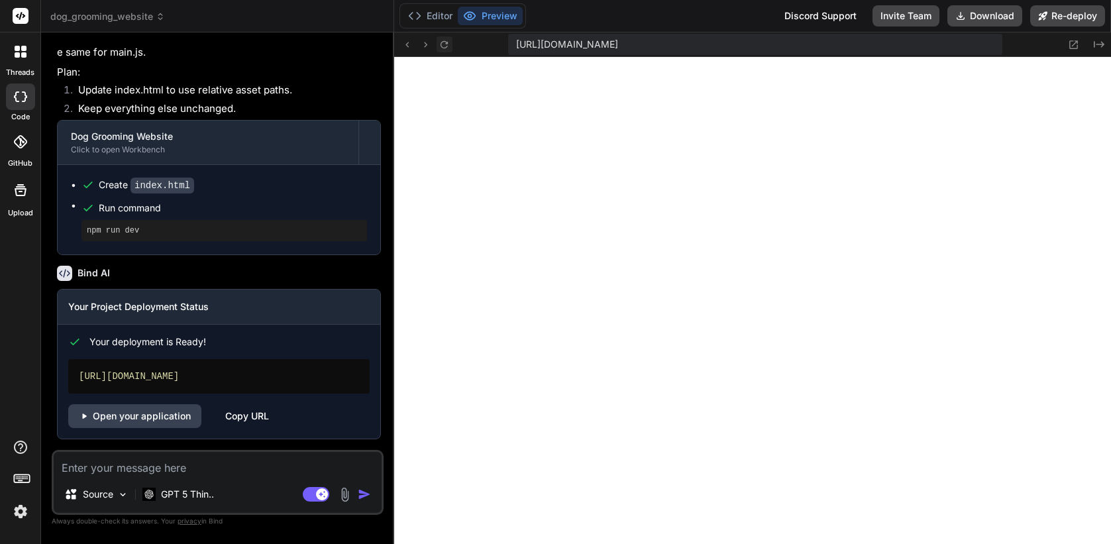
click at [441, 45] on icon at bounding box center [444, 43] width 7 height 7
click at [443, 45] on icon at bounding box center [444, 44] width 11 height 11
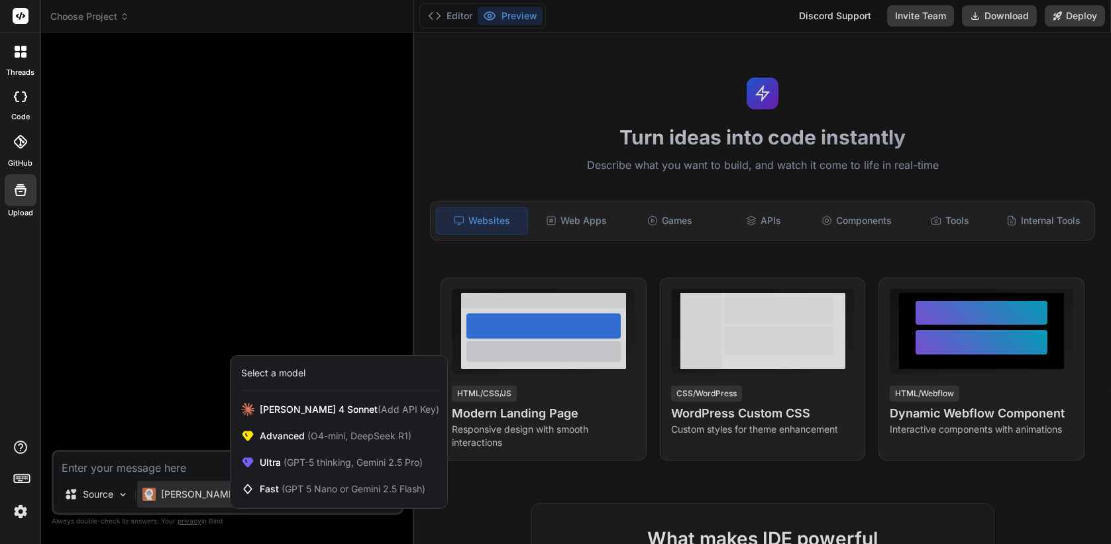
click at [215, 283] on div at bounding box center [555, 272] width 1111 height 544
type textarea "x"
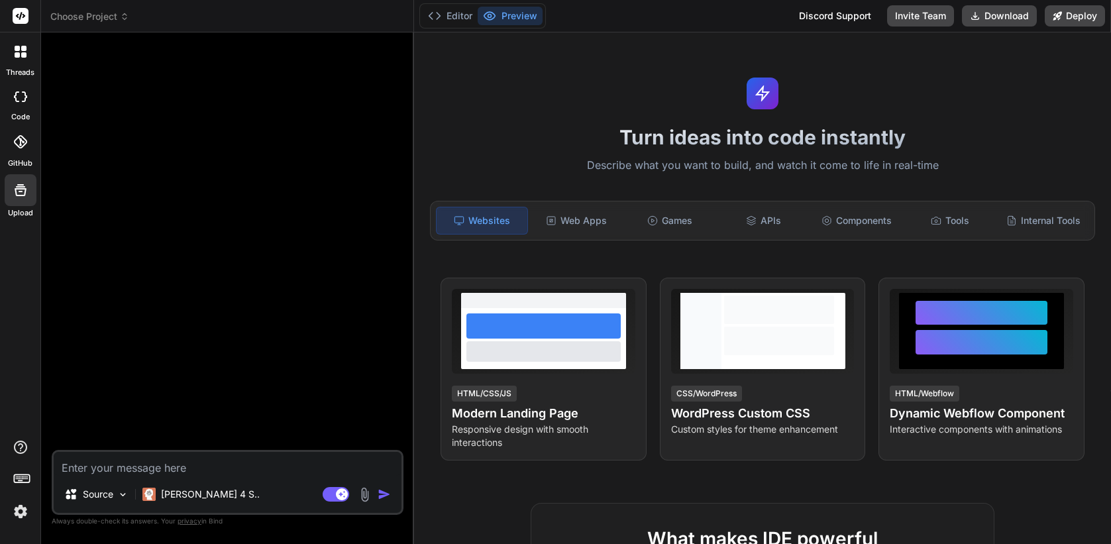
click at [24, 518] on img at bounding box center [20, 511] width 23 height 23
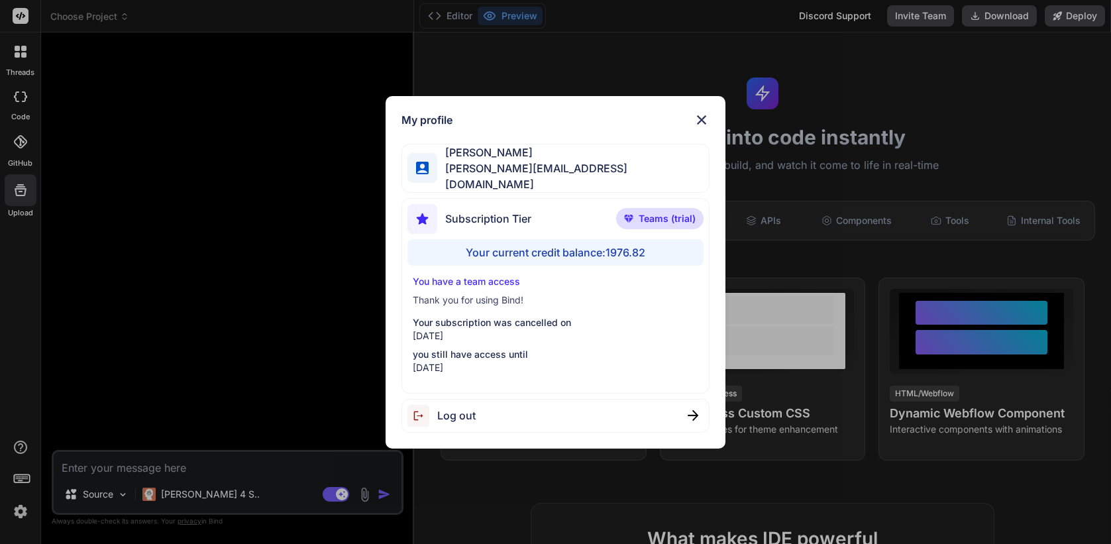
click at [158, 384] on div "My profile Sam P sam@getbind.co Subscription Tier Teams (trial) Your current cr…" at bounding box center [555, 272] width 1111 height 544
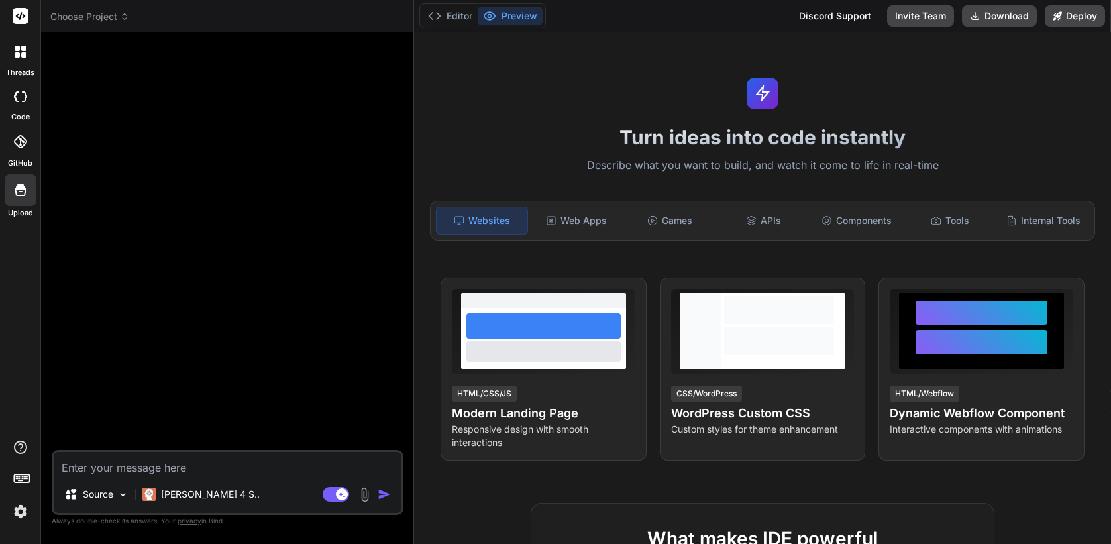
click at [13, 512] on img at bounding box center [20, 511] width 23 height 23
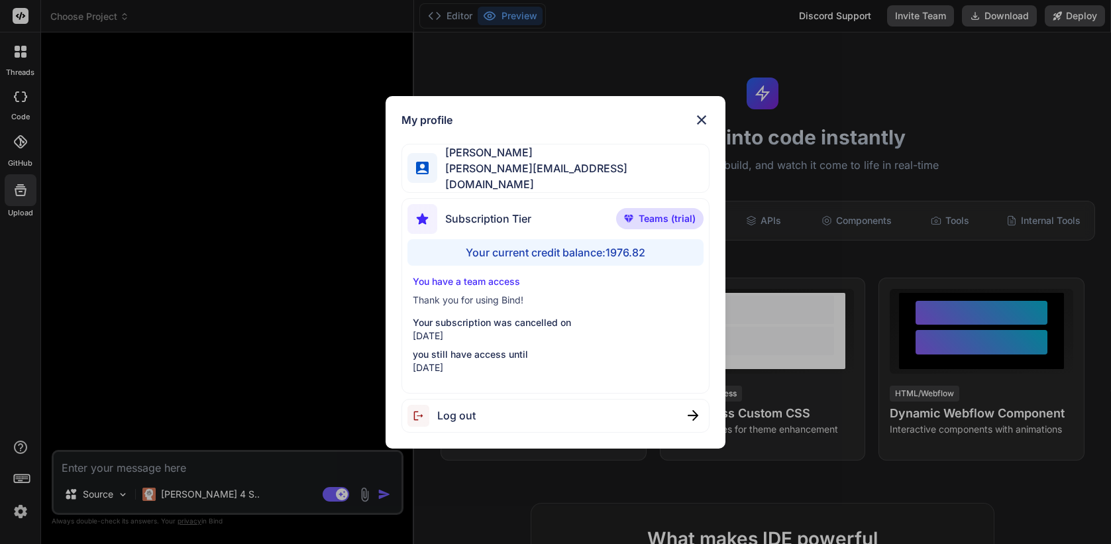
click at [218, 391] on div "My profile Sam P sam@getbind.co Subscription Tier Teams (trial) Your current cr…" at bounding box center [555, 272] width 1111 height 544
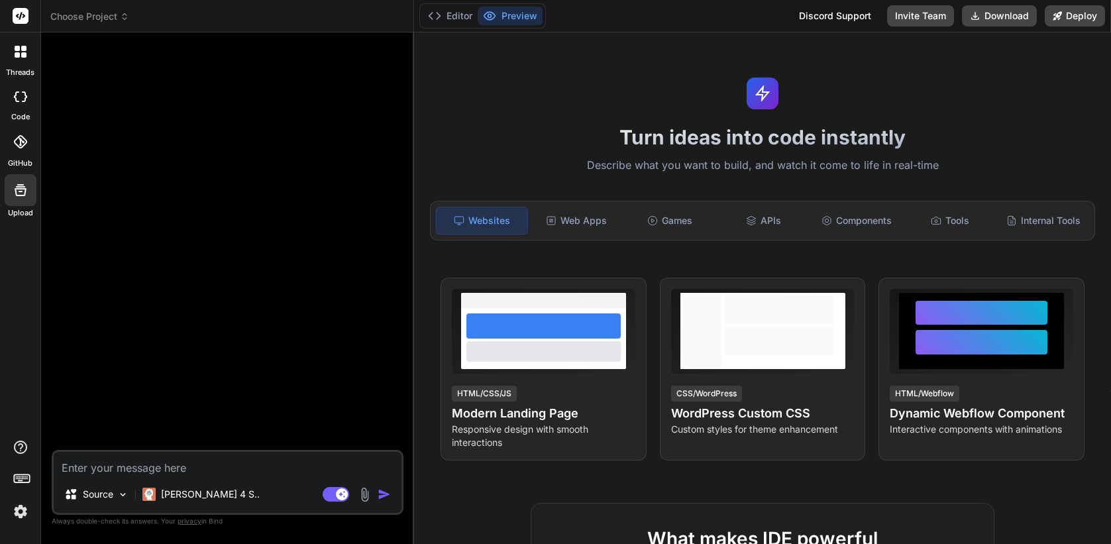
click at [27, 18] on rect at bounding box center [21, 16] width 16 height 16
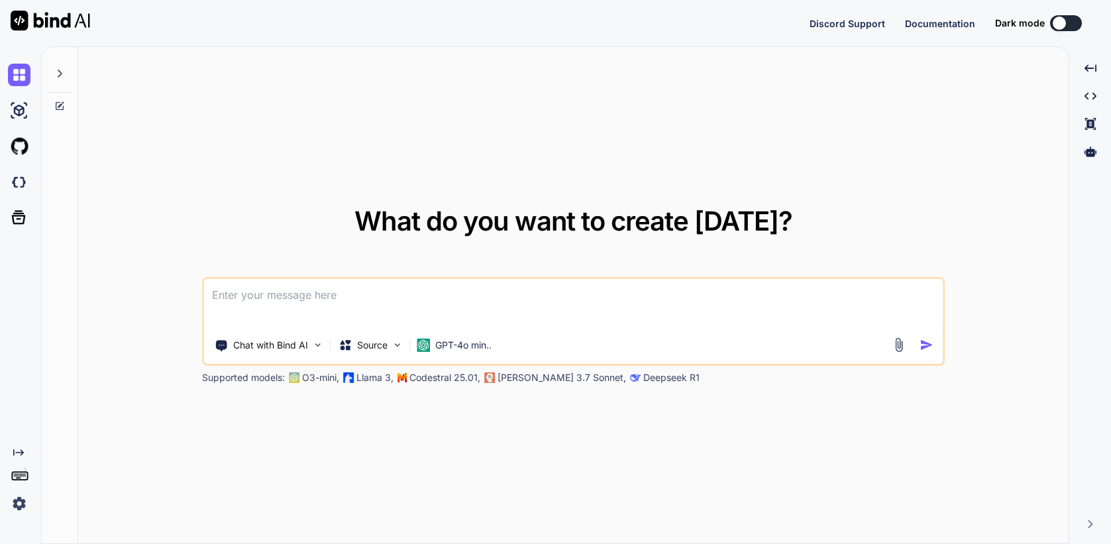
click at [414, 270] on div "What do you want to create [DATE]? Chat with Bind AI Source GPT-4o min.. Suppor…" at bounding box center [574, 296] width 744 height 176
click at [408, 292] on textarea at bounding box center [574, 303] width 740 height 49
type textarea "x"
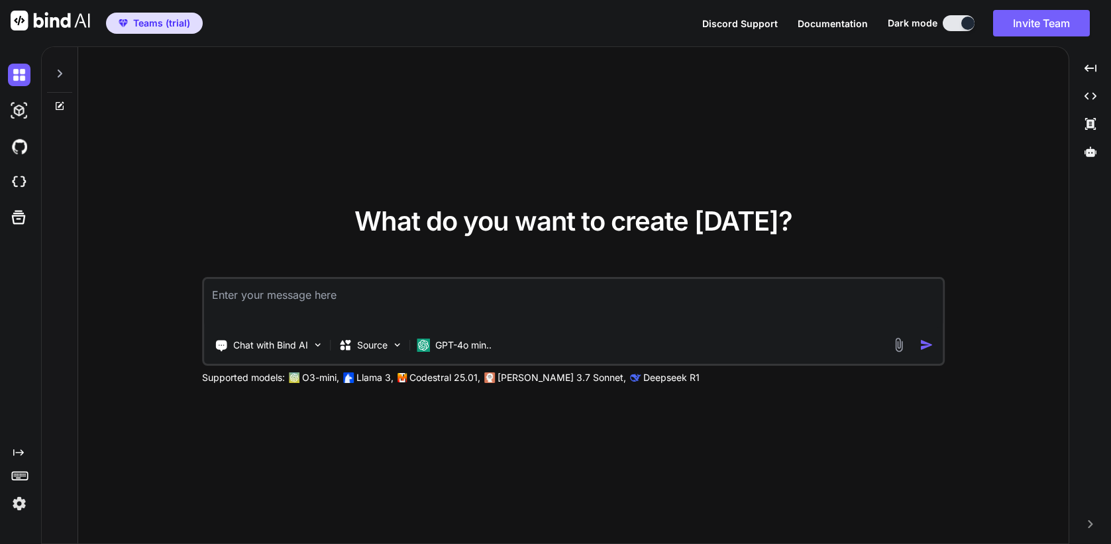
type textarea "t"
type textarea "x"
type textarea "tr"
type textarea "x"
type textarea "tra"
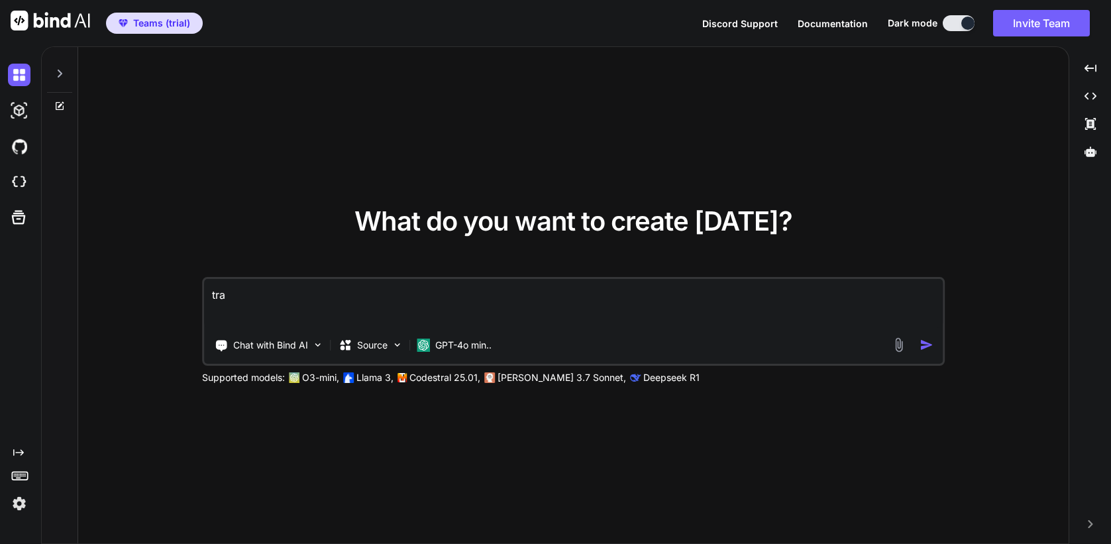
type textarea "x"
type textarea "tras"
type textarea "x"
type textarea "trasn"
type textarea "x"
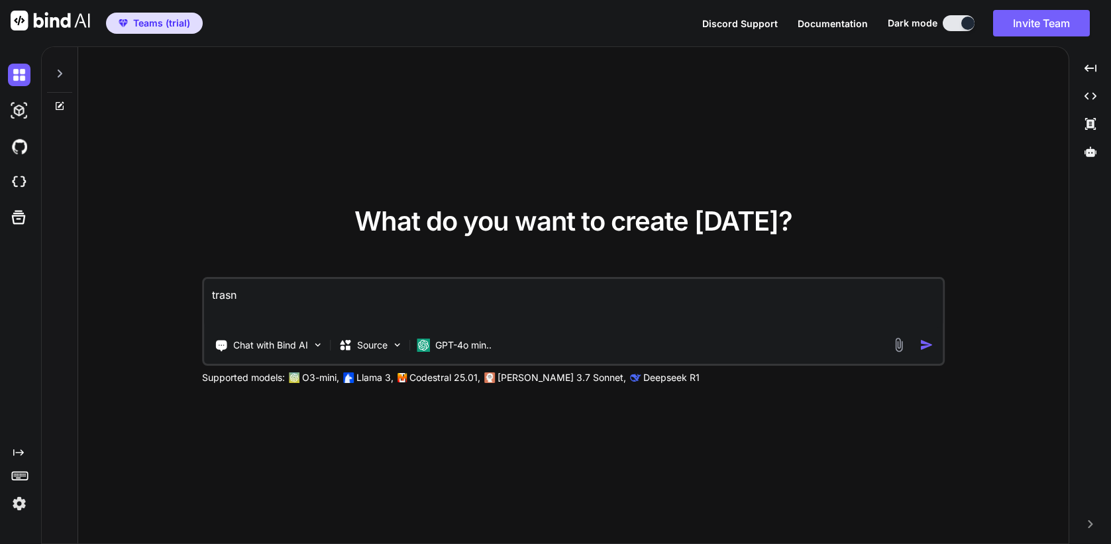
type textarea "trasnl"
type textarea "x"
type textarea "trasnla"
type textarea "x"
type textarea "trasnlat"
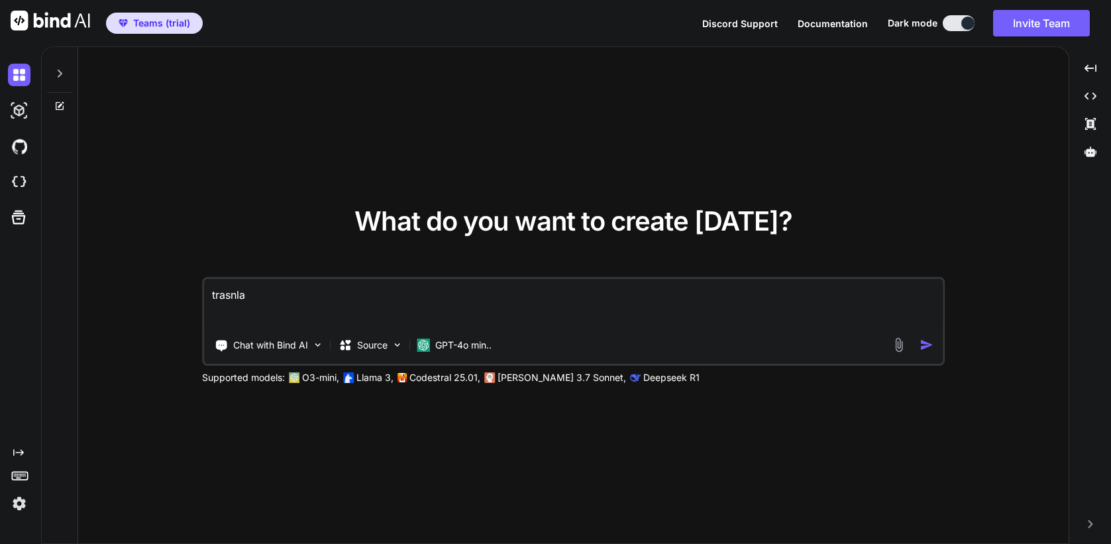
type textarea "x"
type textarea "trasnla"
type textarea "x"
type textarea "trasnl"
type textarea "x"
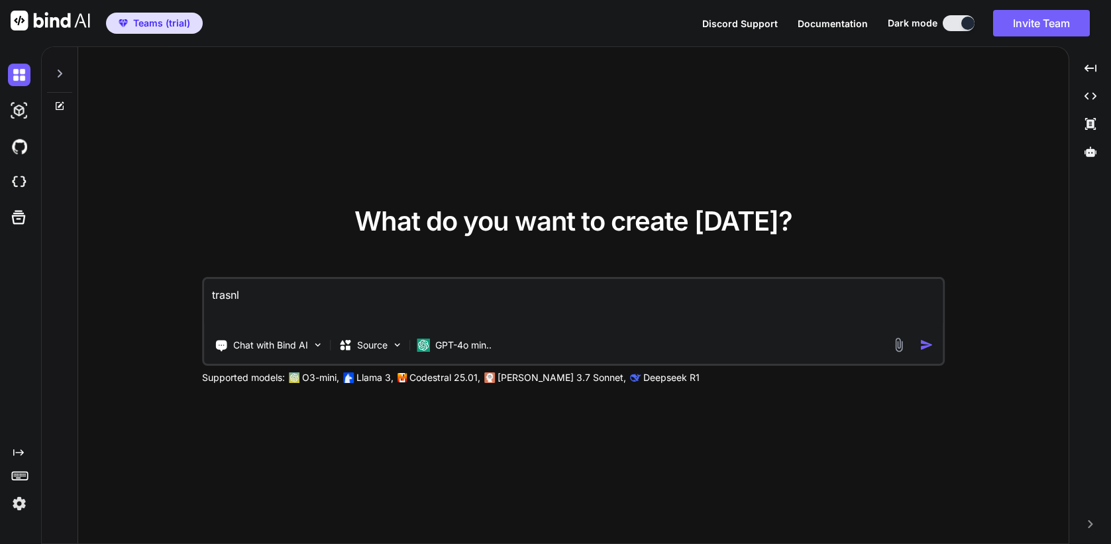
type textarea "trasn"
type textarea "x"
type textarea "tras"
type textarea "x"
type textarea "tra"
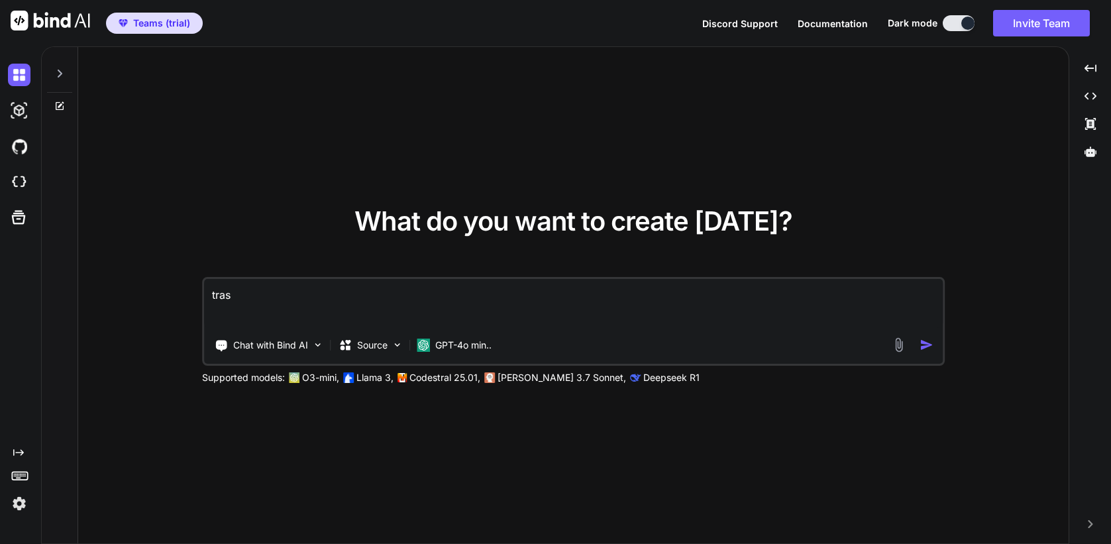
type textarea "x"
type textarea "tran"
type textarea "x"
type textarea "trans"
type textarea "x"
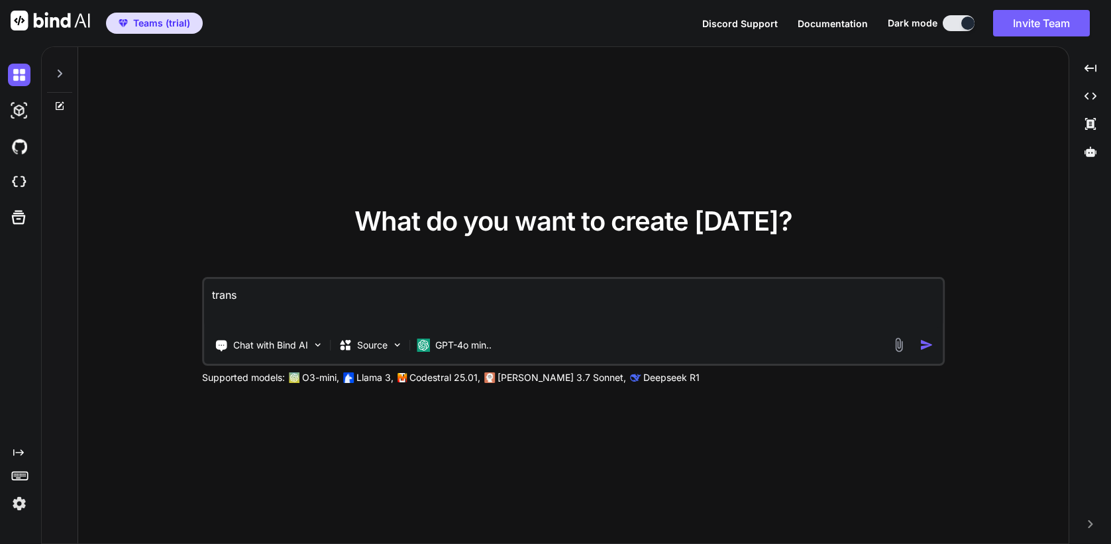
type textarea "transl"
type textarea "x"
type textarea "transla"
type textarea "x"
type textarea "translat"
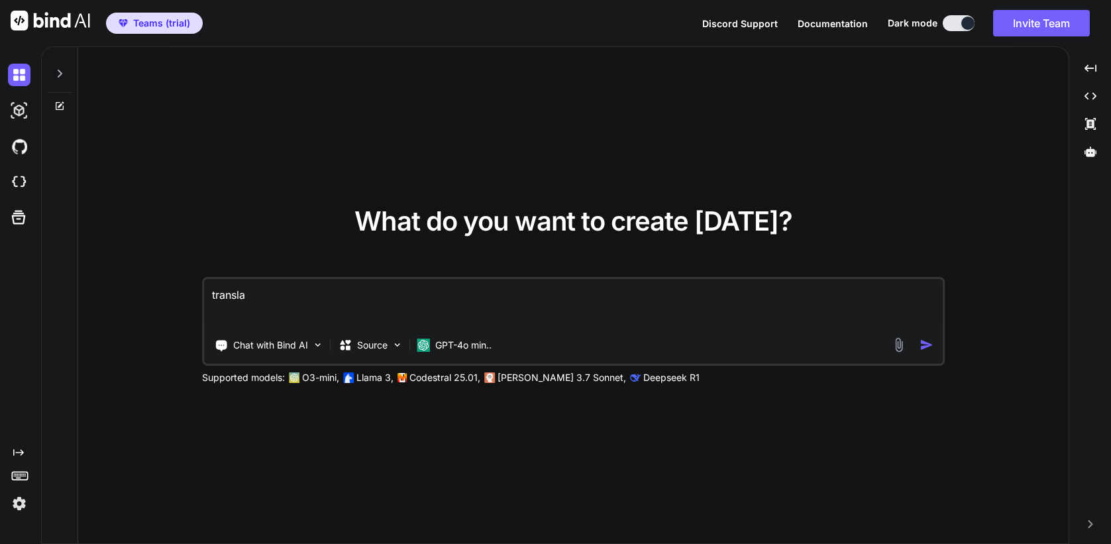
type textarea "x"
type textarea "translate"
type textarea "x"
type textarea "translate"
type textarea "x"
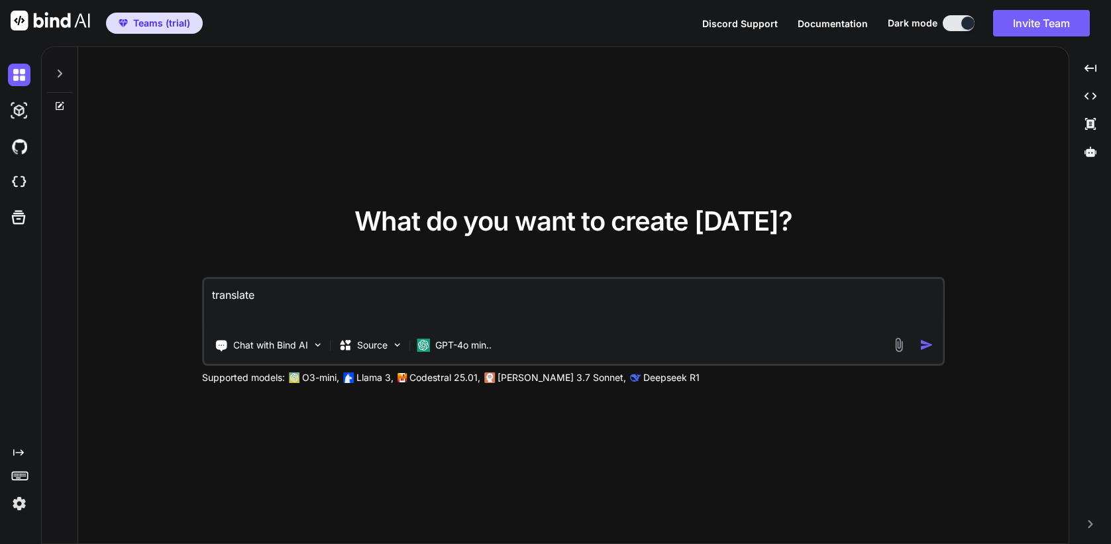
type textarea "translate t"
type textarea "x"
type textarea "translate to"
type textarea "x"
type textarea "translate to"
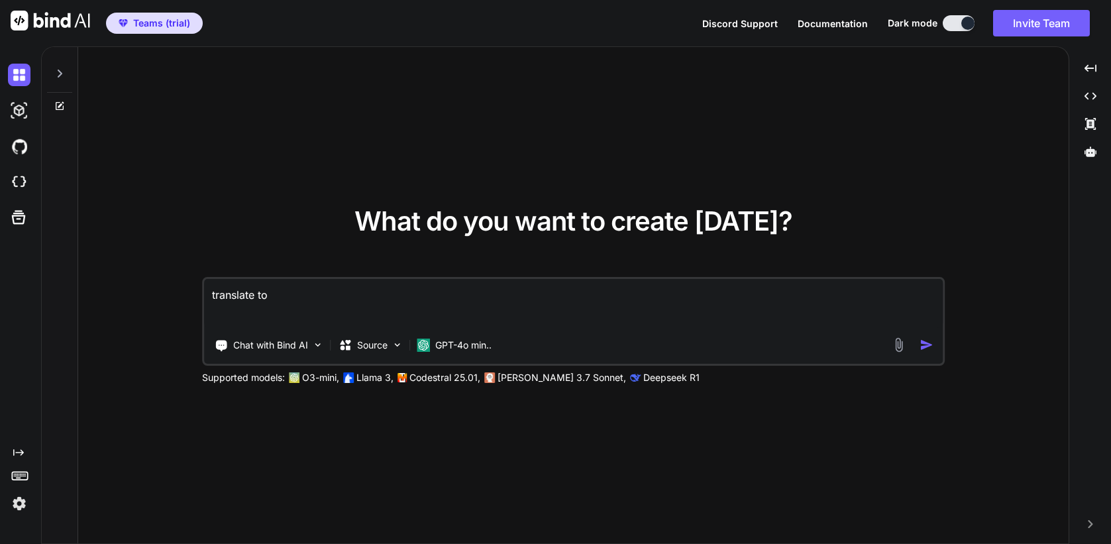
type textarea "x"
type textarea "translate to e"
type textarea "x"
type textarea "translate to en"
type textarea "x"
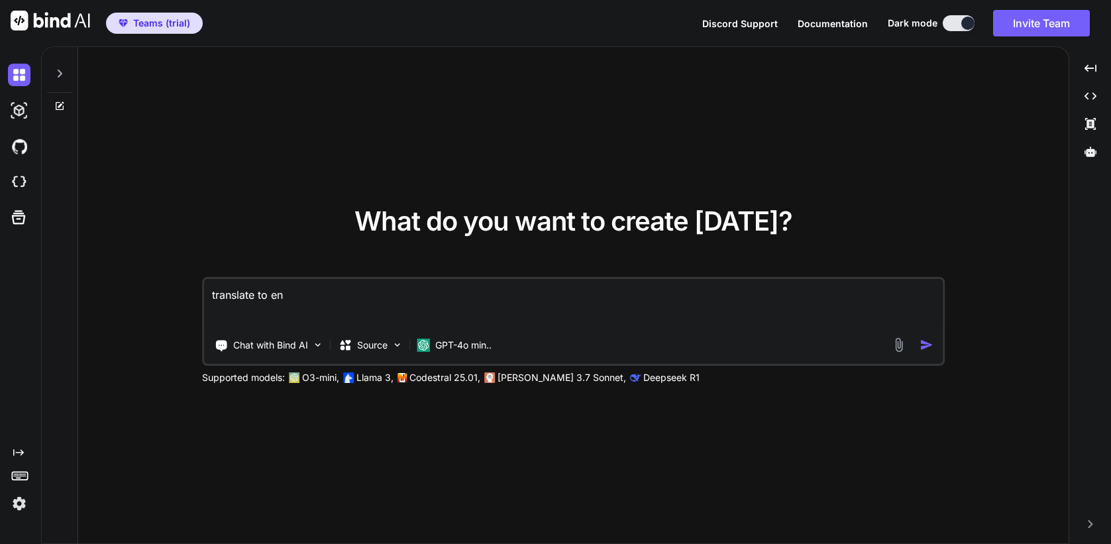
type textarea "translate to eng"
type textarea "x"
type textarea "translate to engl"
type textarea "x"
type textarea "translate to engli"
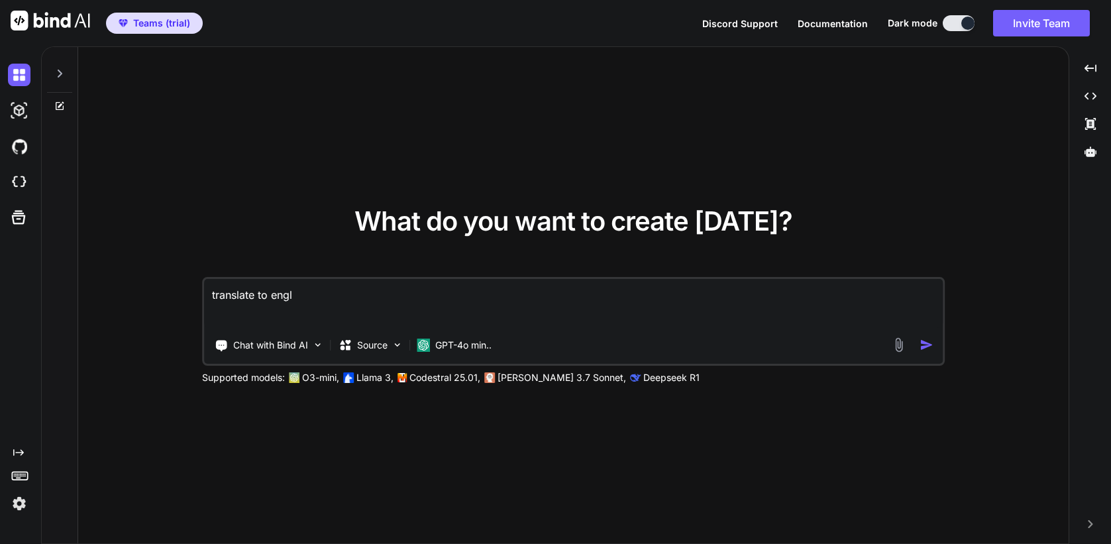
type textarea "x"
type textarea "translate to englis"
type textarea "x"
type textarea "translate to english"
type textarea "x"
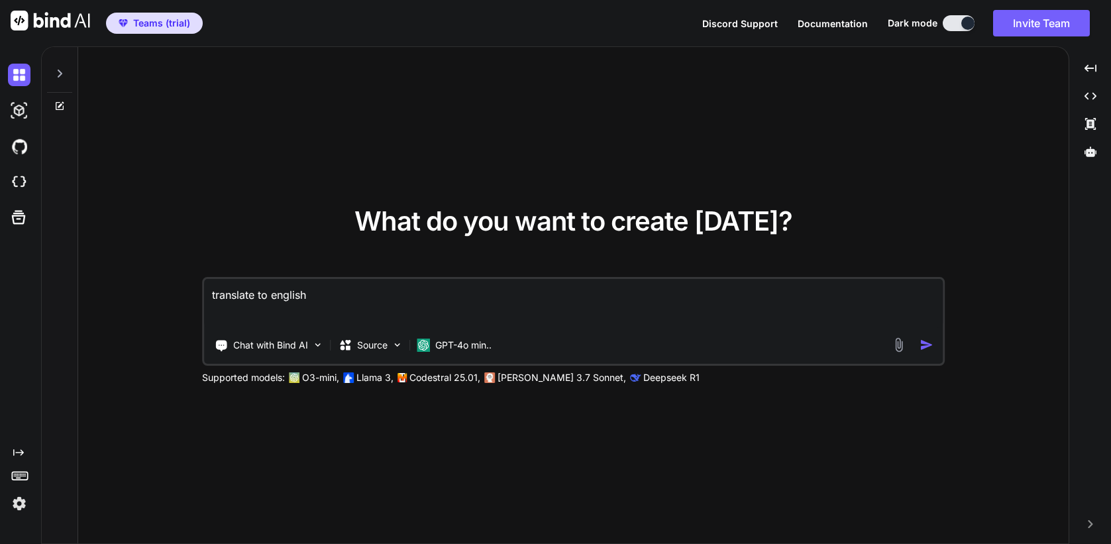
type textarea "translate to english:"
type textarea "x"
type textarea "translate to english:"
type textarea "x"
paste textarea "Transformez vos Projets avec Bind AI : Un Atout à Vie! Je suis super content de…"
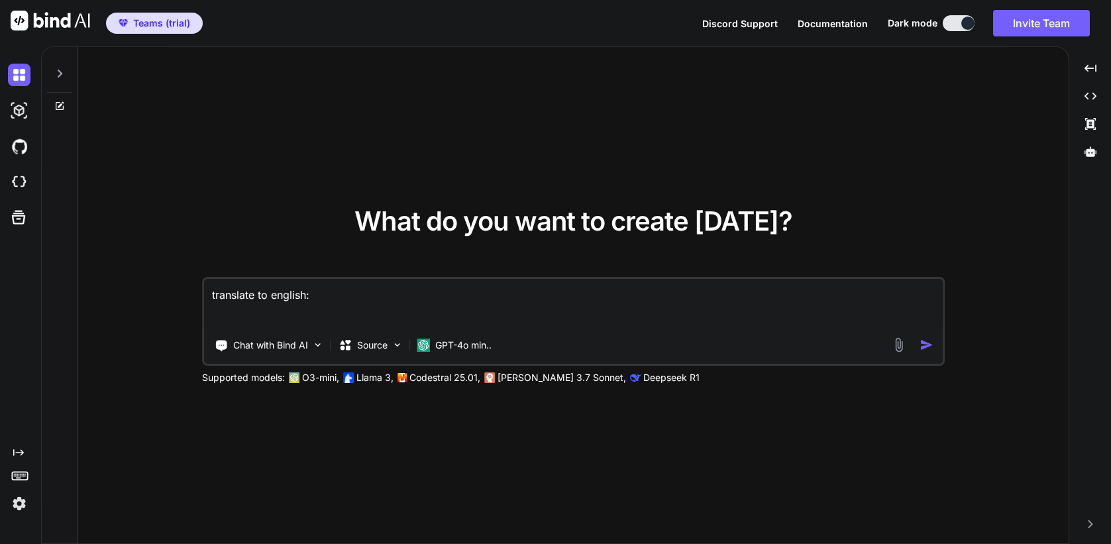
type textarea "translate to english: Transformez vos Projets avec Bind AI : Un Atout à Vie! Je…"
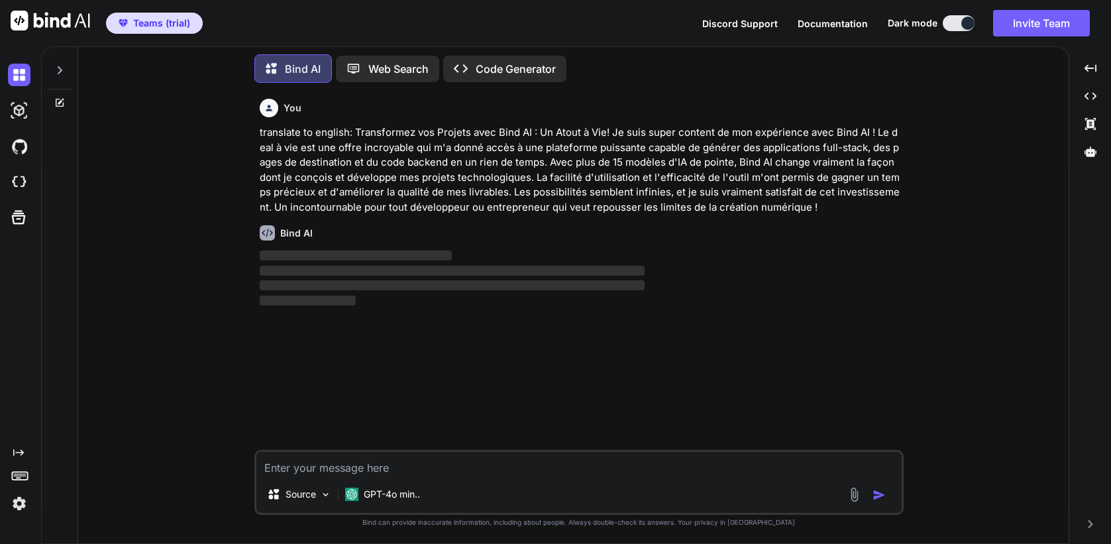
scroll to position [7, 0]
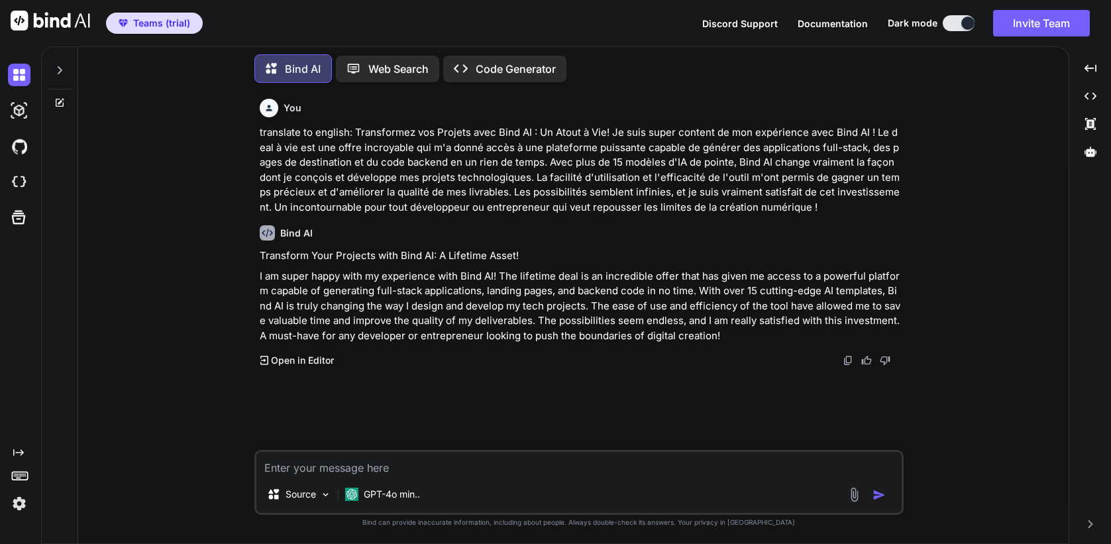
type textarea "x"
type textarea "w"
type textarea "x"
type textarea "wr"
type textarea "x"
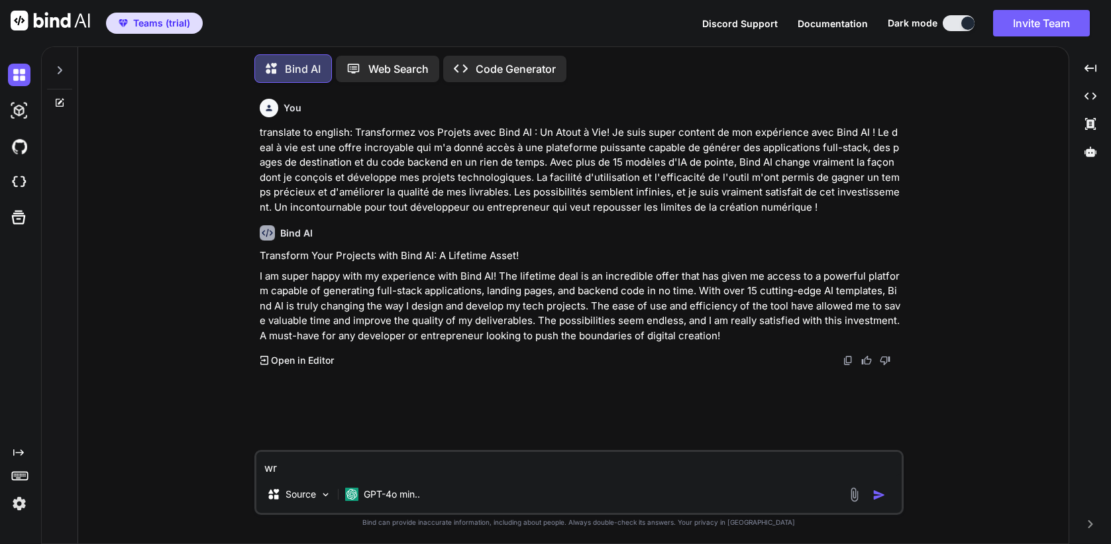
type textarea "wri"
type textarea "x"
type textarea "writ"
type textarea "x"
type textarea "write"
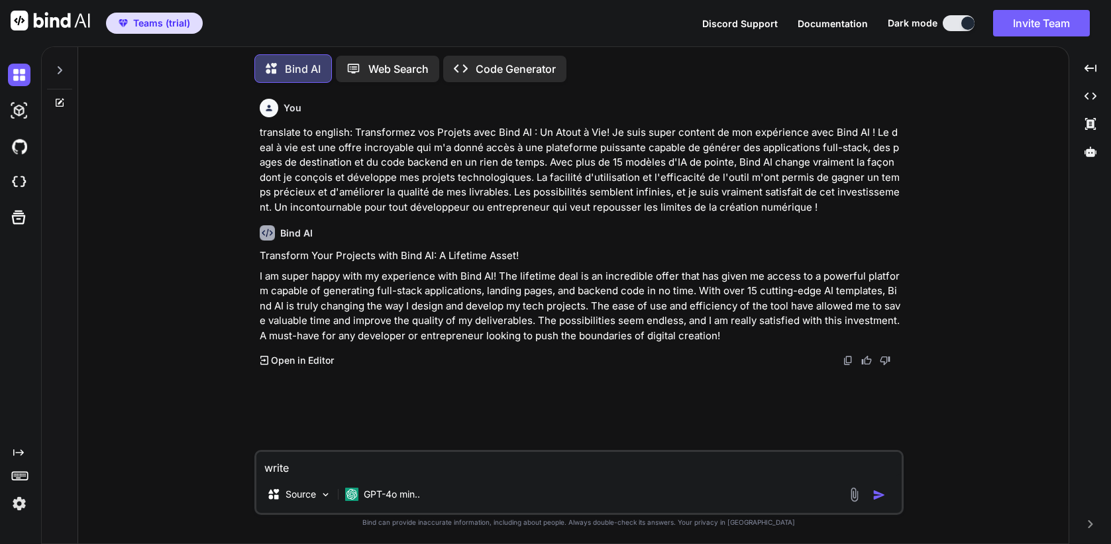
type textarea "x"
type textarea "write"
type textarea "x"
type textarea "write a"
type textarea "x"
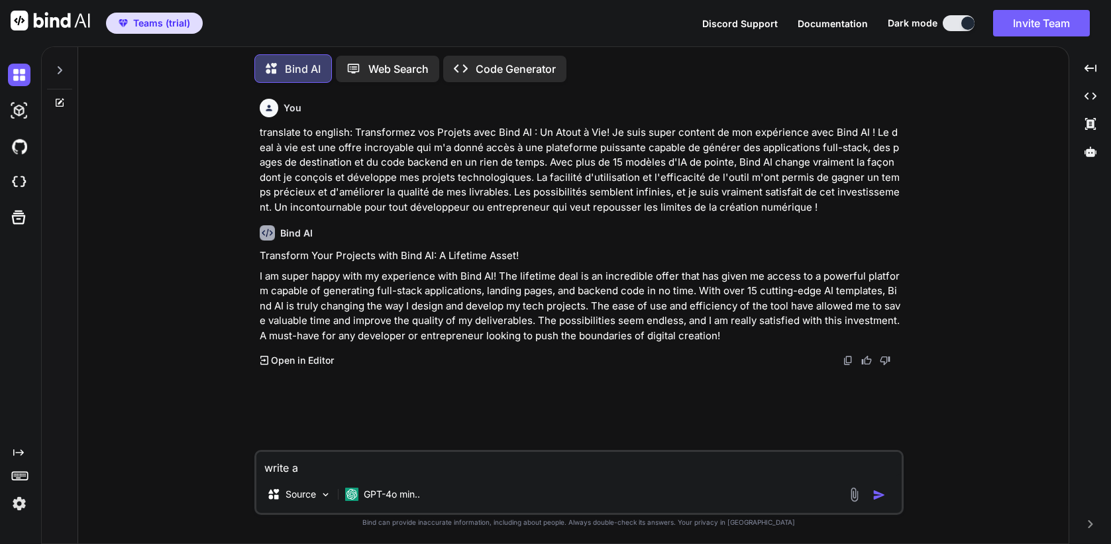
type textarea "write a"
type textarea "x"
type textarea "write a s"
type textarea "x"
type textarea "write a sh"
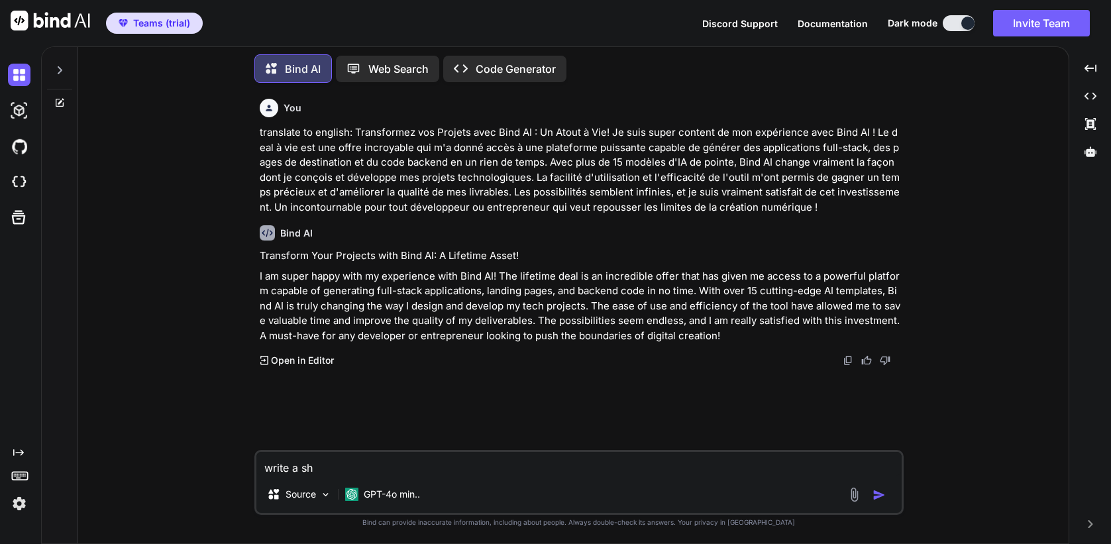
type textarea "x"
type textarea "write a sho"
type textarea "x"
type textarea "write a shor"
type textarea "x"
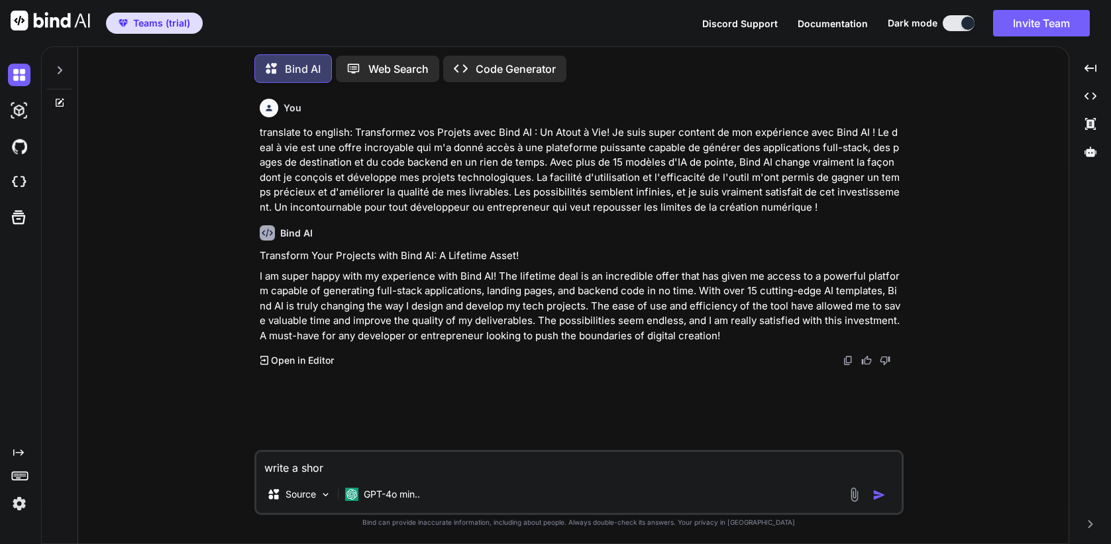
type textarea "write a short"
type textarea "x"
type textarea "write a short"
type textarea "x"
type textarea "write a short r"
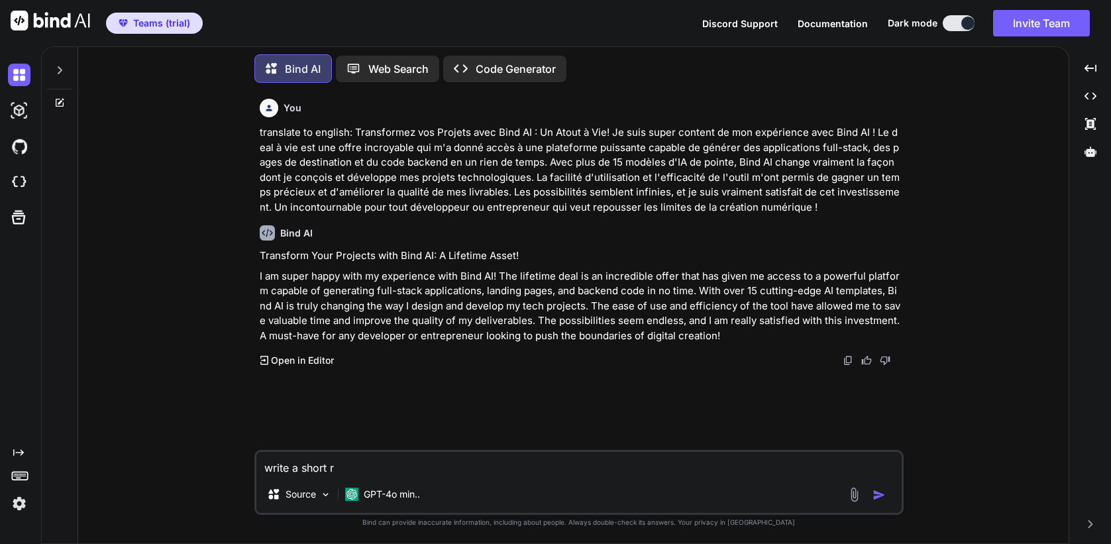
type textarea "x"
type textarea "write a short re"
type textarea "x"
type textarea "write a short res"
type textarea "x"
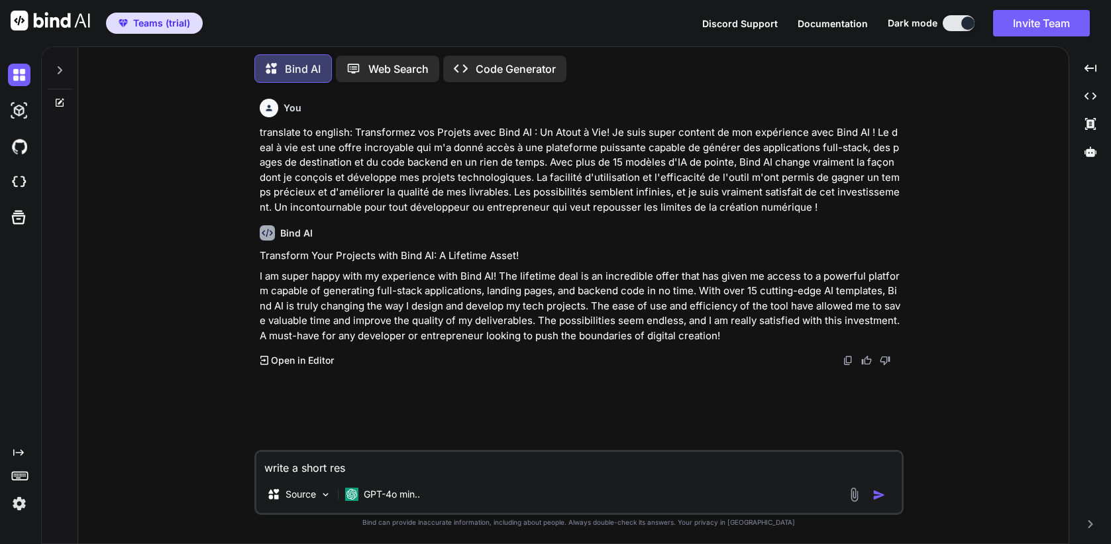
type textarea "write a short reso"
type textarea "x"
type textarea "write a short reson"
type textarea "x"
type textarea "write a short reso"
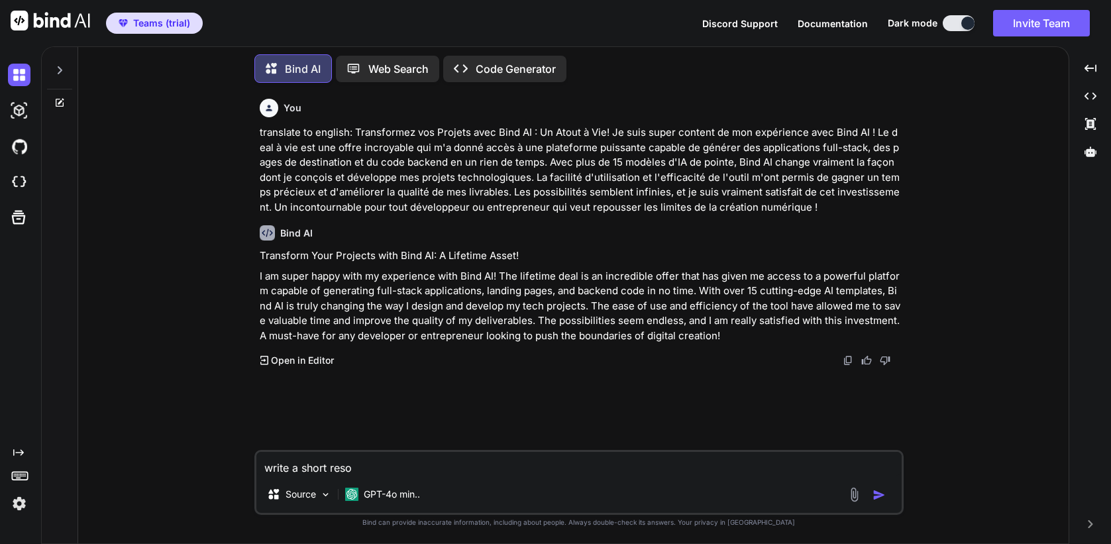
type textarea "x"
type textarea "write a short resose"
type textarea "x"
type textarea "write a short resos"
type textarea "x"
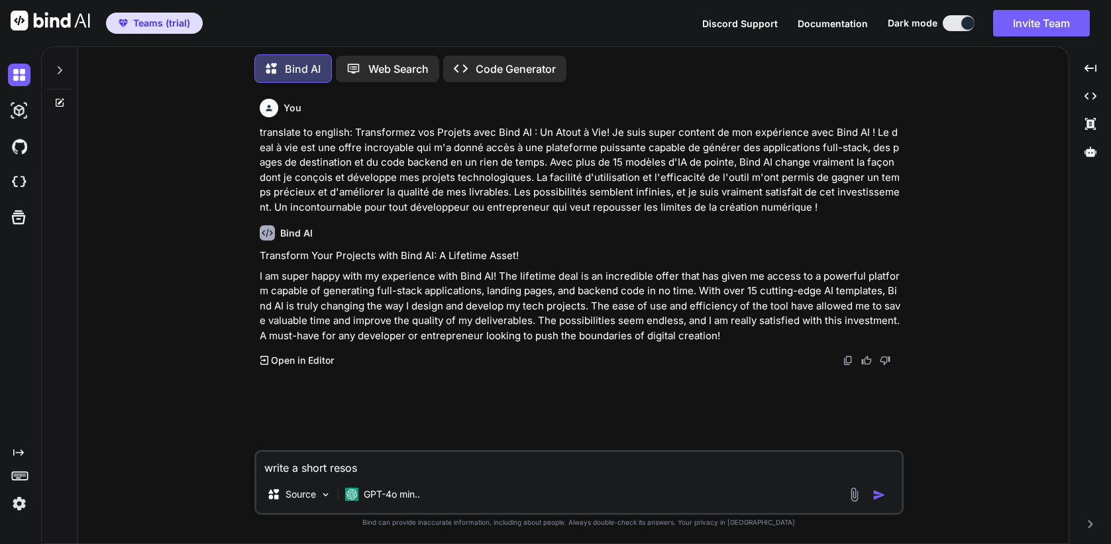
type textarea "write a short reso"
type textarea "x"
type textarea "write a short reson"
type textarea "x"
type textarea "write a short resons"
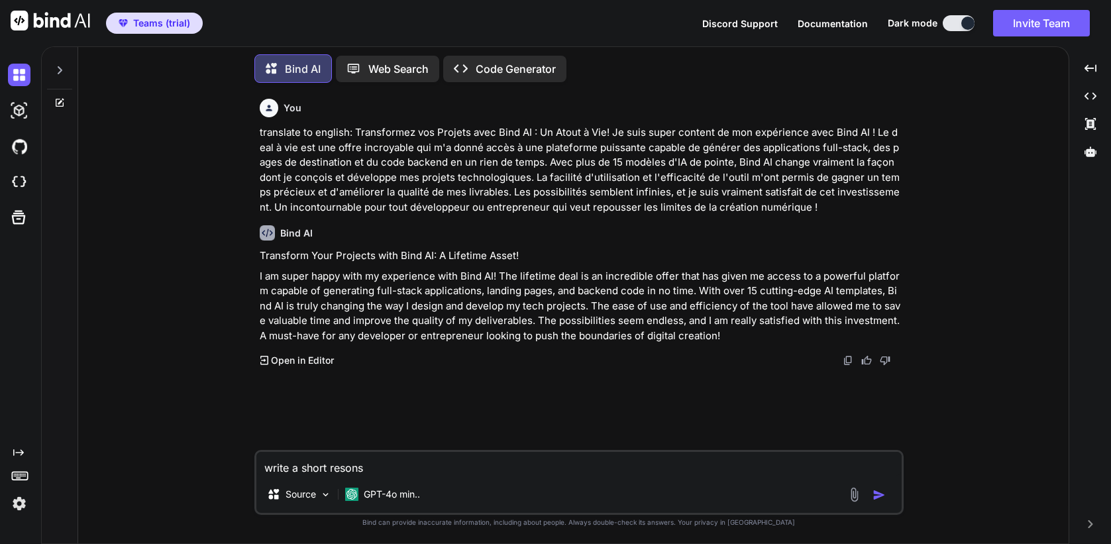
type textarea "x"
type textarea "write a short resonse"
type textarea "x"
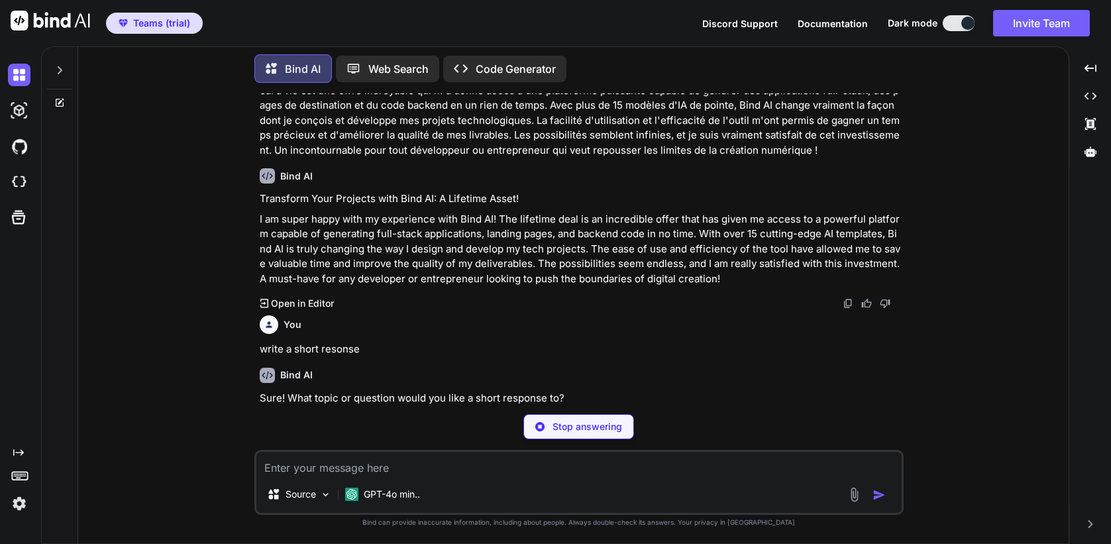
scroll to position [36, 0]
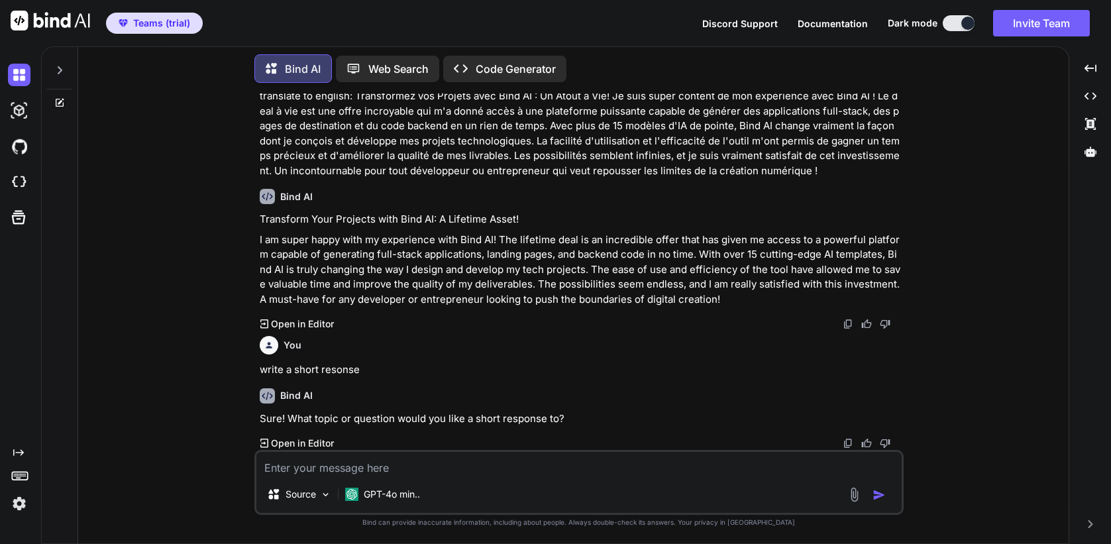
type textarea "x"
type textarea "t"
type textarea "x"
type textarea "to"
type textarea "x"
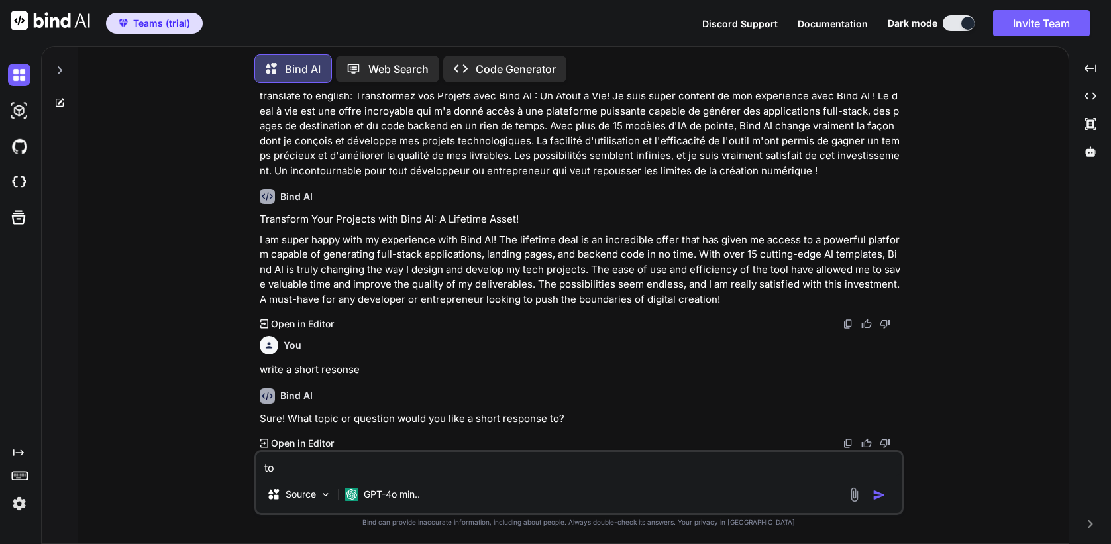
type textarea "to"
type textarea "x"
type textarea "to t"
type textarea "x"
type textarea "to th"
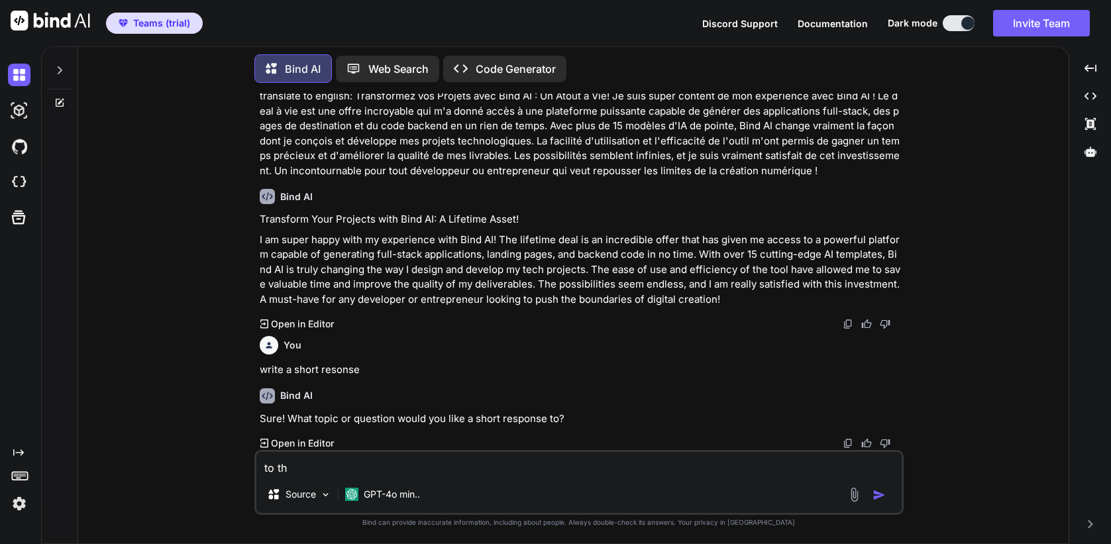
type textarea "x"
type textarea "to thi"
type textarea "x"
type textarea "to this"
type textarea "x"
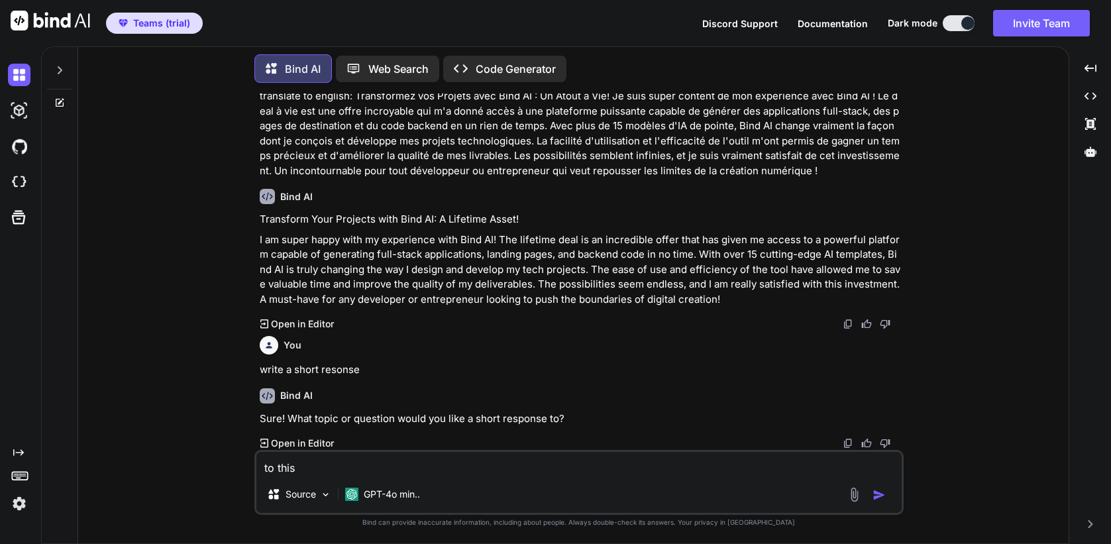
type textarea "to this"
type textarea "x"
type textarea "to this r"
type textarea "x"
type textarea "to this re"
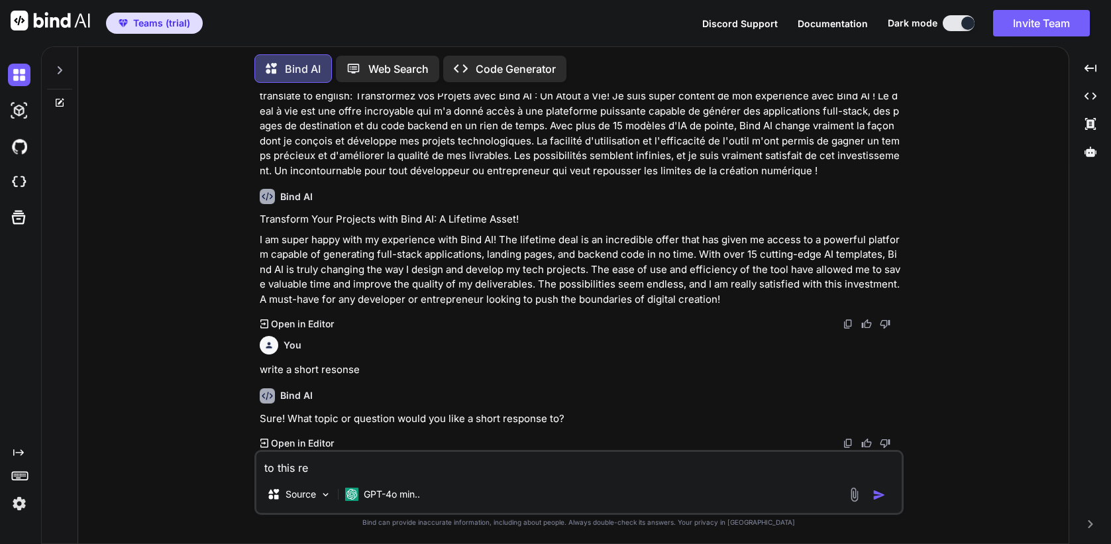
type textarea "x"
type textarea "to this rev"
type textarea "x"
type textarea "to this revi"
type textarea "x"
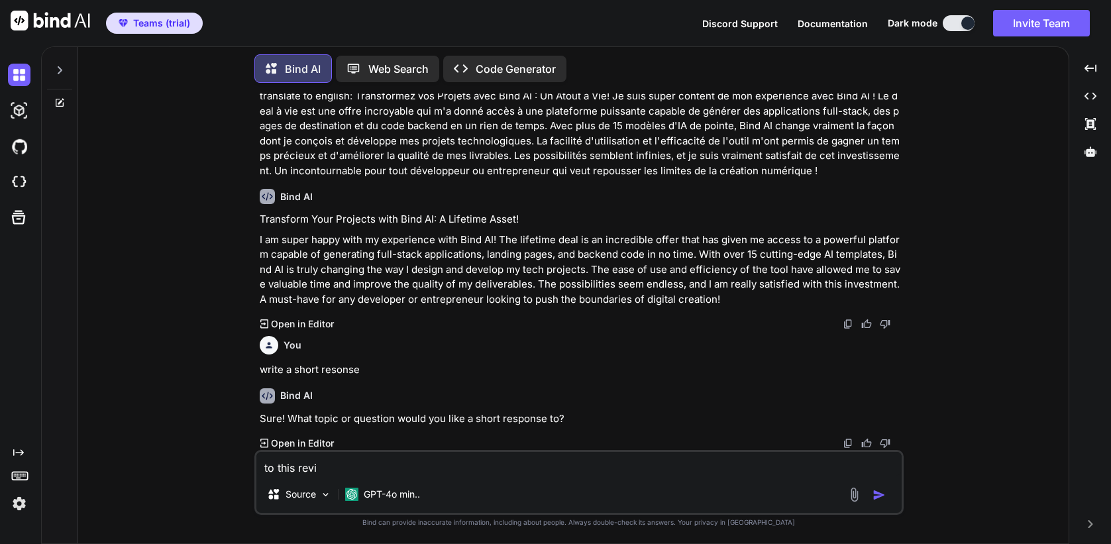
type textarea "to this reviw"
type textarea "x"
type textarea "to this revi"
type textarea "x"
type textarea "to this revie"
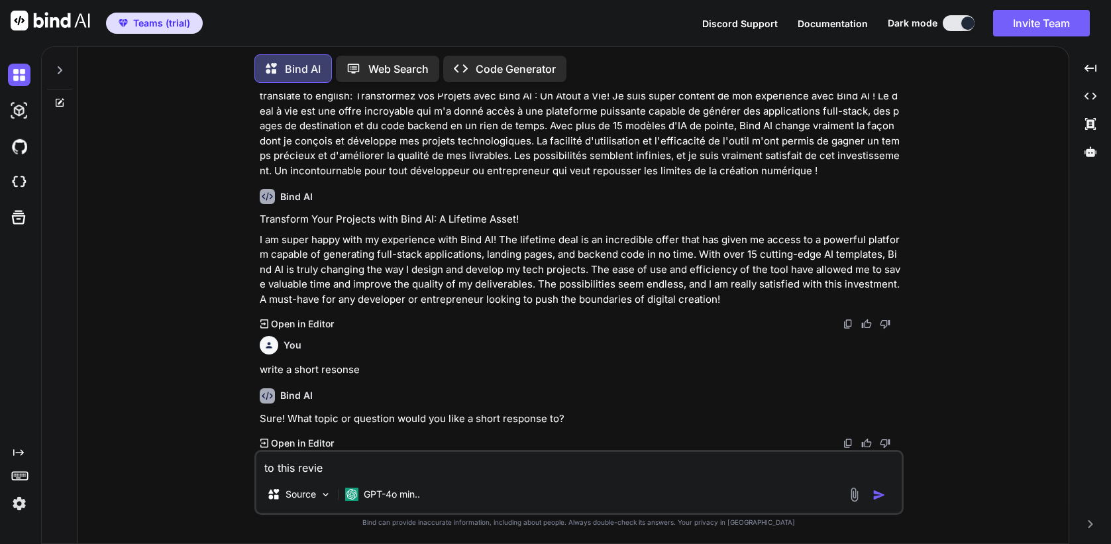
type textarea "x"
type textarea "to this review"
type textarea "x"
type textarea "to this review"
type textarea "x"
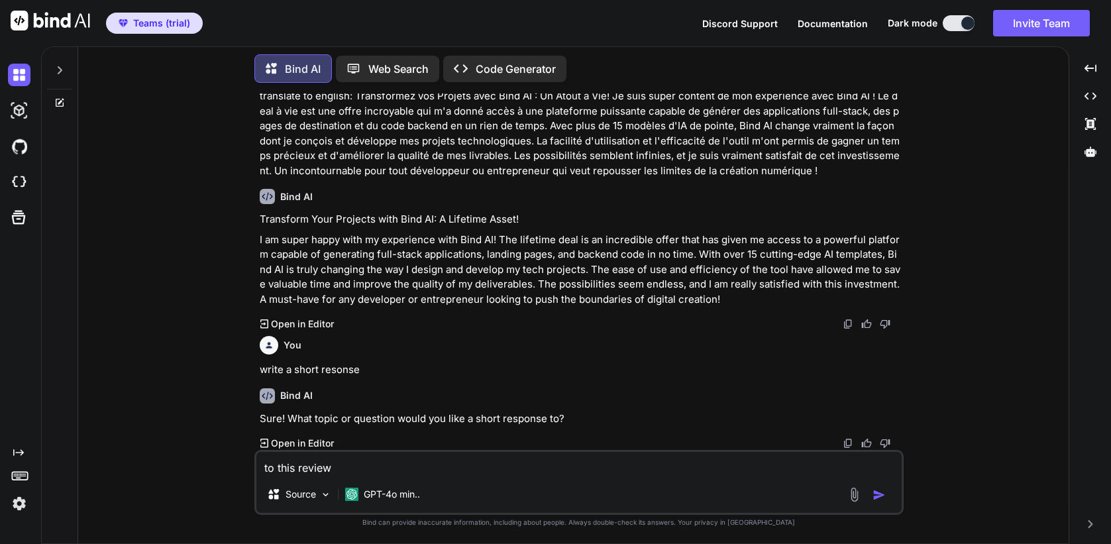
type textarea "to this review ""
type textarea "x"
type textarea "to this review "Transformez vos Projets avec Bind AI : Un Atout à Vie! Je suis …"
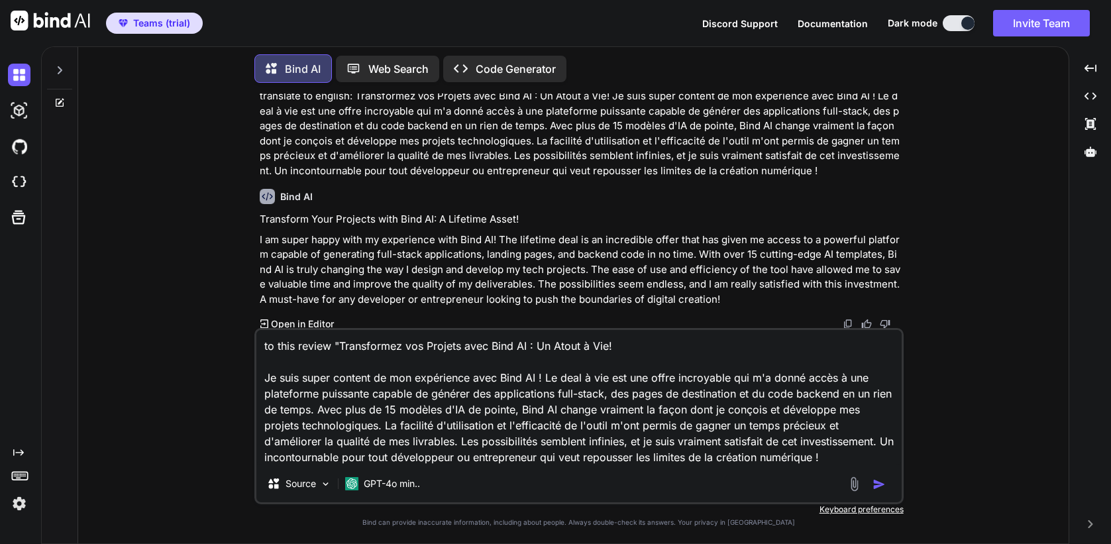
scroll to position [57, 0]
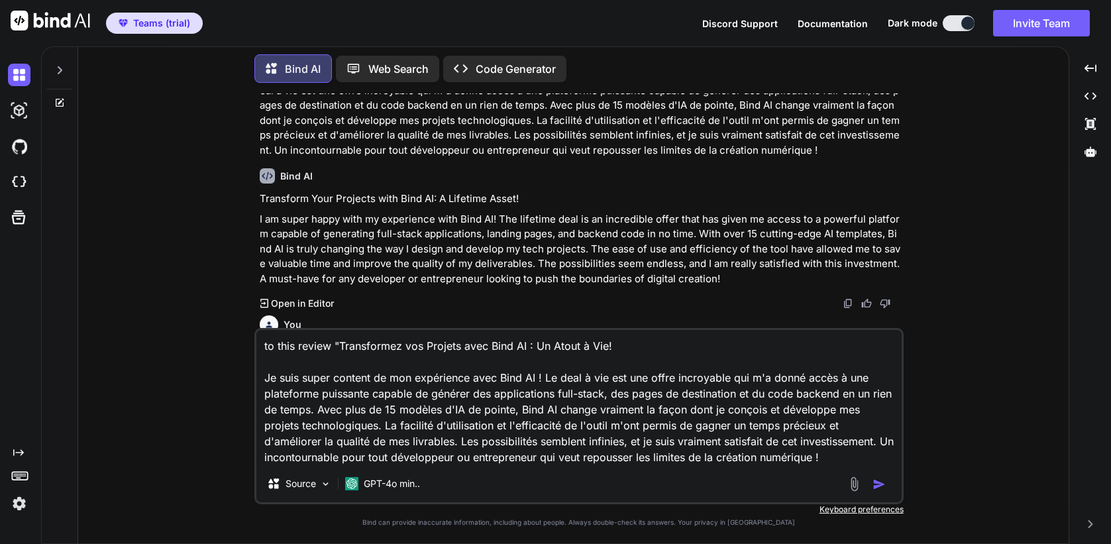
type textarea "x"
type textarea "to this review "Transformez vos Projets avec Bind AI : Un Atout à Vie! Je suis …"
type textarea "x"
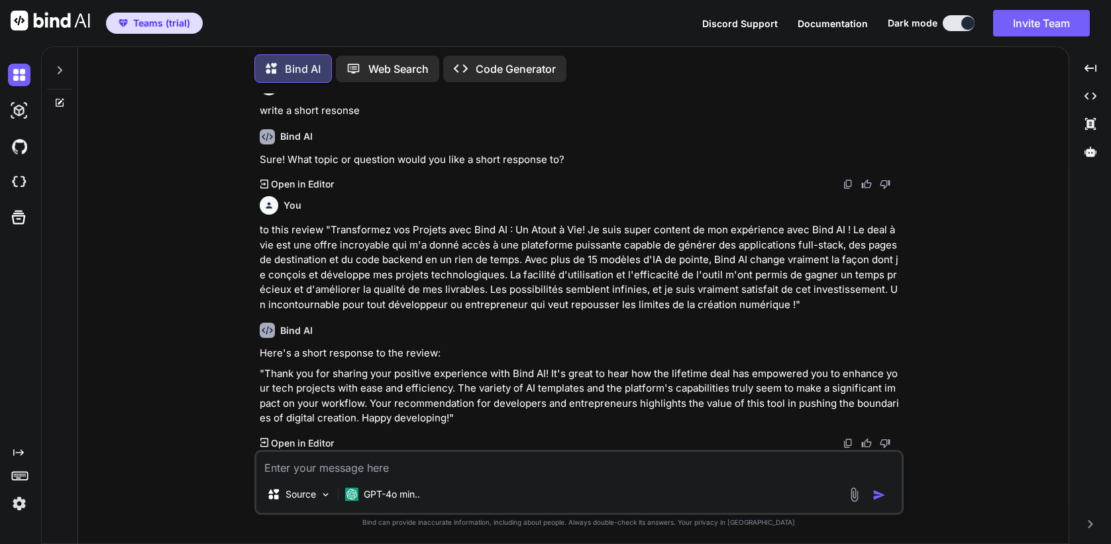
scroll to position [295, 0]
click at [376, 493] on p "GPT-4o min.." at bounding box center [392, 494] width 56 height 13
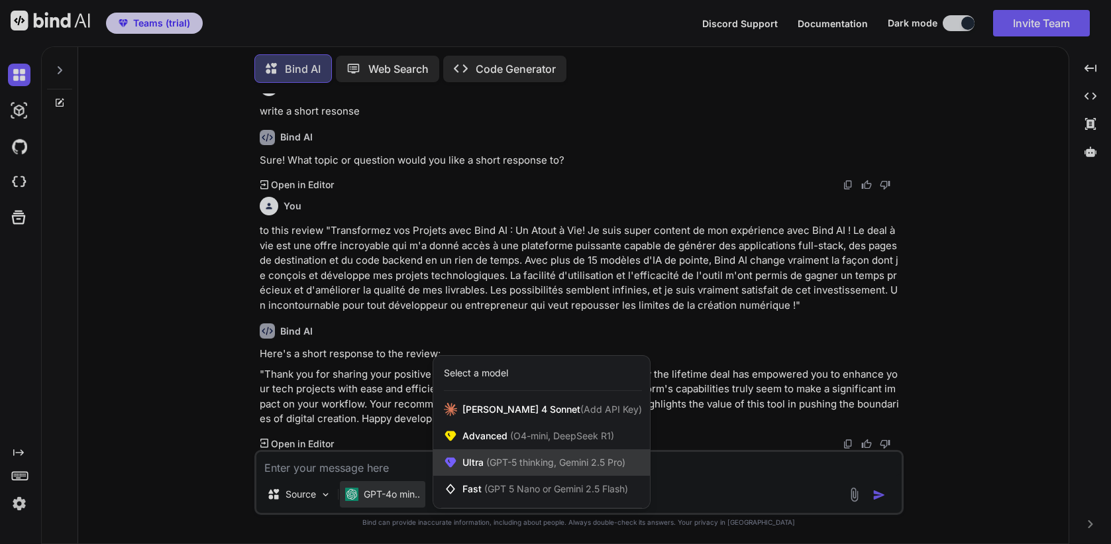
click at [471, 469] on span "Ultra (GPT-5 thinking, Gemini 2.5 Pro)" at bounding box center [544, 462] width 163 height 13
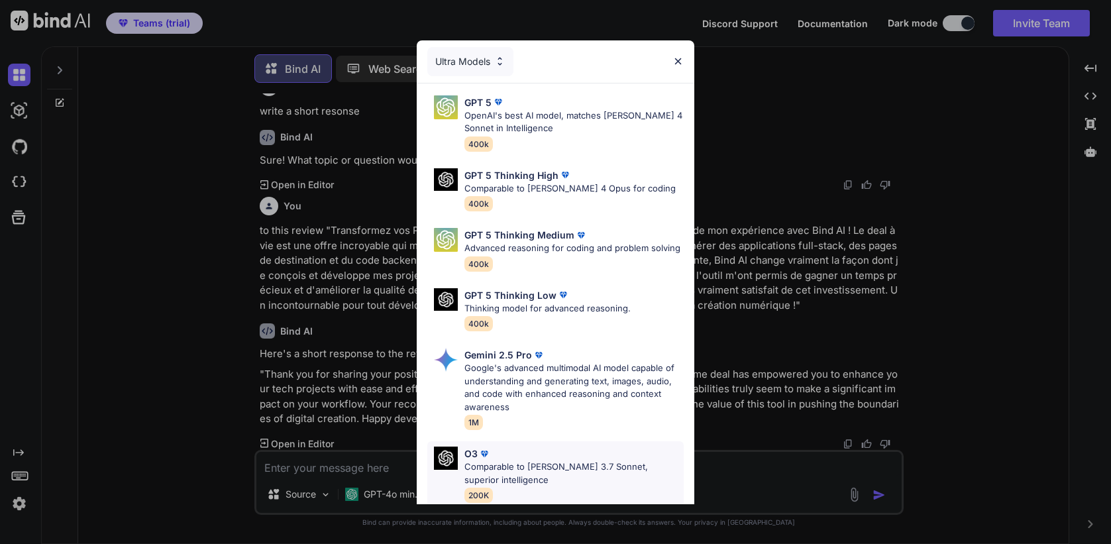
click at [505, 463] on p "Comparable to [PERSON_NAME] 3.7 Sonnet, superior intelligence" at bounding box center [574, 474] width 219 height 26
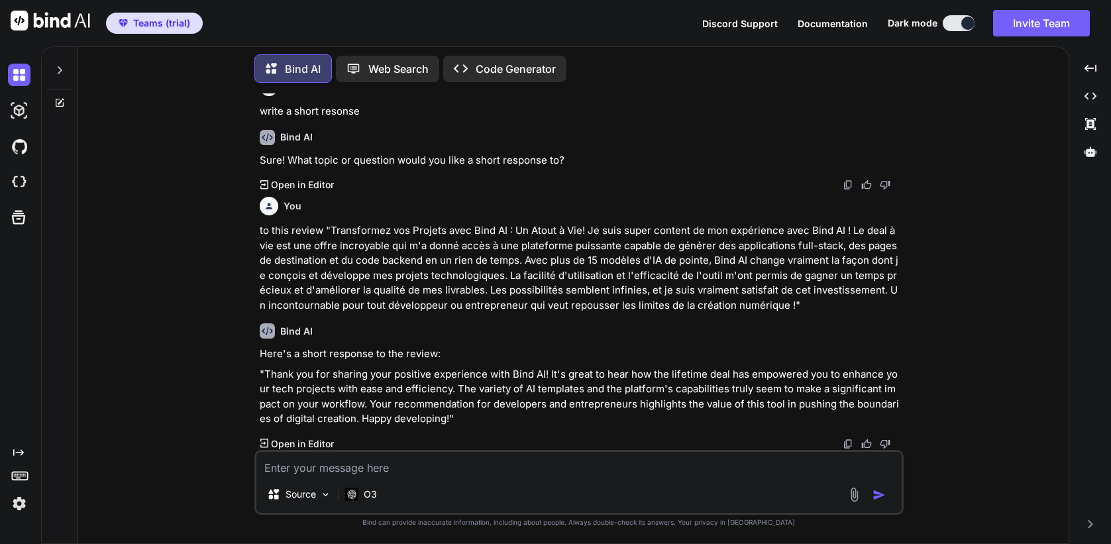
click at [469, 469] on textarea at bounding box center [578, 464] width 645 height 24
type textarea "x"
type textarea "w"
type textarea "x"
type textarea "wr"
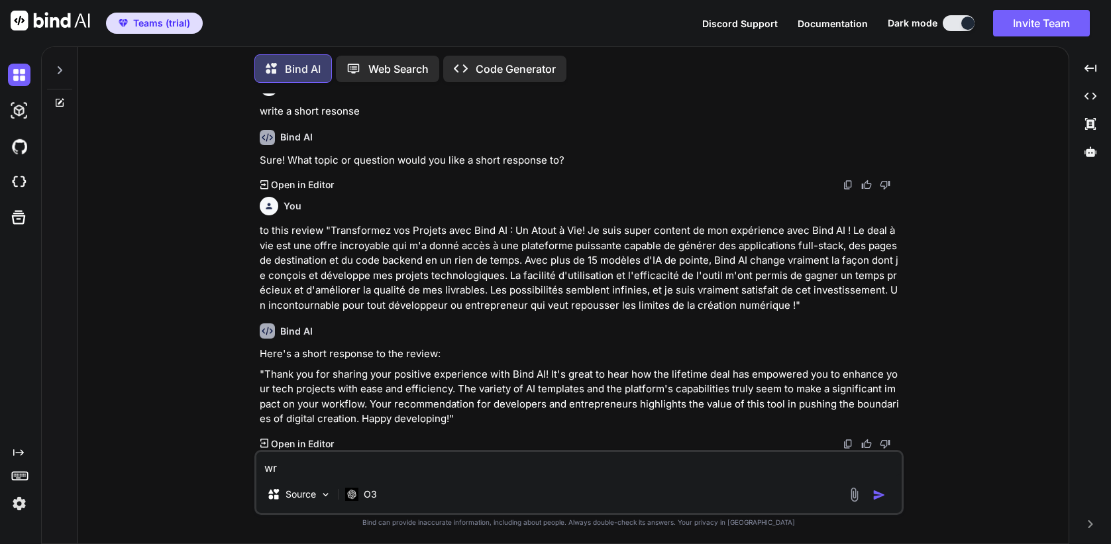
type textarea "x"
type textarea "wri"
type textarea "x"
type textarea "writ"
type textarea "x"
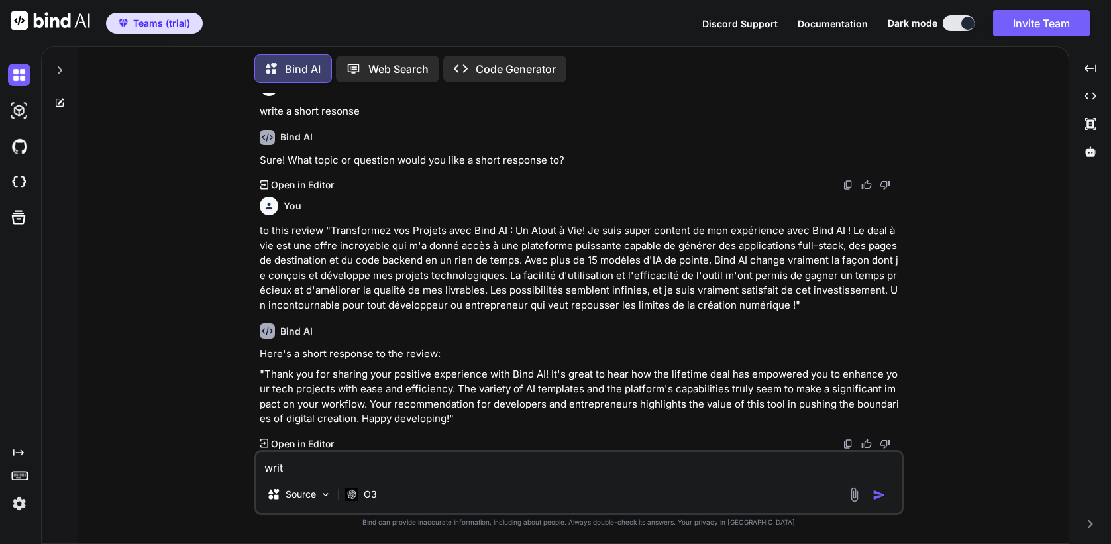
type textarea "write"
type textarea "x"
type textarea "write"
type textarea "x"
type textarea "write i"
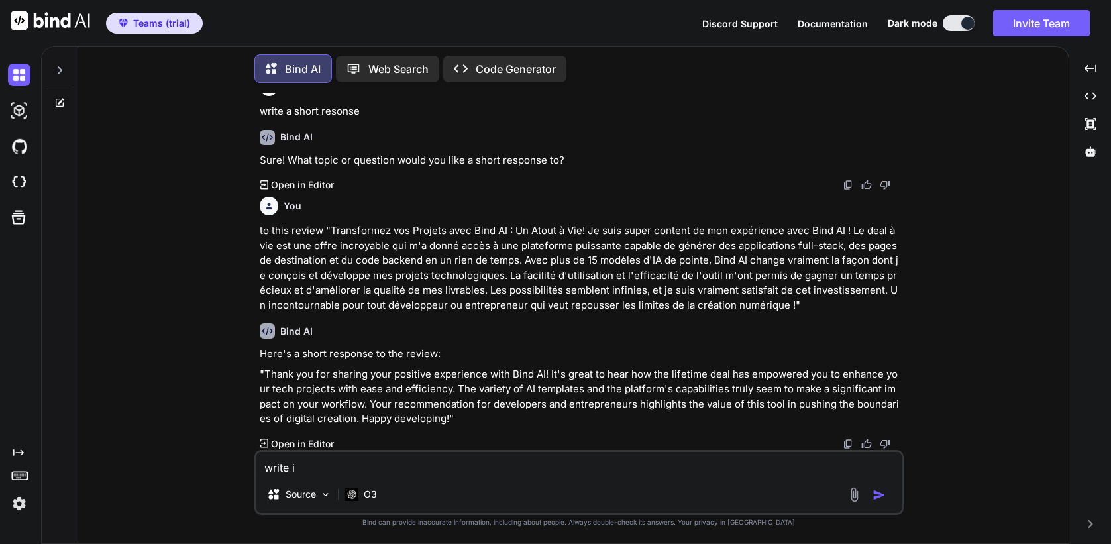
type textarea "x"
type textarea "write in"
type textarea "x"
type textarea "write in a"
type textarea "x"
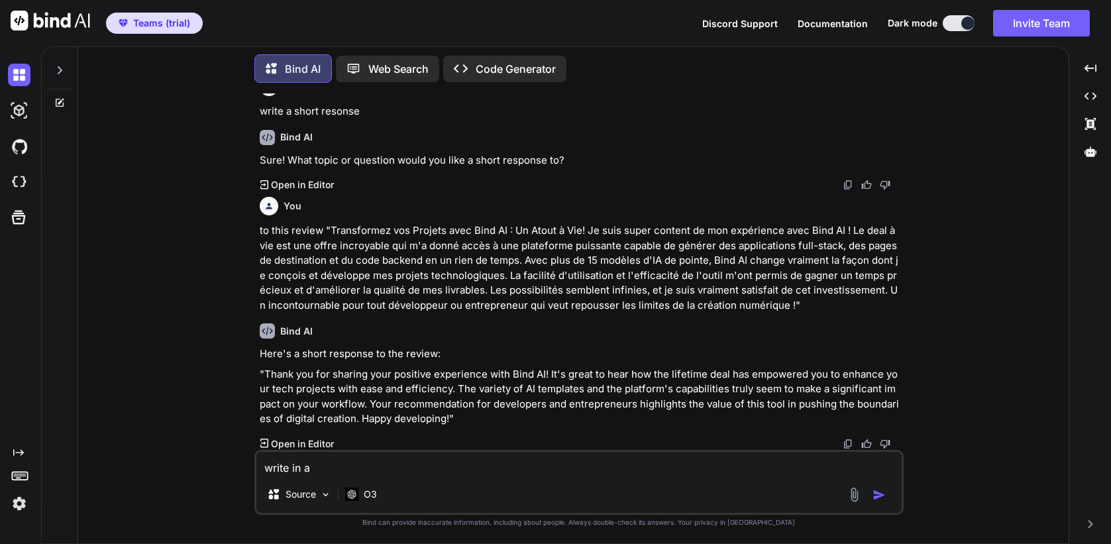
type textarea "write in a"
type textarea "x"
type textarea "write in a b"
type textarea "x"
type textarea "write in a be"
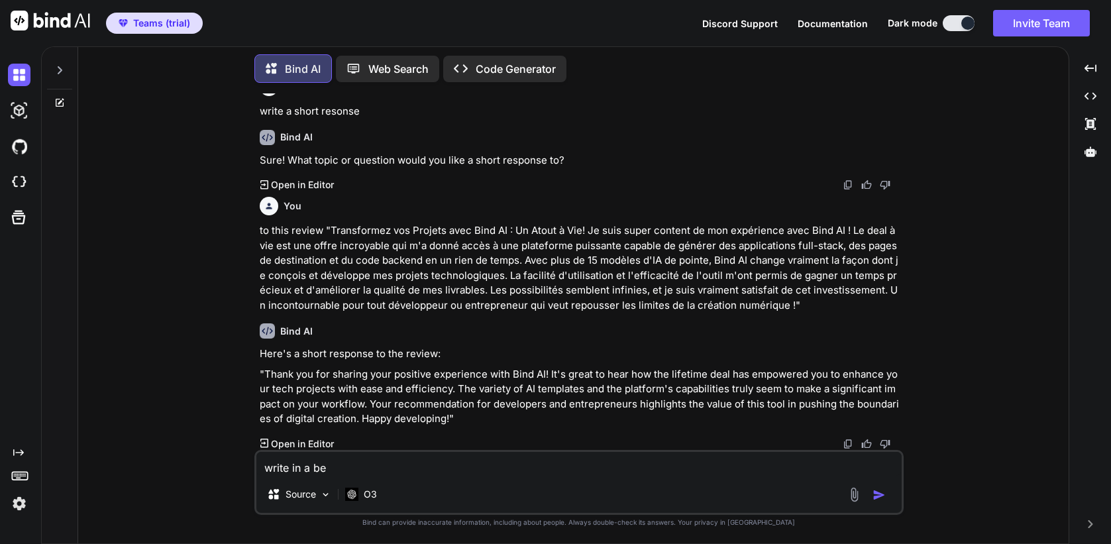
type textarea "x"
type textarea "write in a bet"
type textarea "x"
type textarea "write in a bett"
type textarea "x"
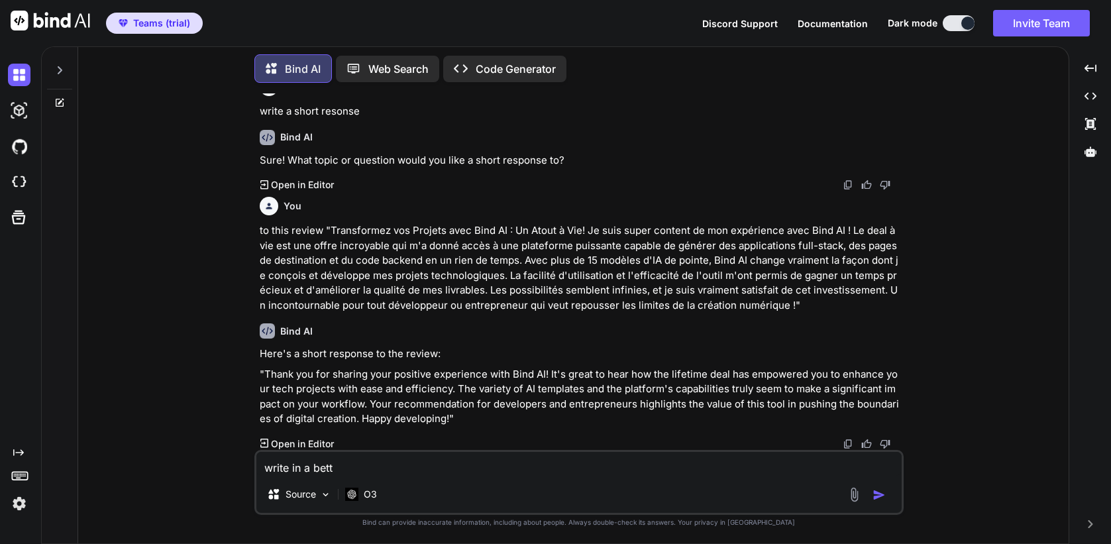
type textarea "write in a bette"
type textarea "x"
type textarea "write in a better"
type textarea "x"
type textarea "write in a better"
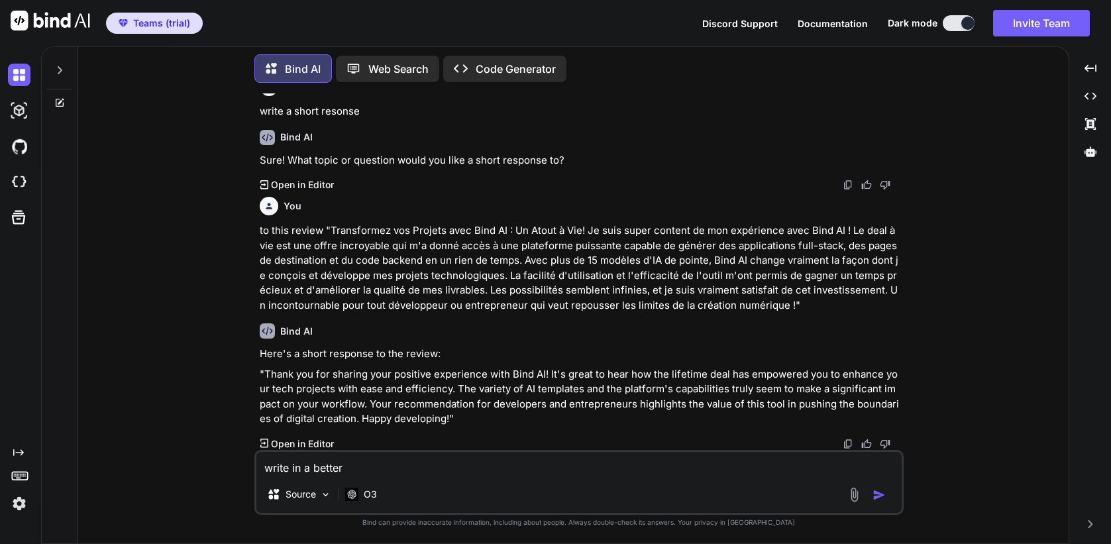
type textarea "x"
type textarea "write in a better t"
type textarea "x"
type textarea "write in a better to"
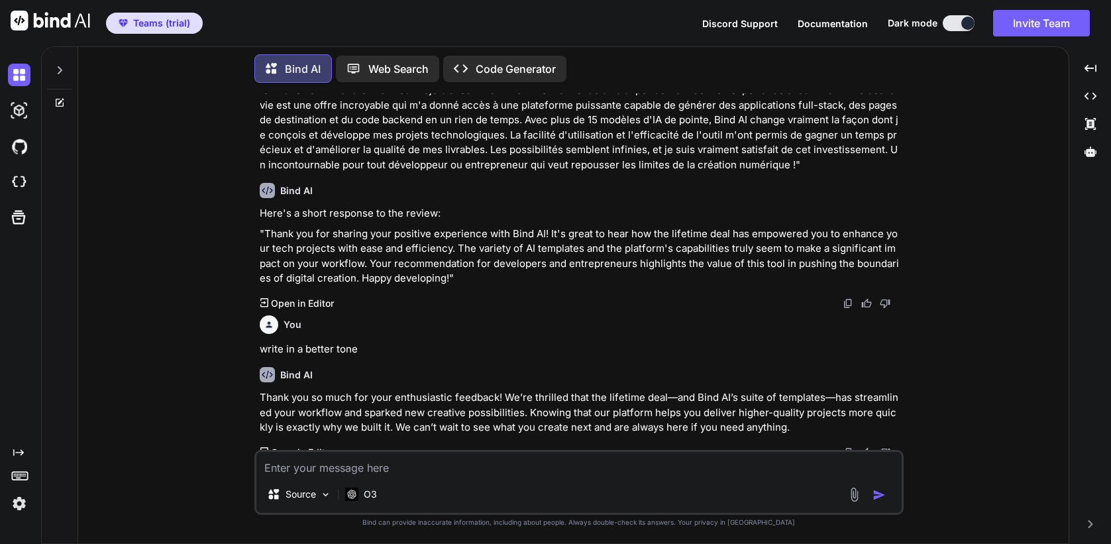
scroll to position [444, 0]
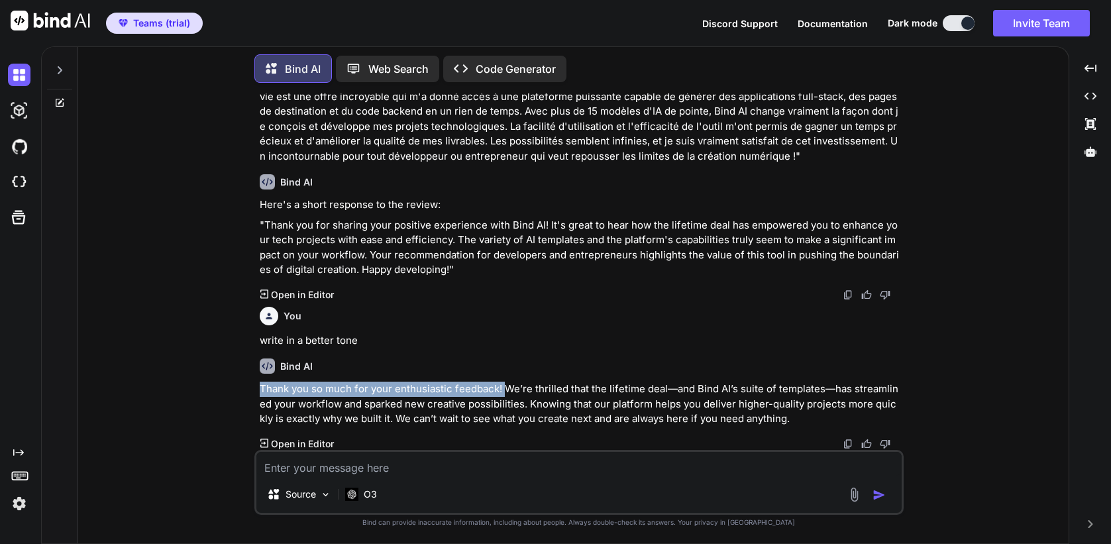
drag, startPoint x: 503, startPoint y: 391, endPoint x: 250, endPoint y: 394, distance: 253.2
click at [250, 394] on div "You translate to english: Transformez vos Projets avec Bind AI : Un Atout à Vie…" at bounding box center [579, 318] width 980 height 450
copy p "Thank you so much for your enthusiastic feedback!"
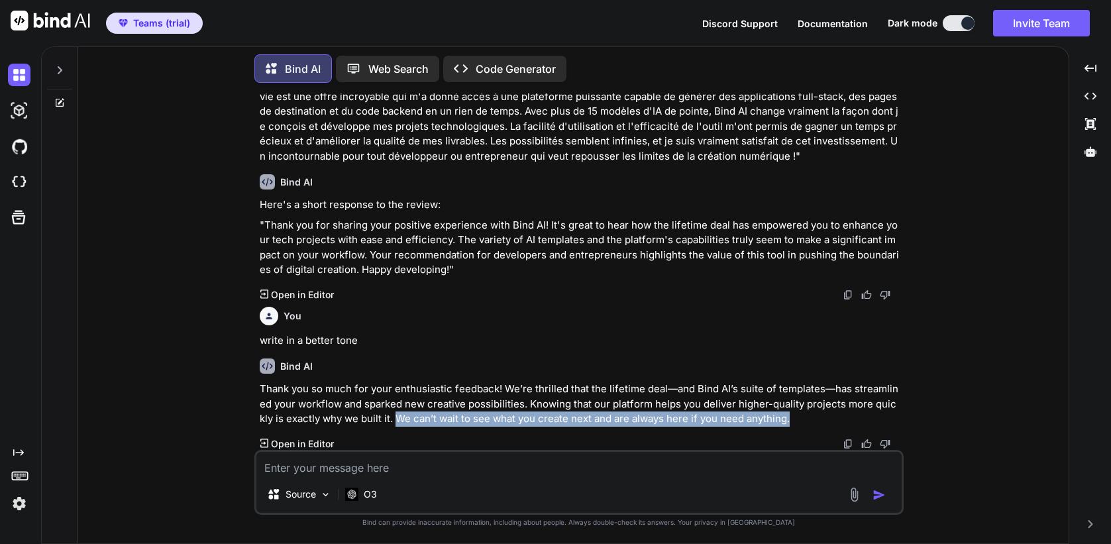
drag, startPoint x: 382, startPoint y: 420, endPoint x: 794, endPoint y: 415, distance: 411.6
click at [794, 415] on p "Thank you so much for your enthusiastic feedback! We’re thrilled that the lifet…" at bounding box center [580, 404] width 641 height 45
copy p "We can’t wait to see what you create next and are always here if you need anyth…"
